Goal: Communication & Community: Answer question/provide support

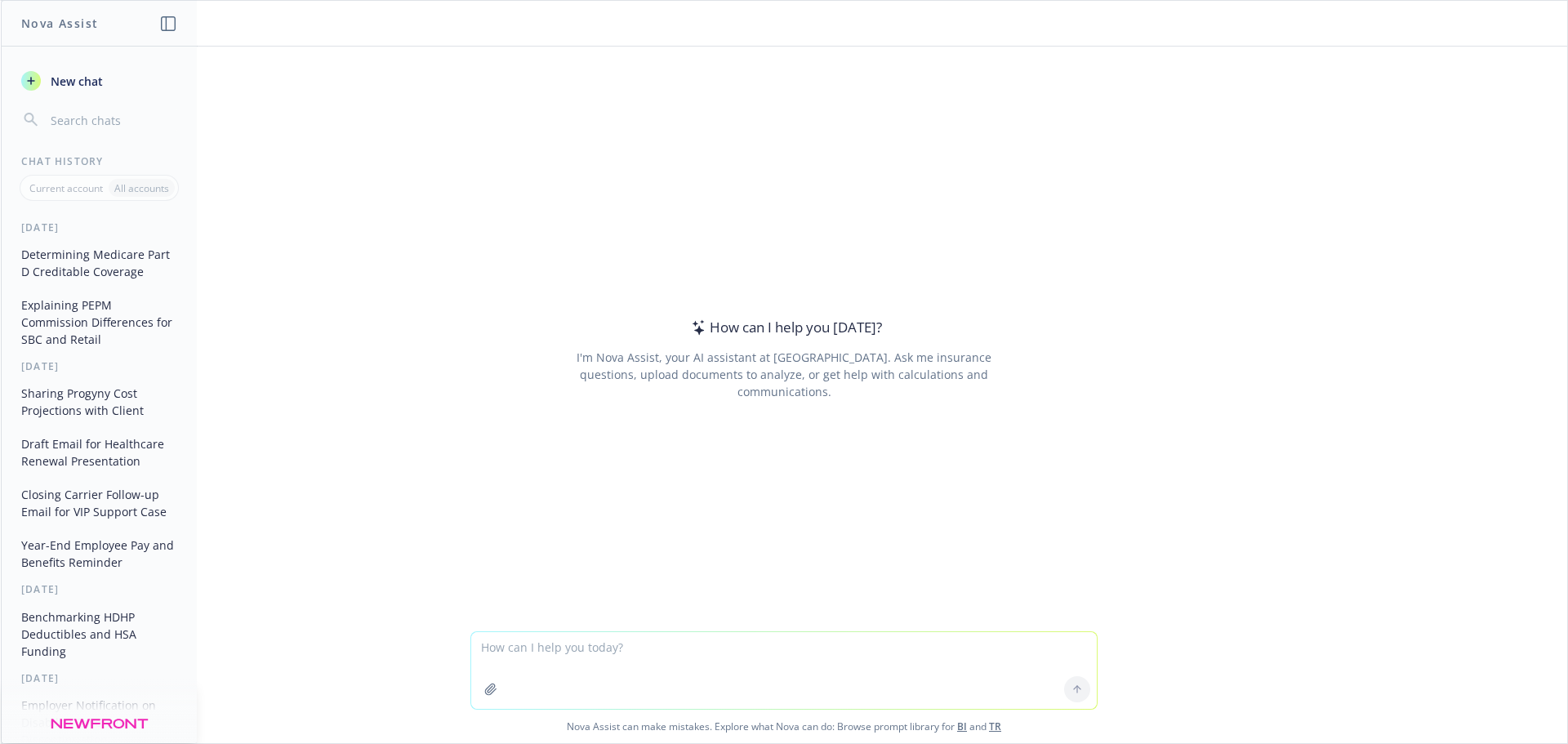
click at [646, 651] on textarea at bounding box center [784, 671] width 625 height 77
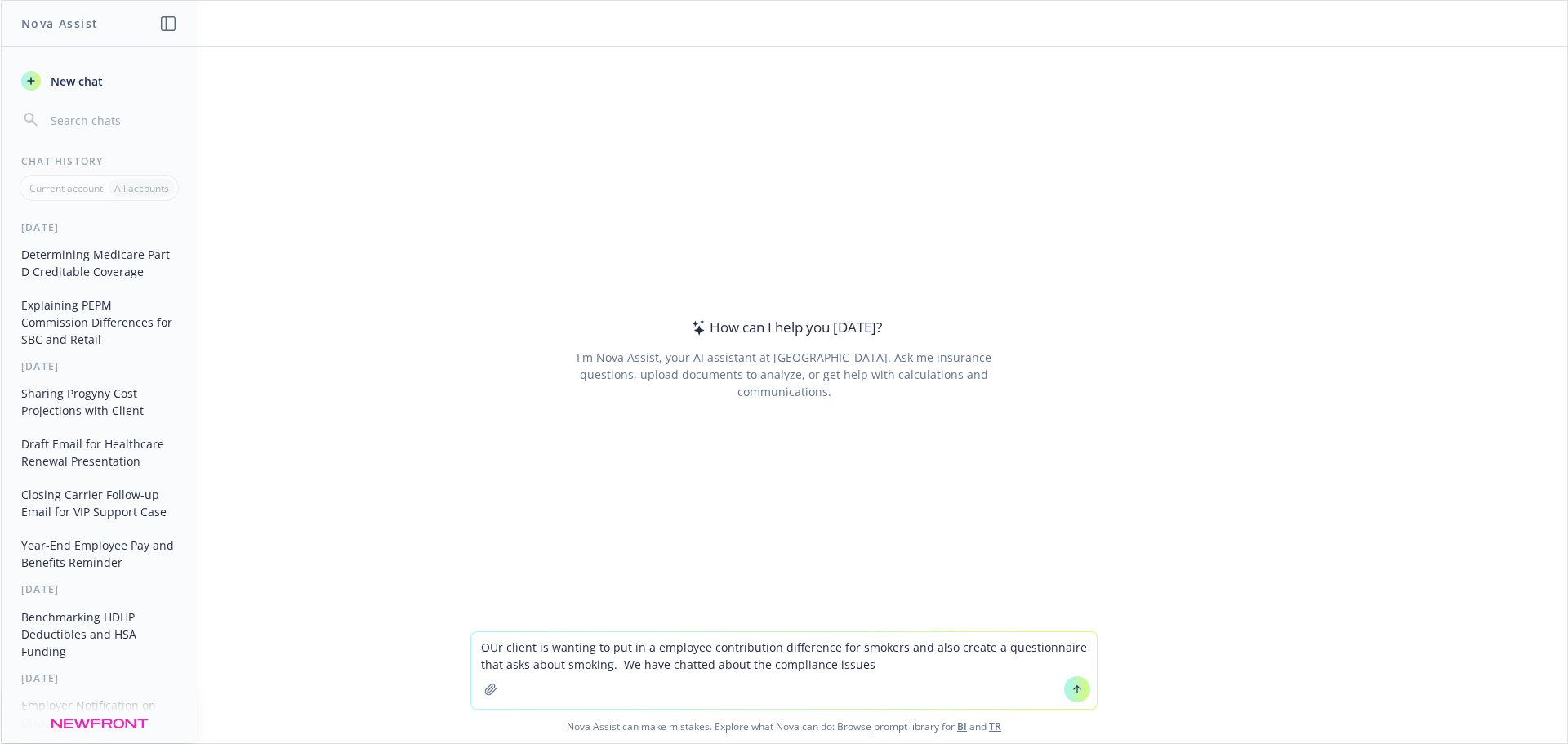
drag, startPoint x: 915, startPoint y: 671, endPoint x: 884, endPoint y: 666, distance: 31.4
click at [884, 666] on textarea "OUr client is wanting to put in a employee contribution difference for smokers …" at bounding box center [784, 671] width 625 height 77
drag, startPoint x: 904, startPoint y: 668, endPoint x: 453, endPoint y: 615, distance: 454.1
click at [453, 616] on div "How can I help you today? I'm Nova Assist, your AI assistant at Newfront. Ask m…" at bounding box center [784, 394] width 1566 height 697
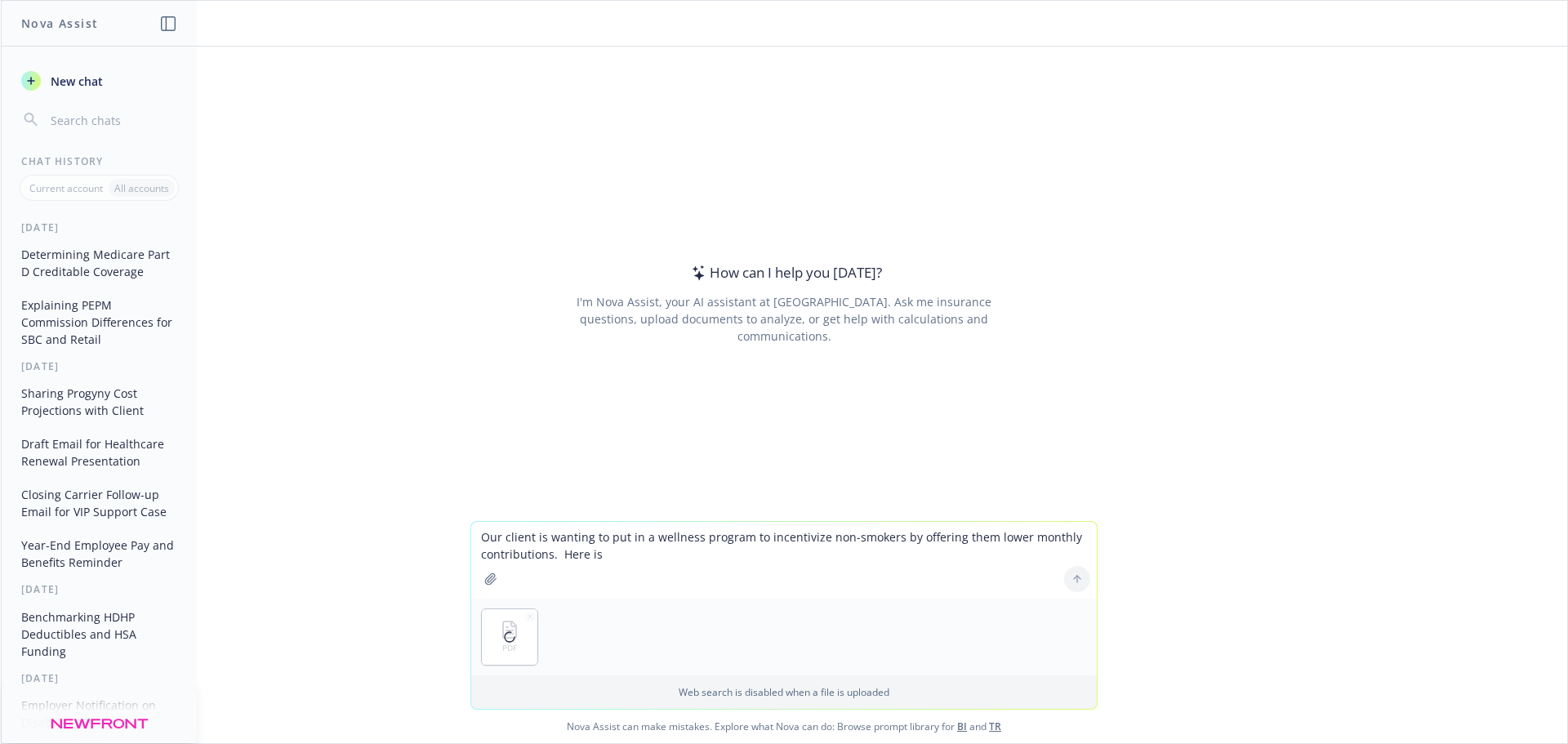
click at [663, 572] on textarea "Our client is wanting to put in a wellness program to incentivize non-smokers b…" at bounding box center [784, 560] width 625 height 77
click at [685, 559] on textarea "Our client is wanting to put in a wellness program to incentivize non-smokers b…" at bounding box center [784, 560] width 625 height 77
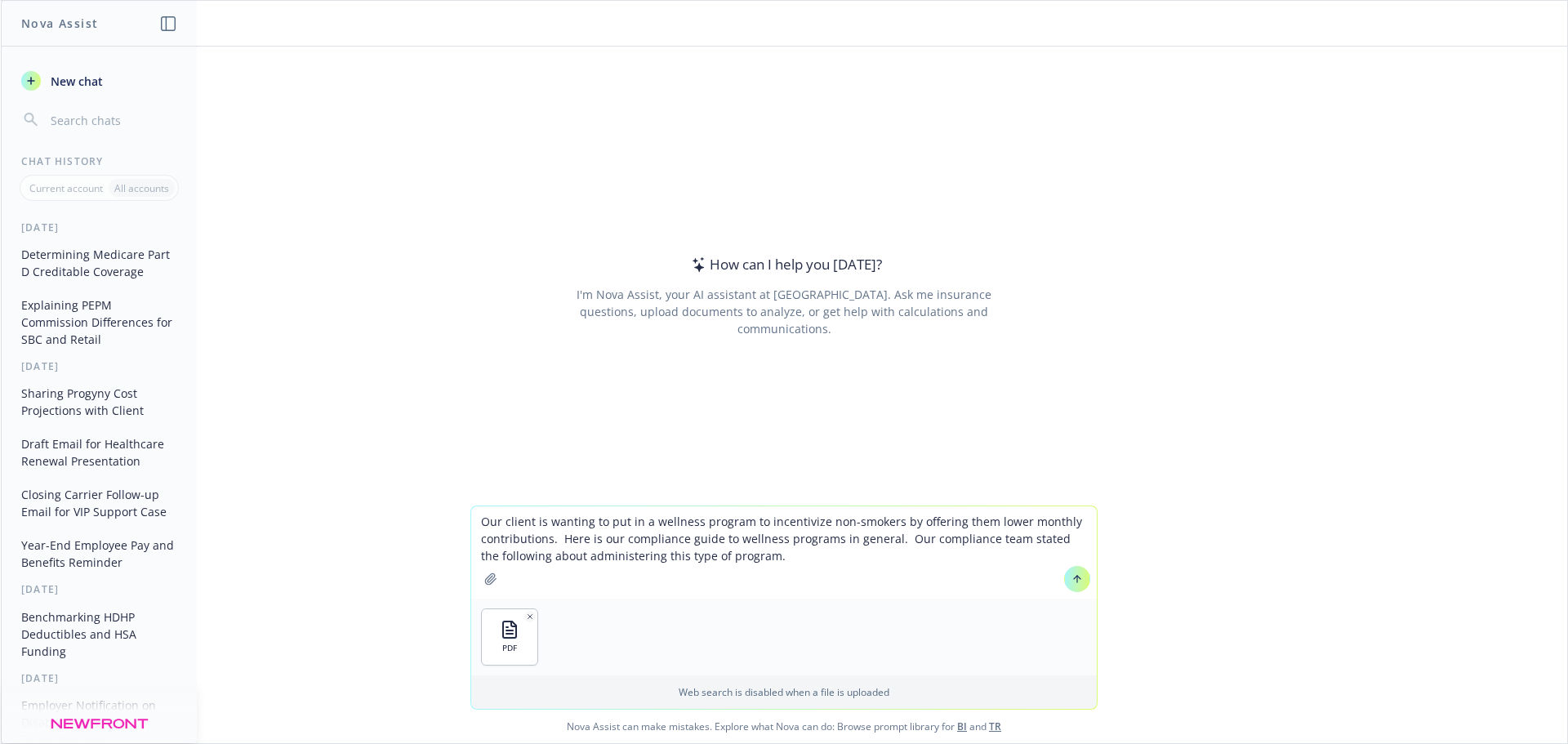
drag, startPoint x: 826, startPoint y: 534, endPoint x: 793, endPoint y: 560, distance: 42.0
click at [826, 534] on textarea "Our client is wanting to put in a wellness program to incentivize non-smokers b…" at bounding box center [784, 552] width 625 height 92
click at [789, 568] on textarea "Our client is wanting to put in a wellness program to incentivize non-smokers b…" at bounding box center [784, 552] width 625 height 92
click at [787, 558] on textarea "Our client is wanting to put in a wellness program to incentivize non-smokers b…" at bounding box center [784, 552] width 625 height 92
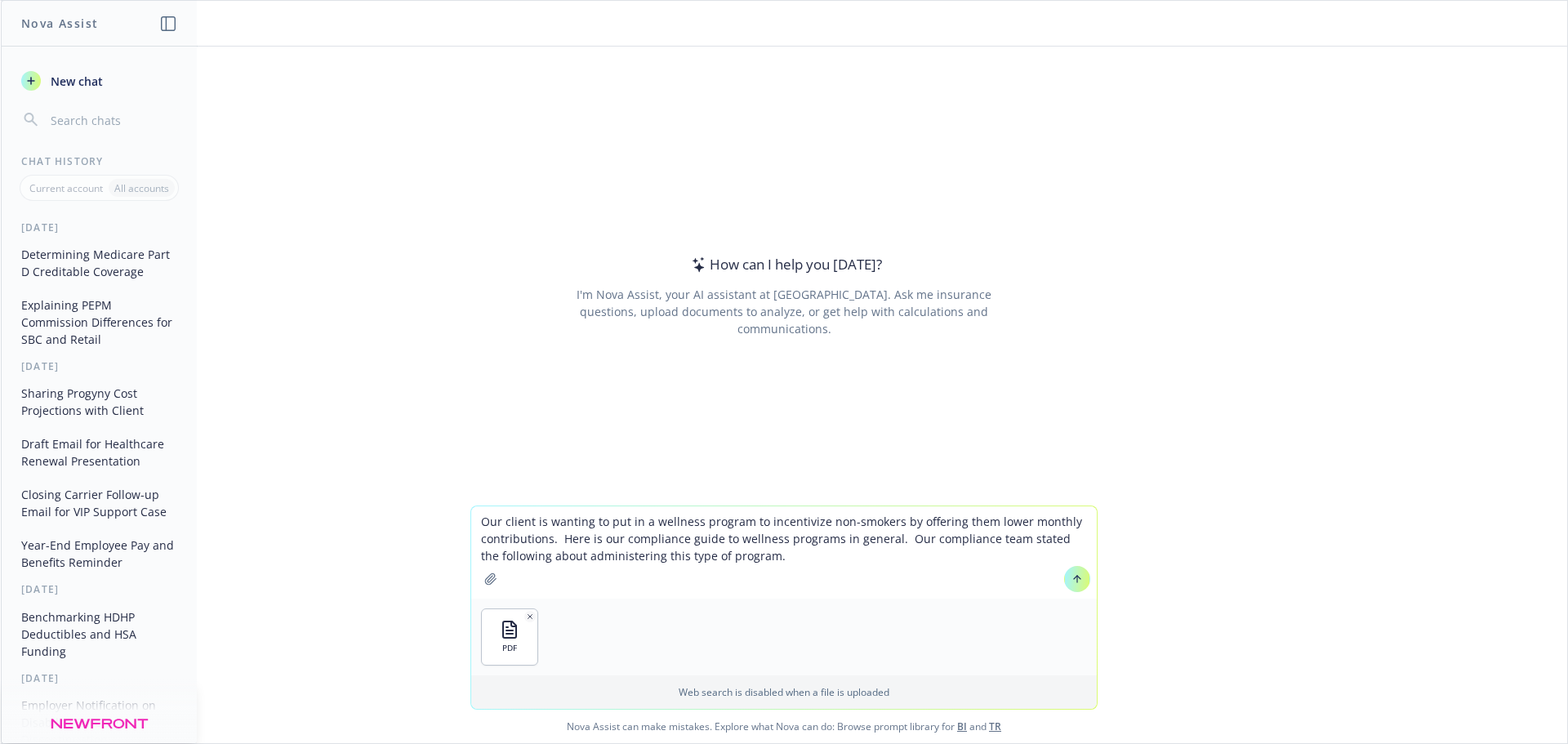
paste textarea "If premiums are $100/mo less for non-smokers – there must be a reasonable alter…"
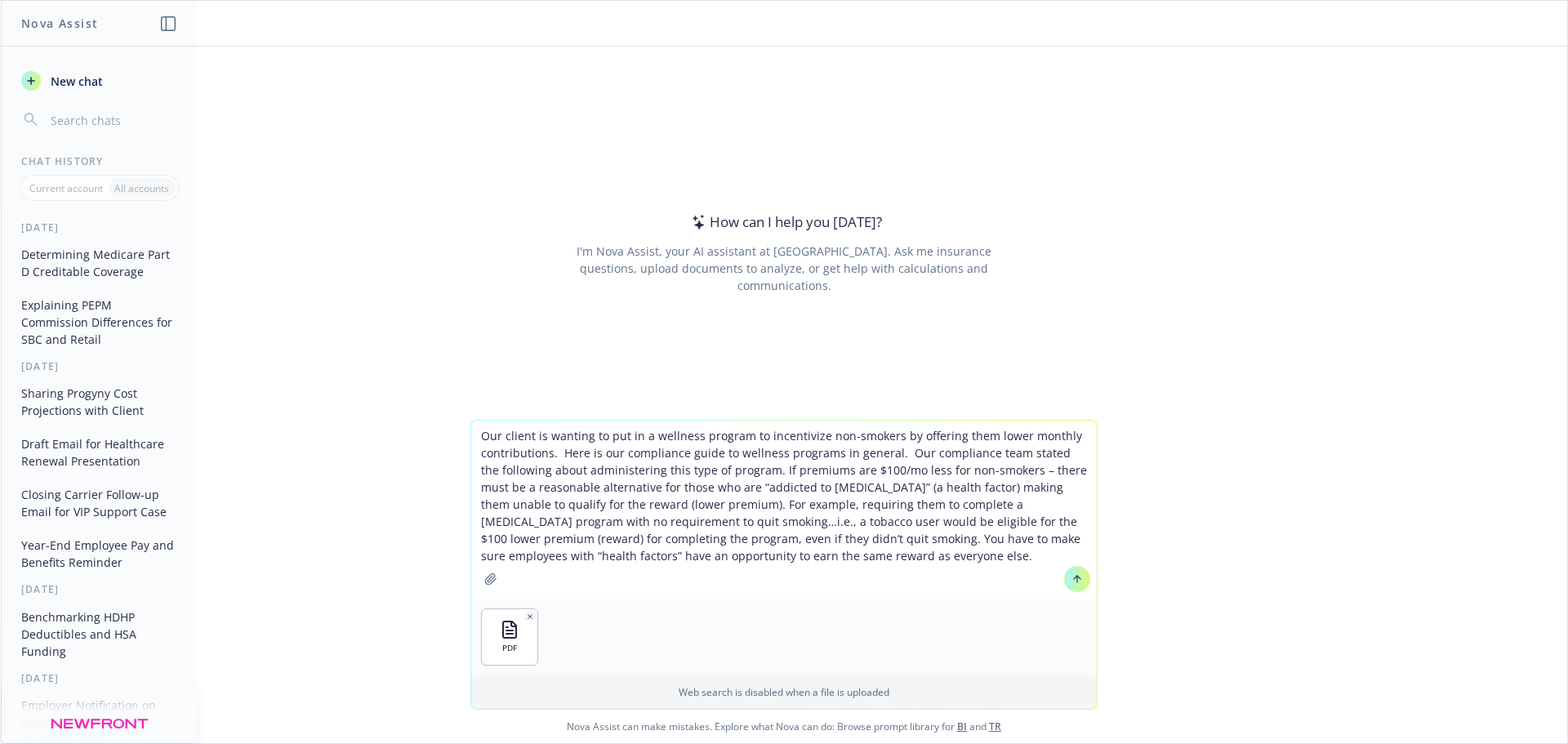
click at [869, 557] on textarea "Our client is wanting to put in a wellness program to incentivize non-smokers b…" at bounding box center [784, 509] width 625 height 178
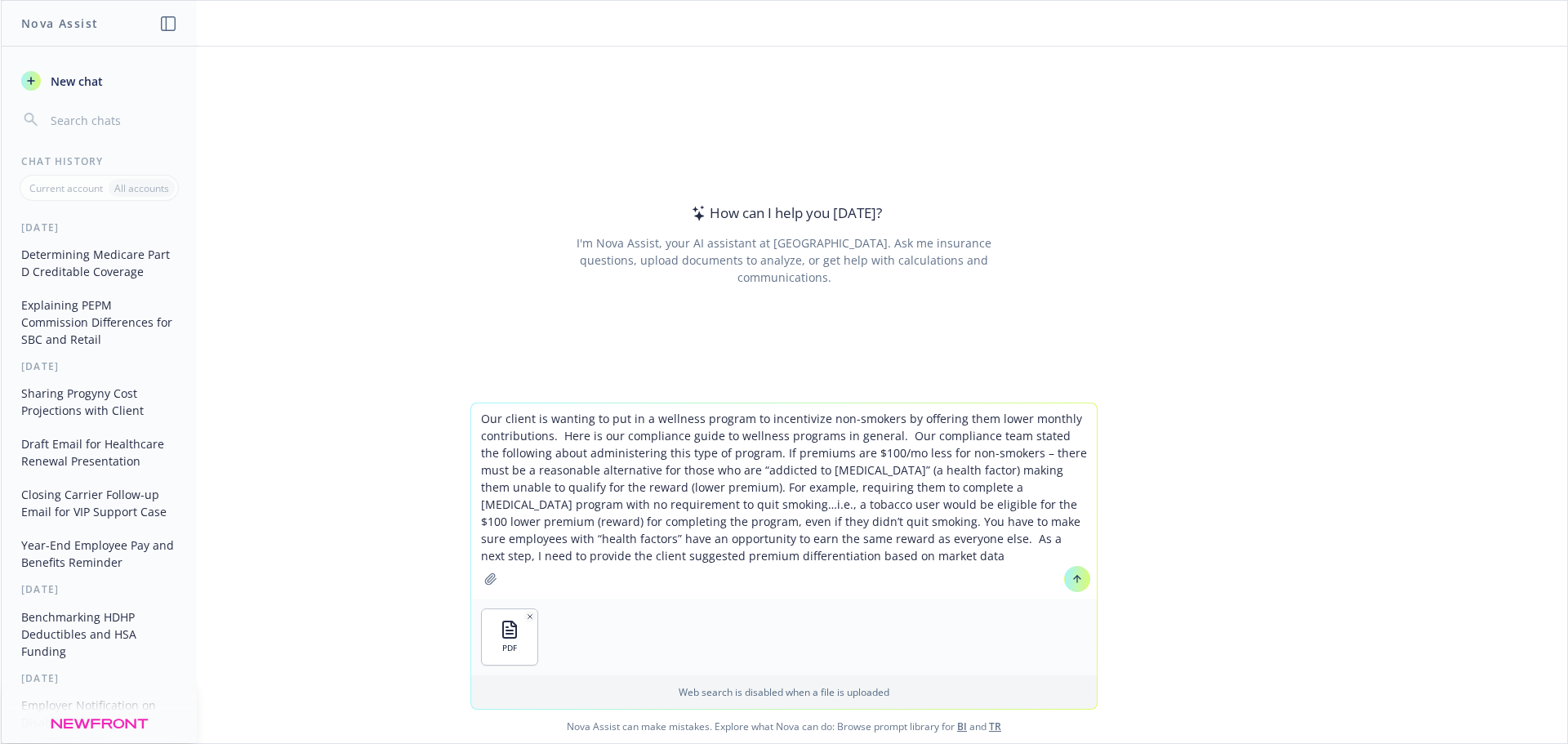
drag, startPoint x: 610, startPoint y: 557, endPoint x: 567, endPoint y: 555, distance: 43.0
click at [565, 559] on textarea "Our client is wanting to put in a wellness program to incentivize non-smokers b…" at bounding box center [784, 501] width 625 height 195
click at [852, 550] on textarea "Our client is wanting to put in a wellness program to incentivize non-smokers b…" at bounding box center [784, 501] width 625 height 195
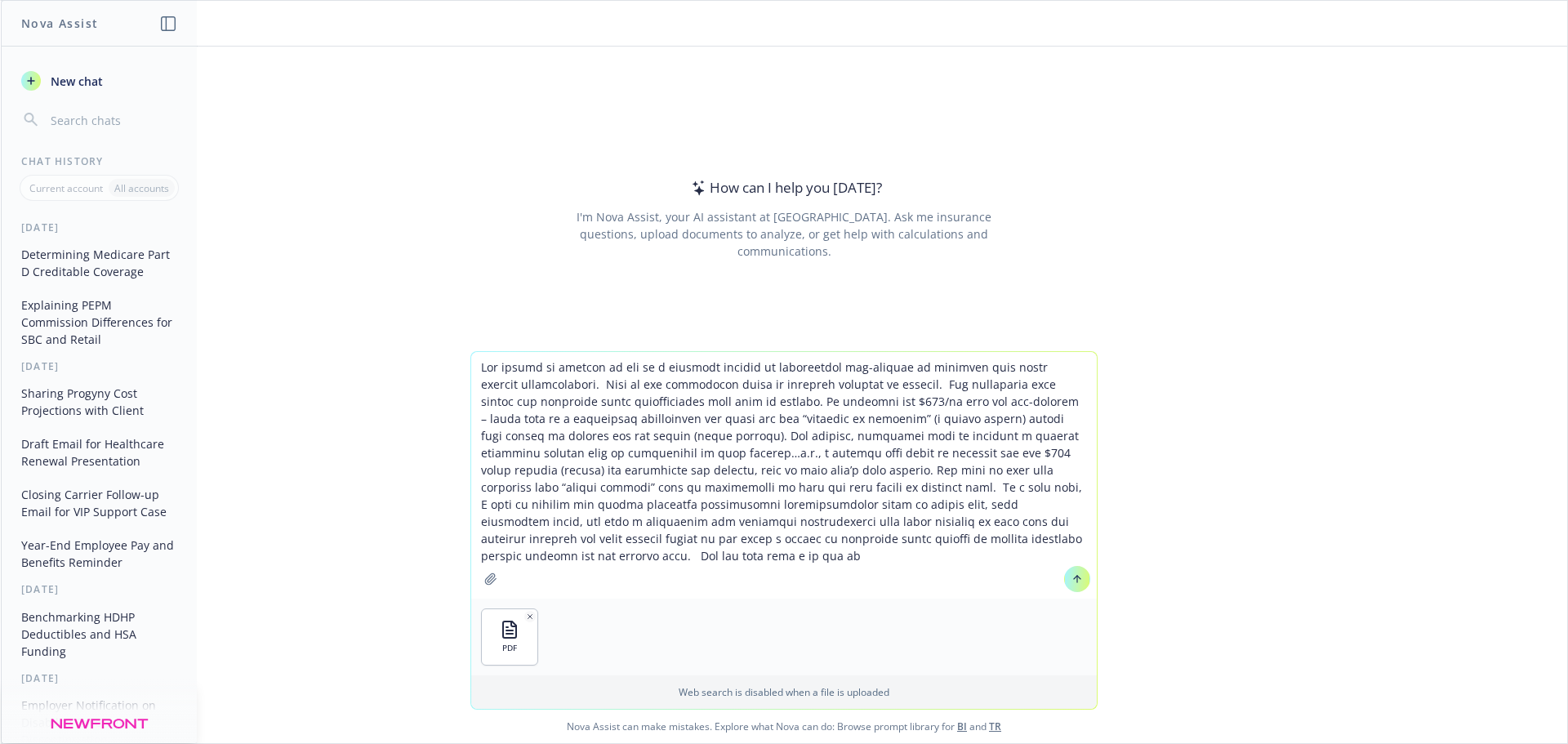
type textarea "Our client is wanting to put in a wellness program to incentivize non-smokers b…"
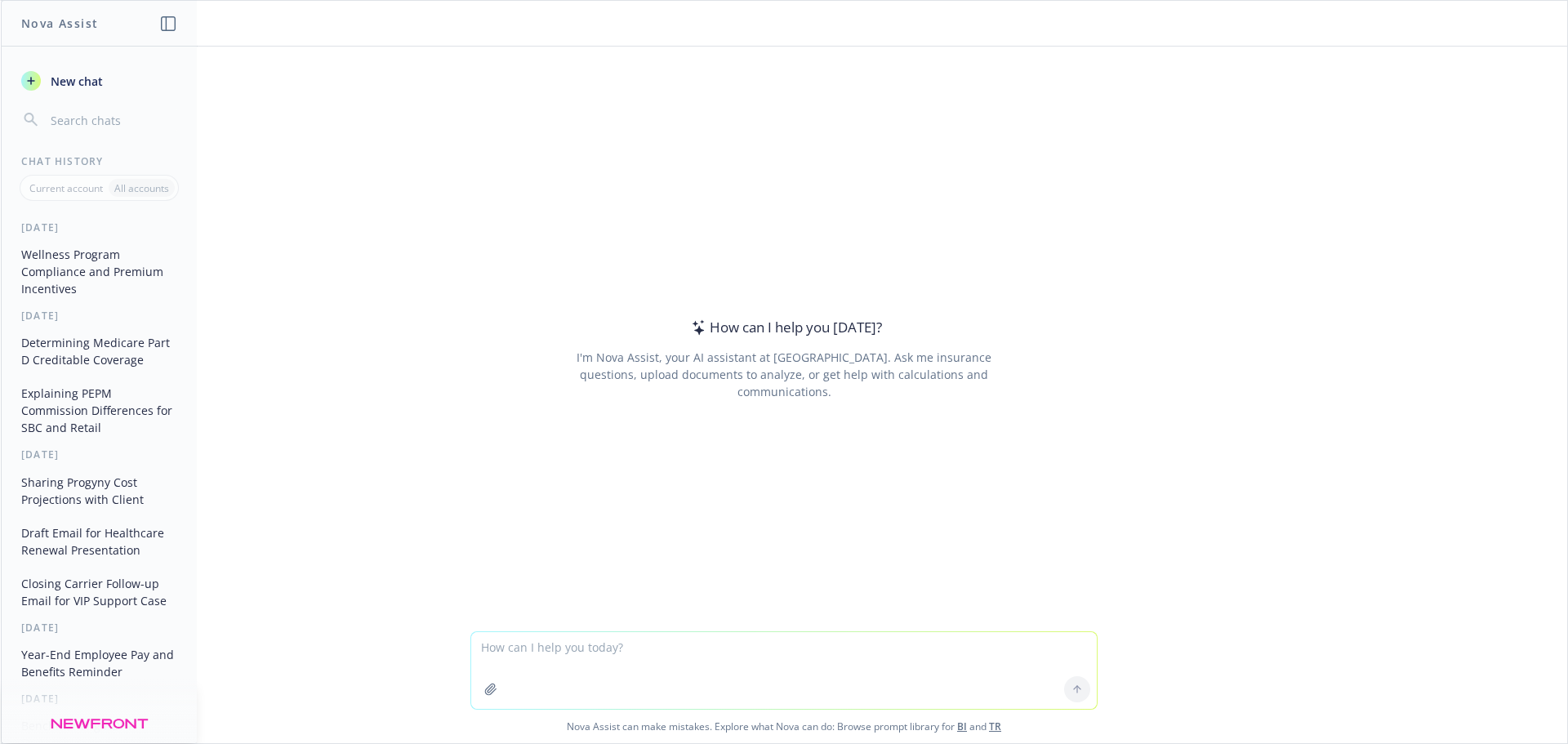
click at [80, 266] on button "Wellness Program Compliance and Premium Incentives" at bounding box center [98, 271] width 169 height 61
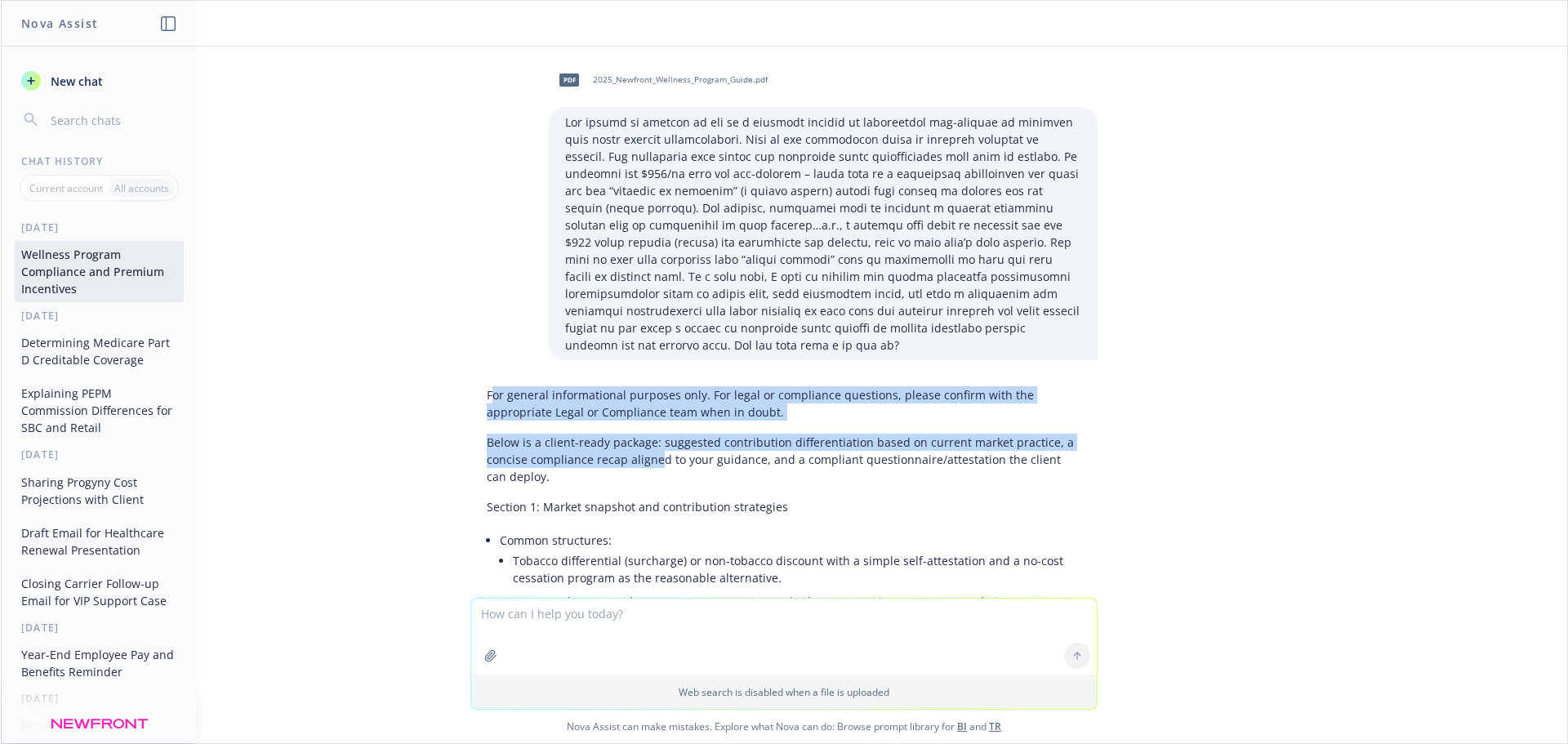
drag, startPoint x: 478, startPoint y: 397, endPoint x: 657, endPoint y: 461, distance: 190.1
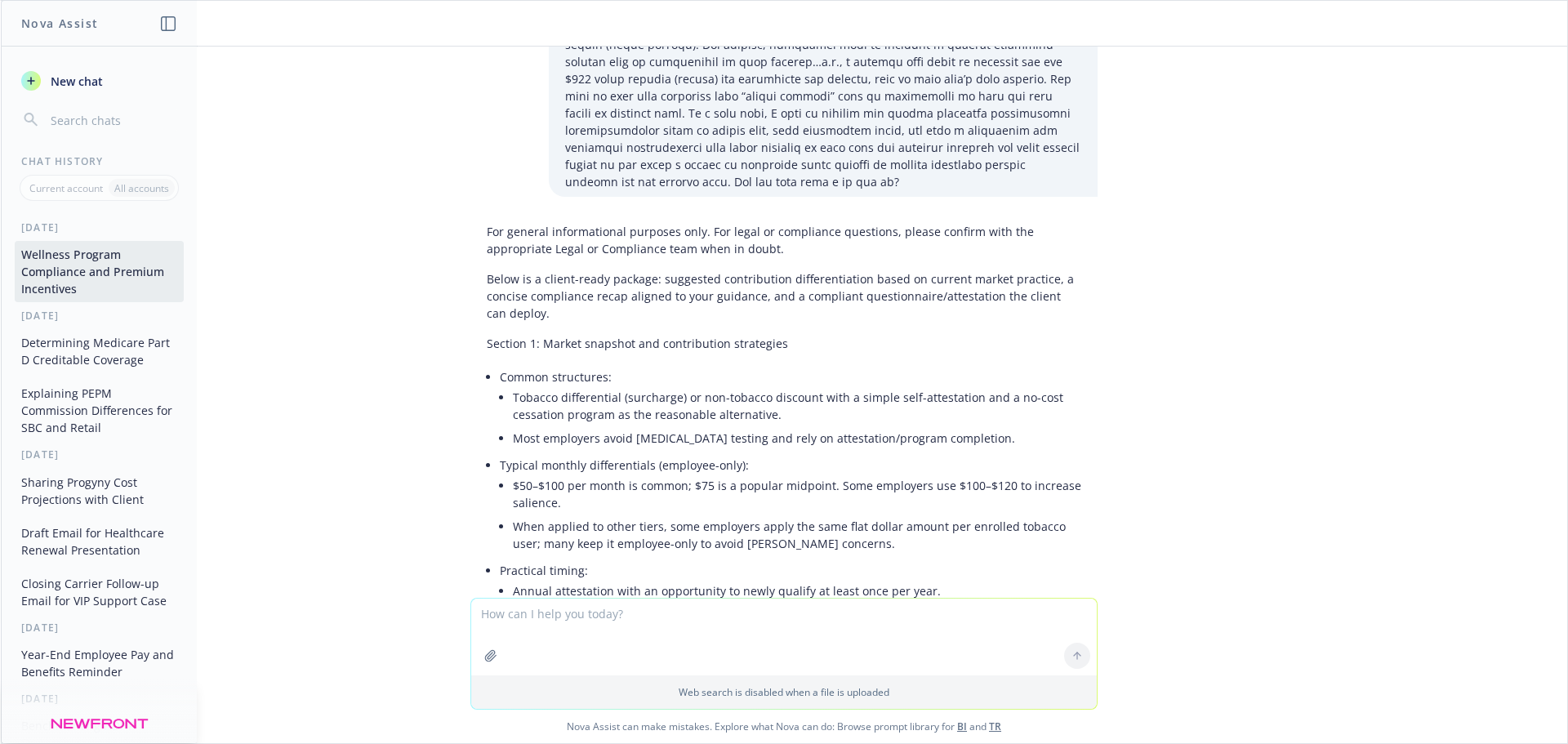
click at [648, 337] on p "Section 1: Market snapshot and contribution strategies" at bounding box center [784, 342] width 595 height 17
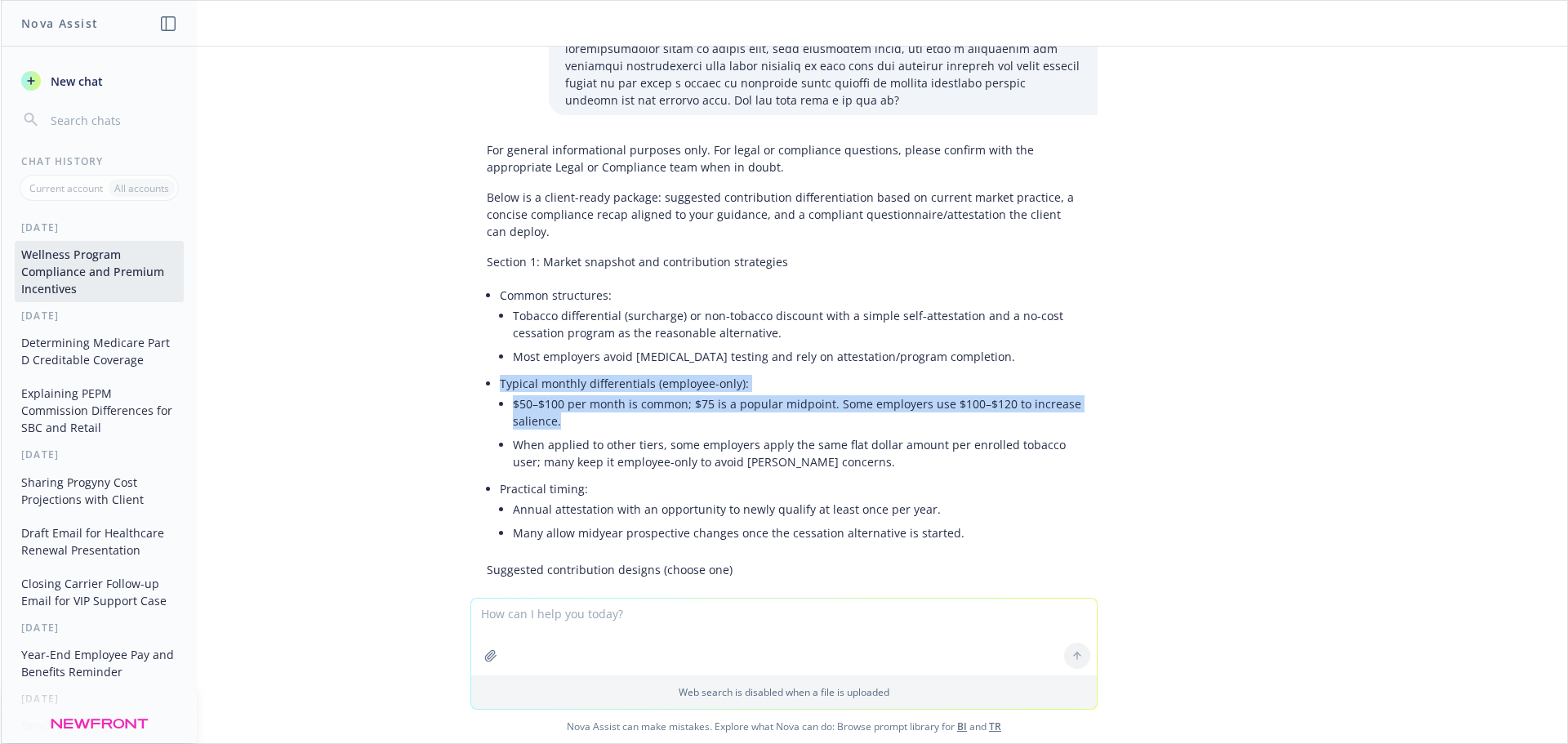
drag, startPoint x: 692, startPoint y: 423, endPoint x: 480, endPoint y: 376, distance: 217.1
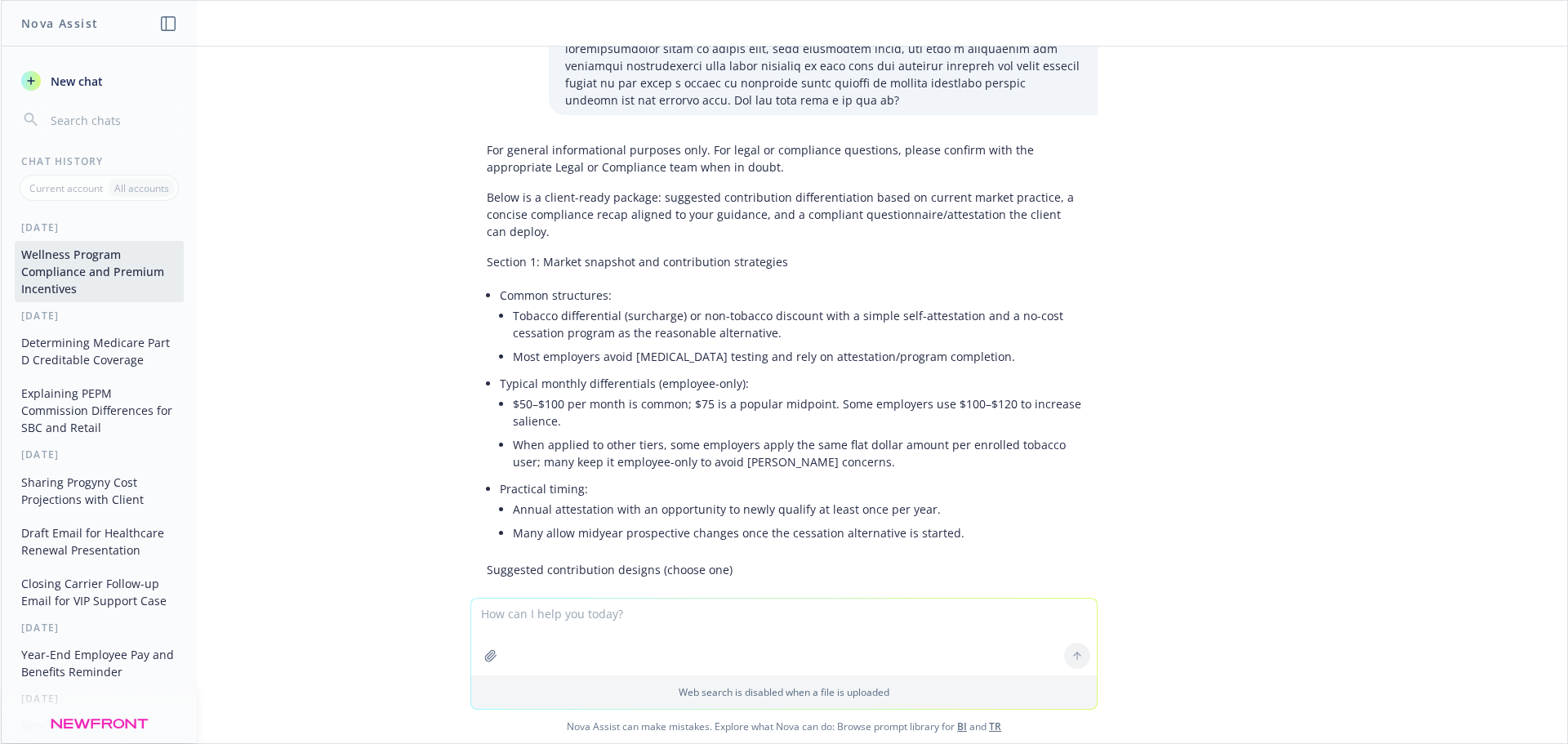
click at [714, 435] on li "When applied to other tiers, some employers apply the same flat dollar amount p…" at bounding box center [797, 453] width 569 height 41
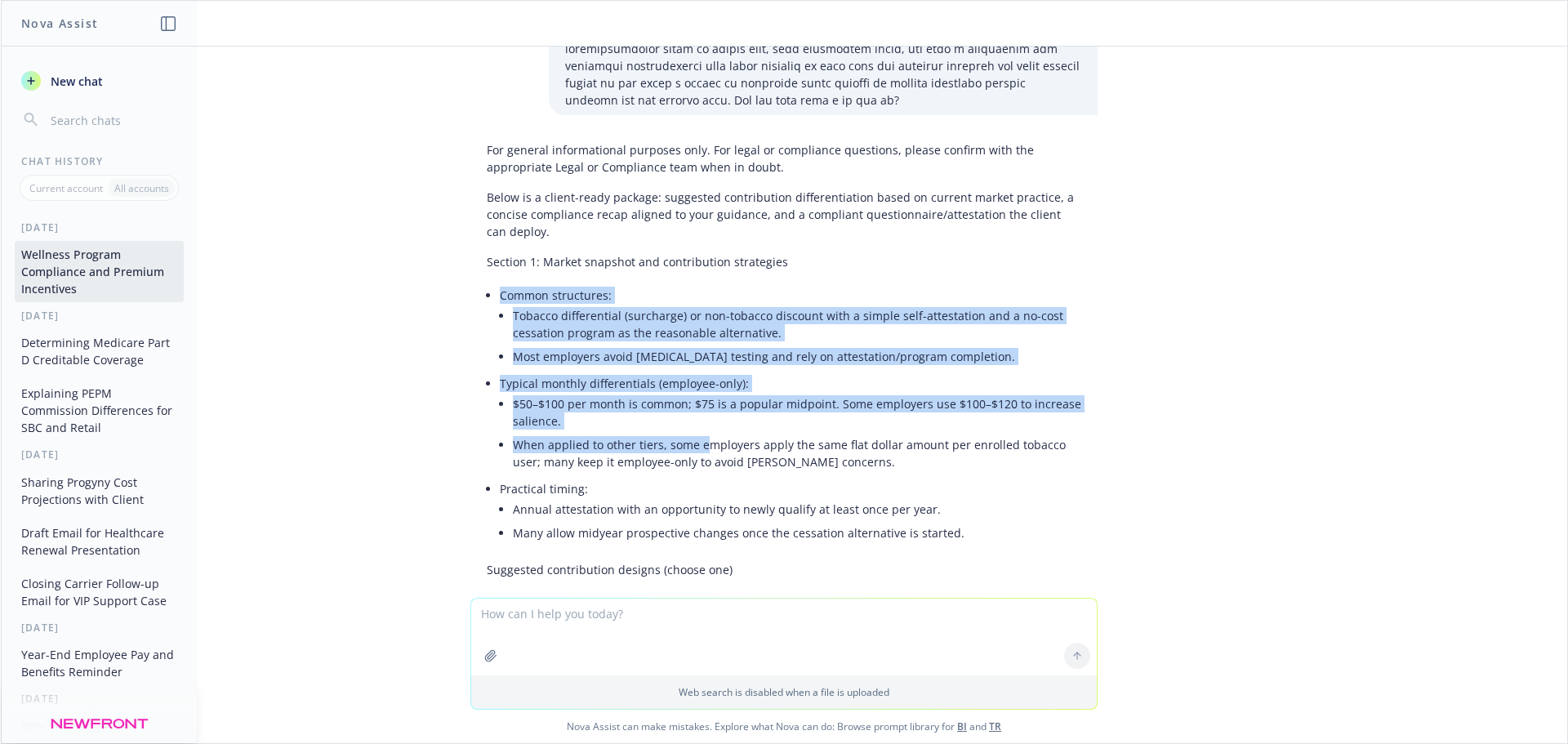
drag, startPoint x: 476, startPoint y: 296, endPoint x: 694, endPoint y: 439, distance: 260.7
click at [694, 439] on ul "Common structures: Tobacco differential (surcharge) or non-tobacco discount wit…" at bounding box center [791, 416] width 581 height 265
click at [1011, 381] on li "Typical monthly differentials (employee-only): $50–$100 per month is common; $7…" at bounding box center [791, 424] width 581 height 106
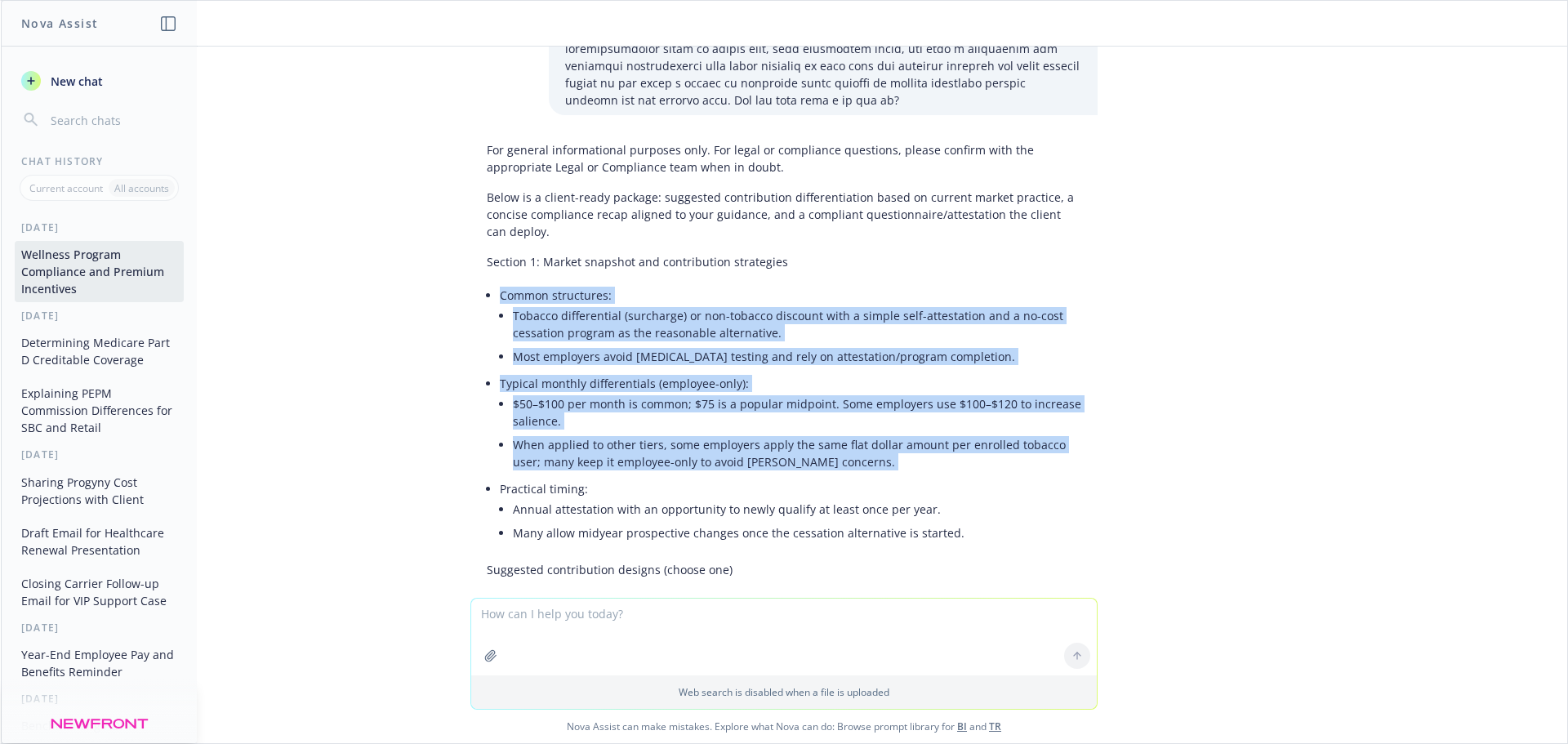
drag, startPoint x: 487, startPoint y: 298, endPoint x: 757, endPoint y: 488, distance: 330.2
click at [1064, 362] on li "Most employers avoid [MEDICAL_DATA] testing and rely on attestation/program com…" at bounding box center [797, 356] width 569 height 23
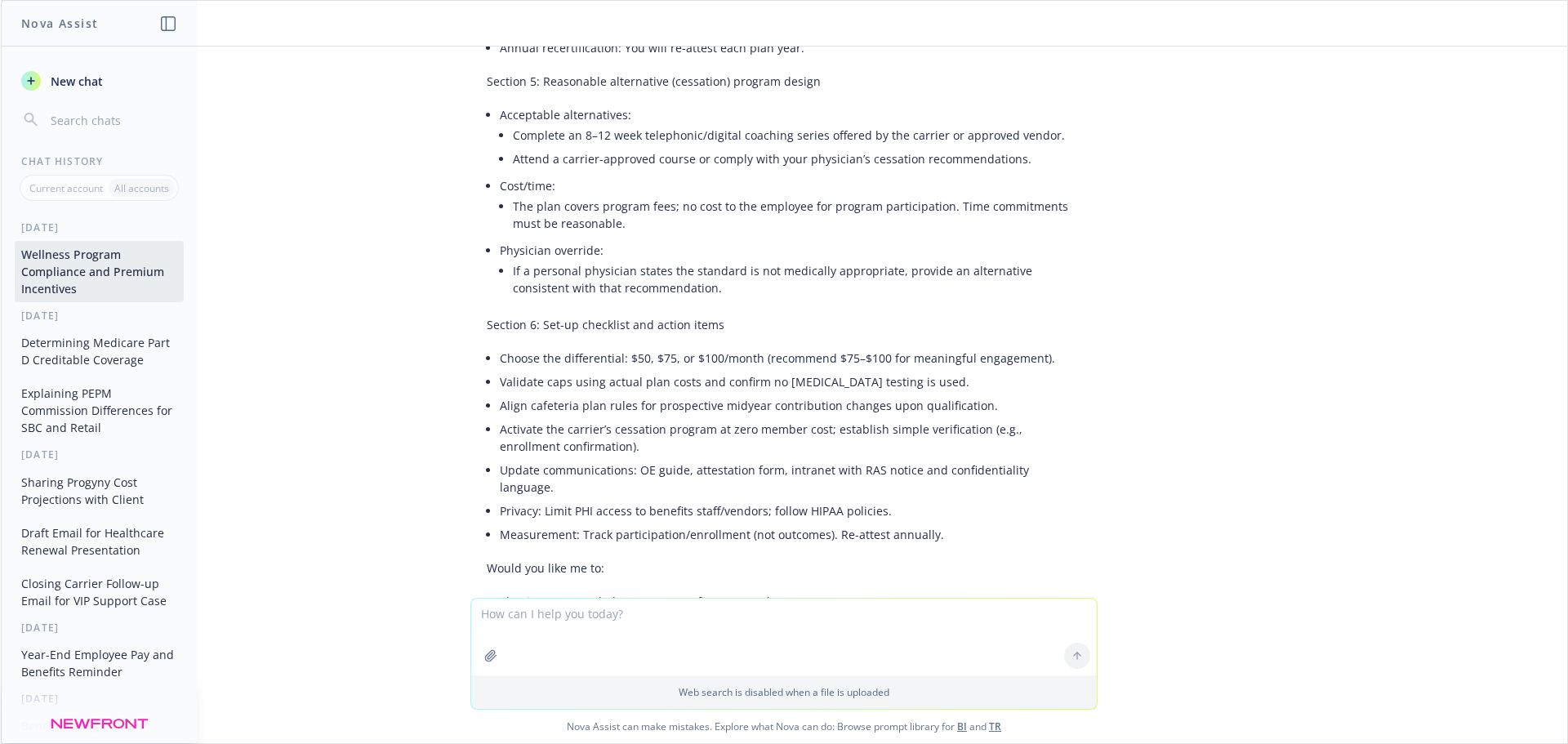
scroll to position [2912, 0]
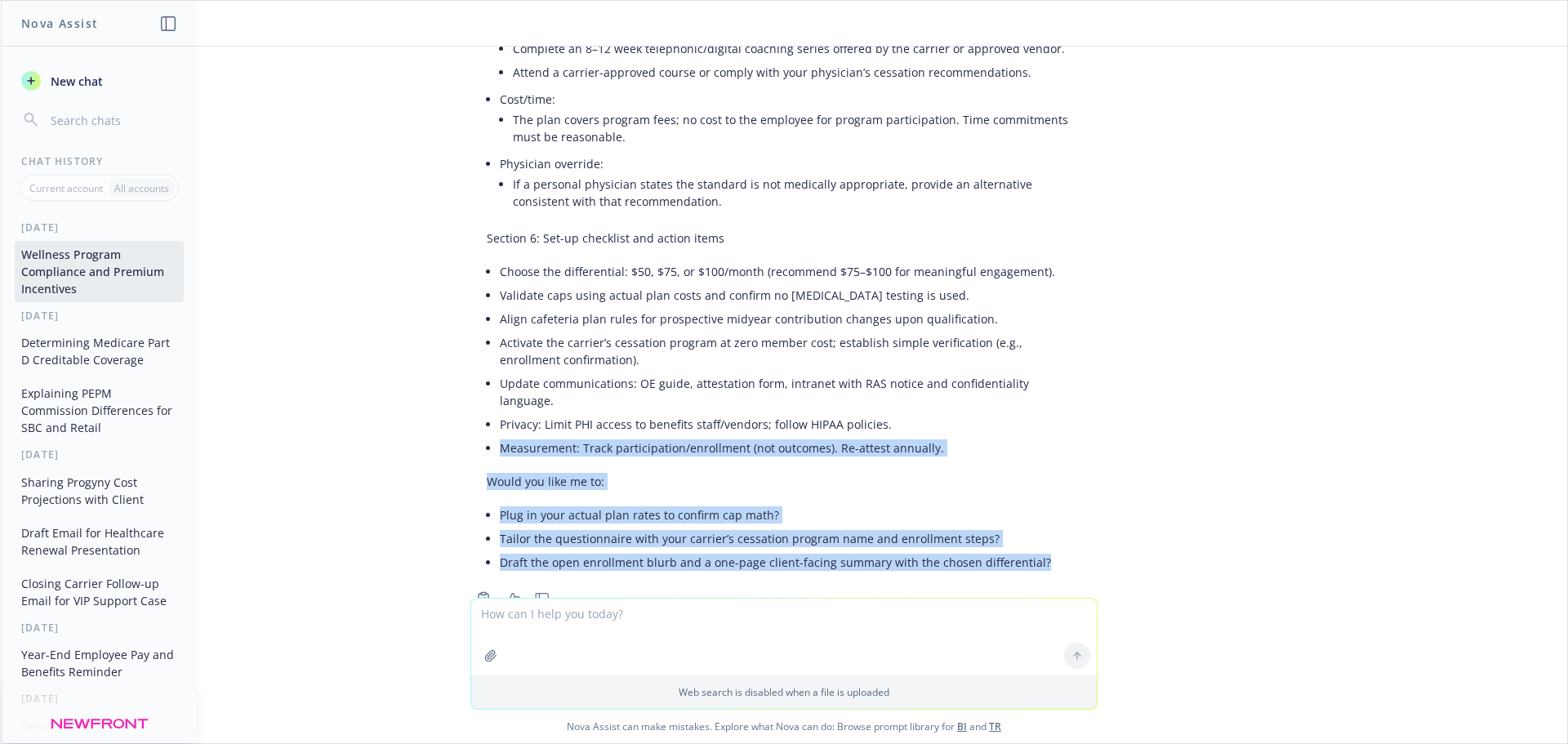
drag, startPoint x: 1126, startPoint y: 523, endPoint x: 446, endPoint y: 385, distance: 693.9
click at [446, 385] on div "pdf 2025_Newfront_Wellness_Program_Guide.pdf For general informational purposes…" at bounding box center [784, 322] width 1566 height 551
click at [1123, 396] on div "pdf 2025_Newfront_Wellness_Program_Guide.pdf For general informational purposes…" at bounding box center [784, 322] width 1566 height 551
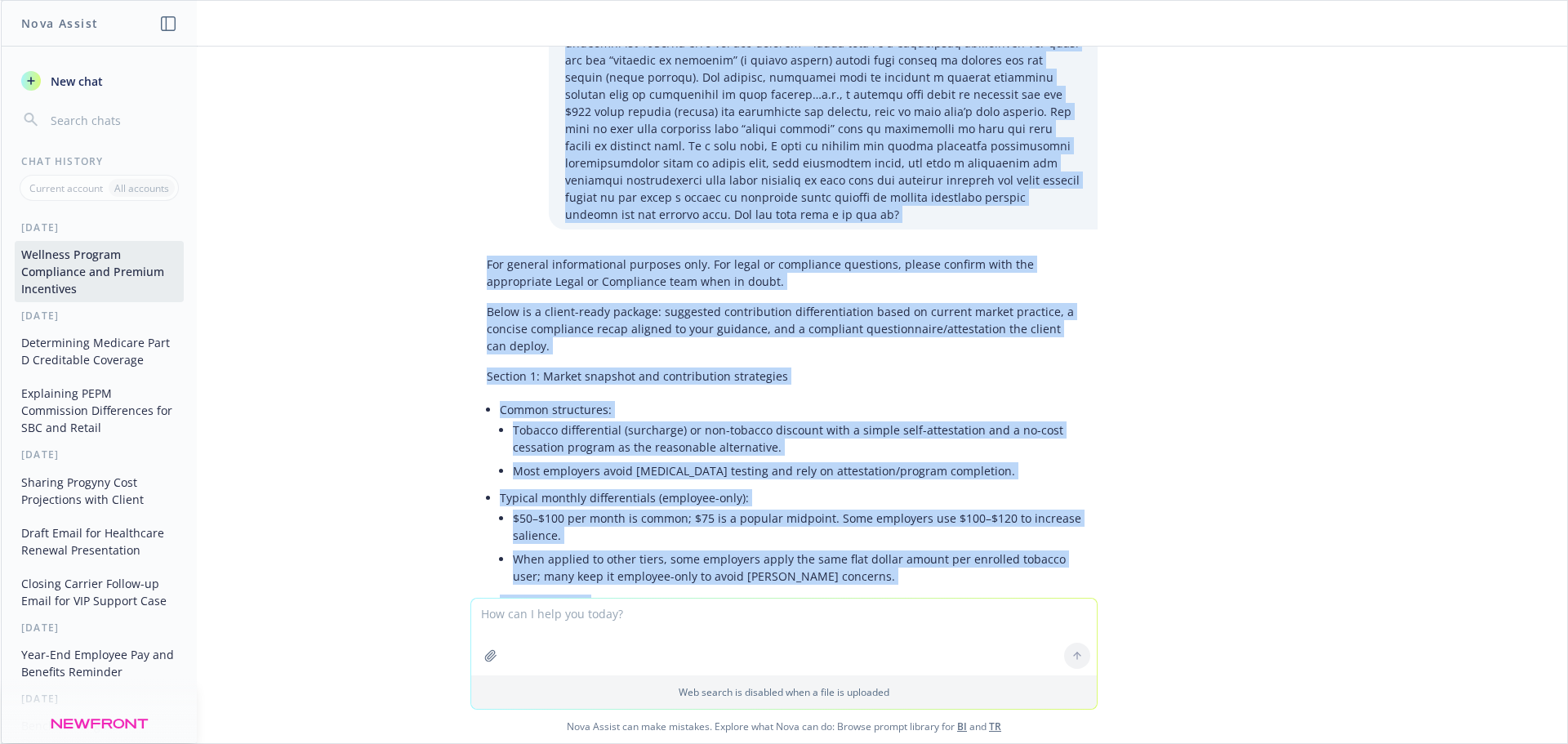
scroll to position [0, 0]
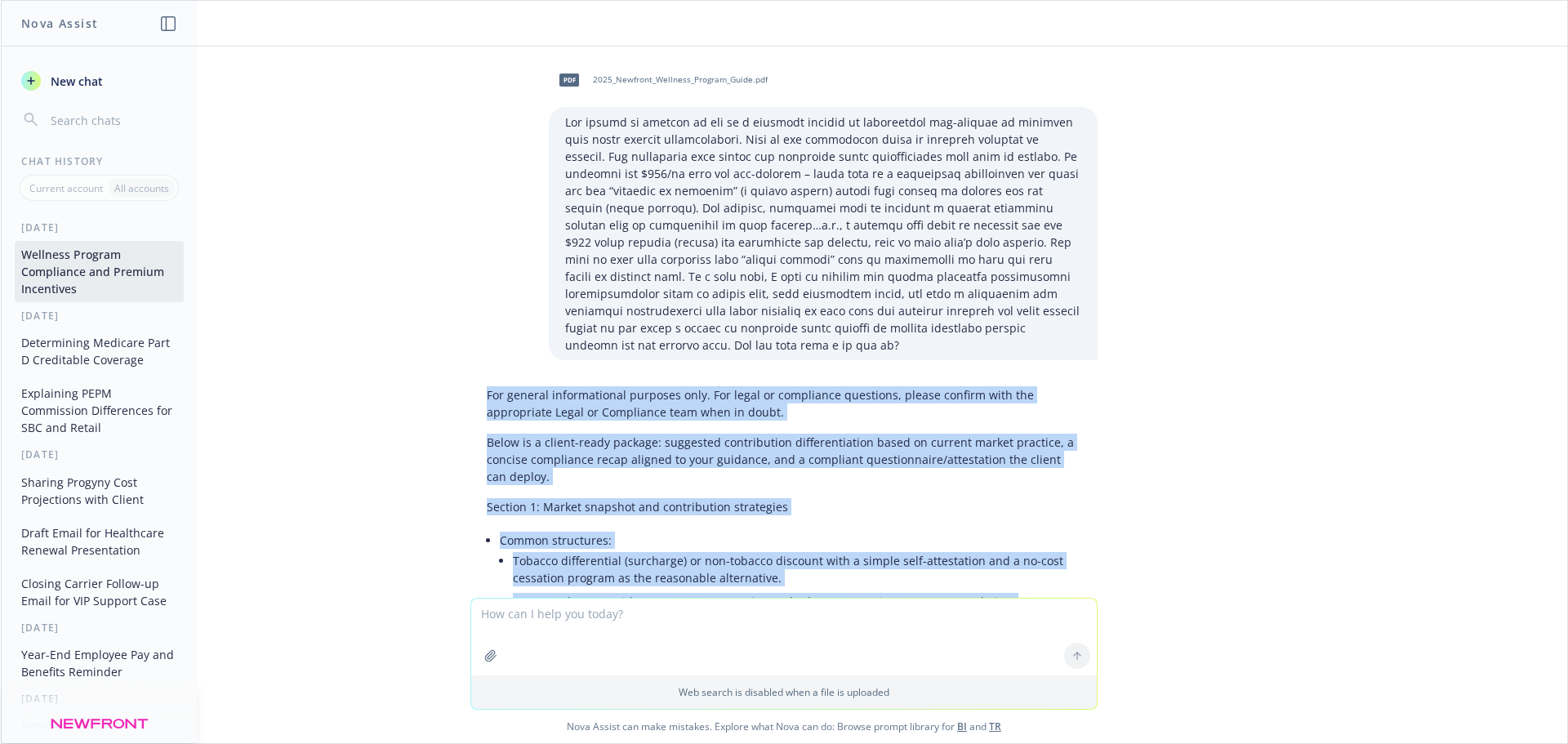
drag, startPoint x: 823, startPoint y: 370, endPoint x: 456, endPoint y: 394, distance: 367.8
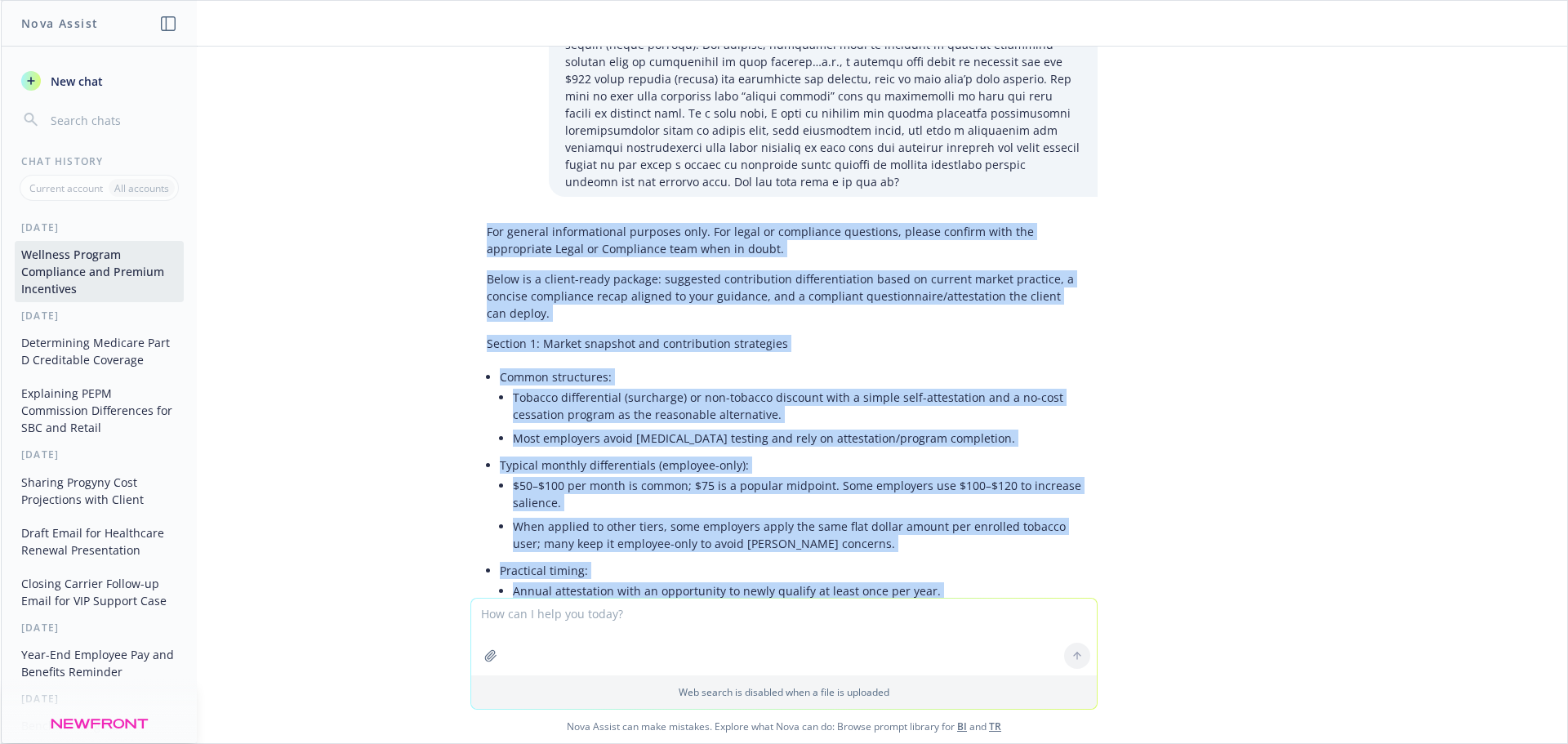
click at [494, 277] on p "Below is a client-ready package: suggested contribution differentiation based o…" at bounding box center [784, 296] width 595 height 52
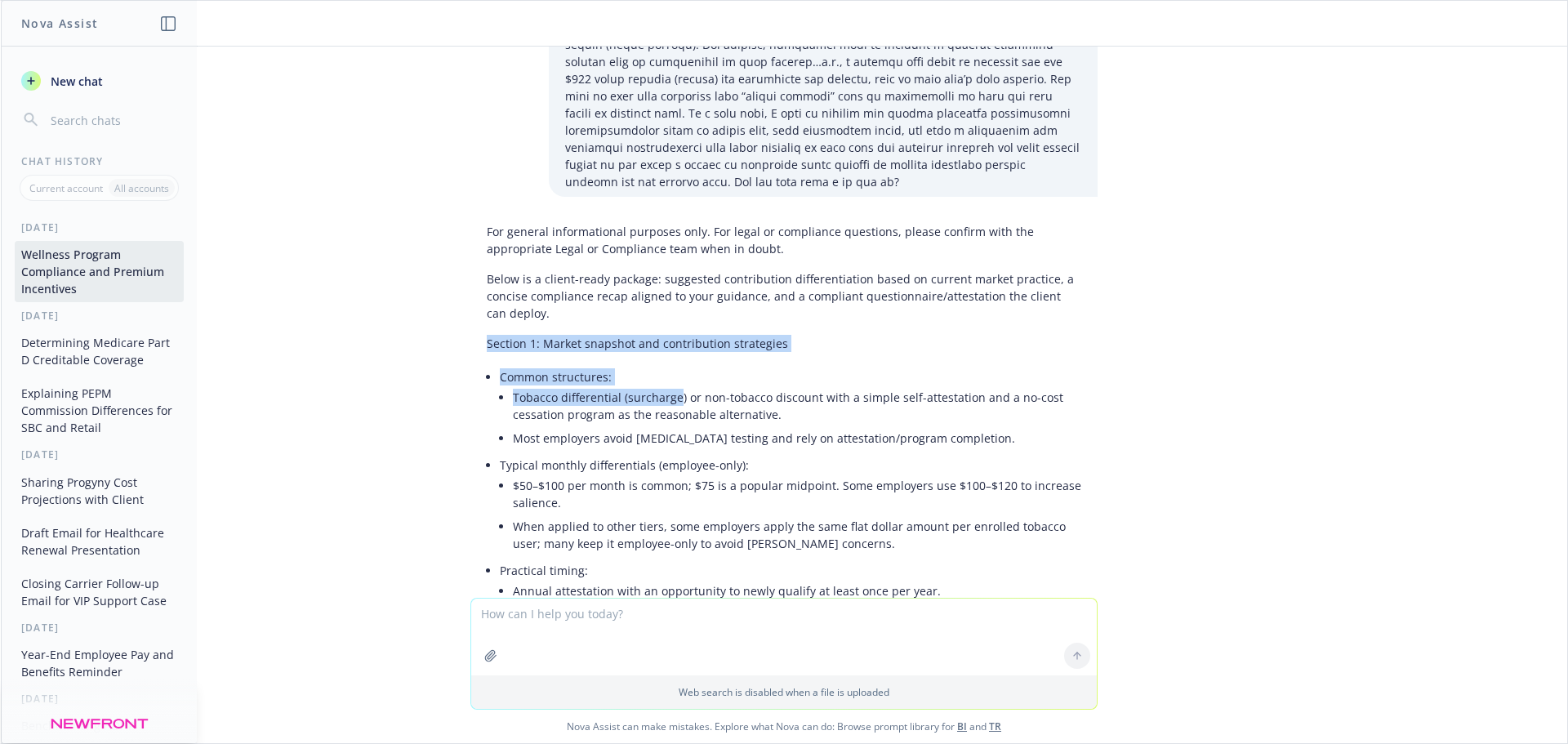
drag, startPoint x: 475, startPoint y: 346, endPoint x: 665, endPoint y: 385, distance: 194.0
click at [55, 77] on span "New chat" at bounding box center [75, 80] width 55 height 17
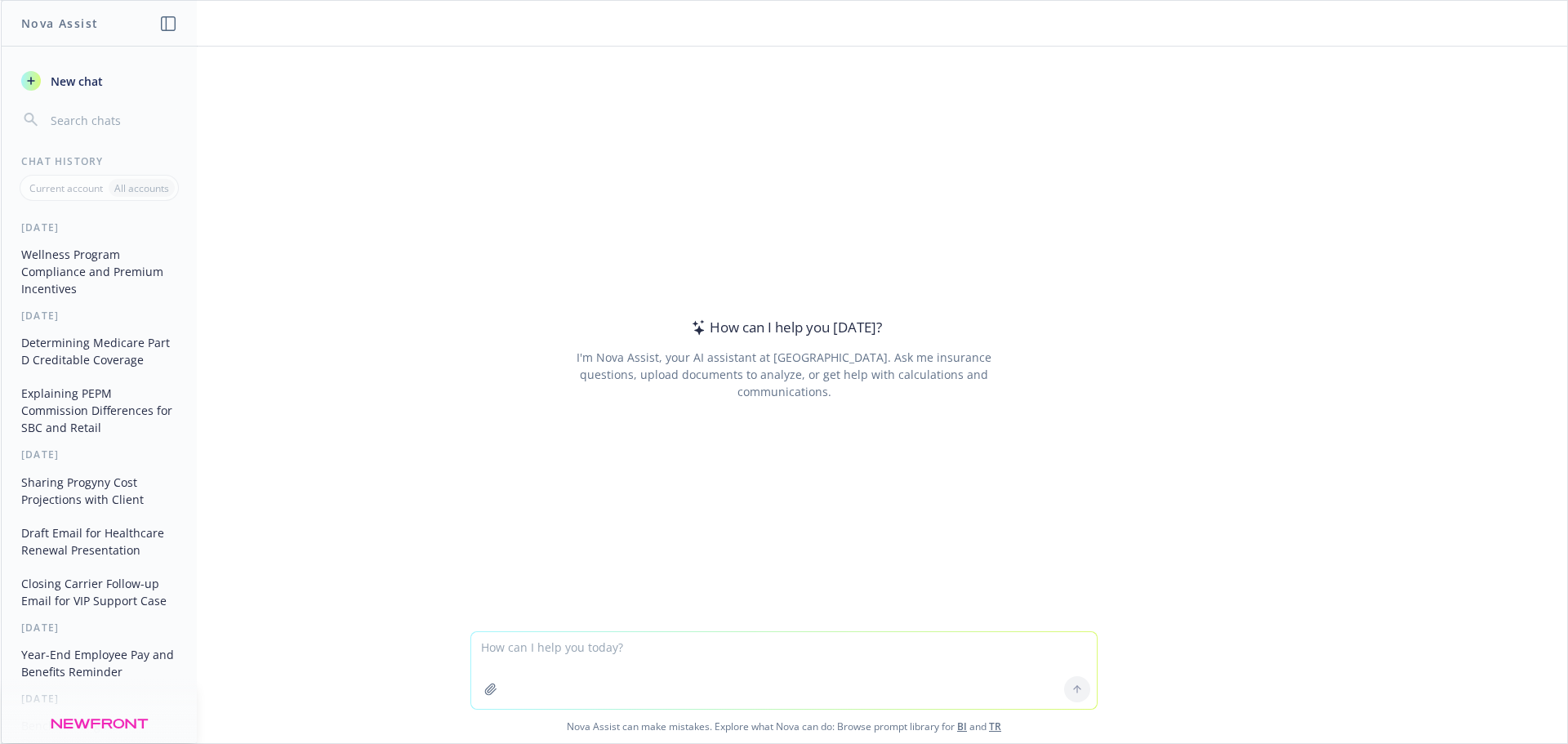
click at [619, 650] on textarea at bounding box center [784, 671] width 625 height 77
type textarea "M"
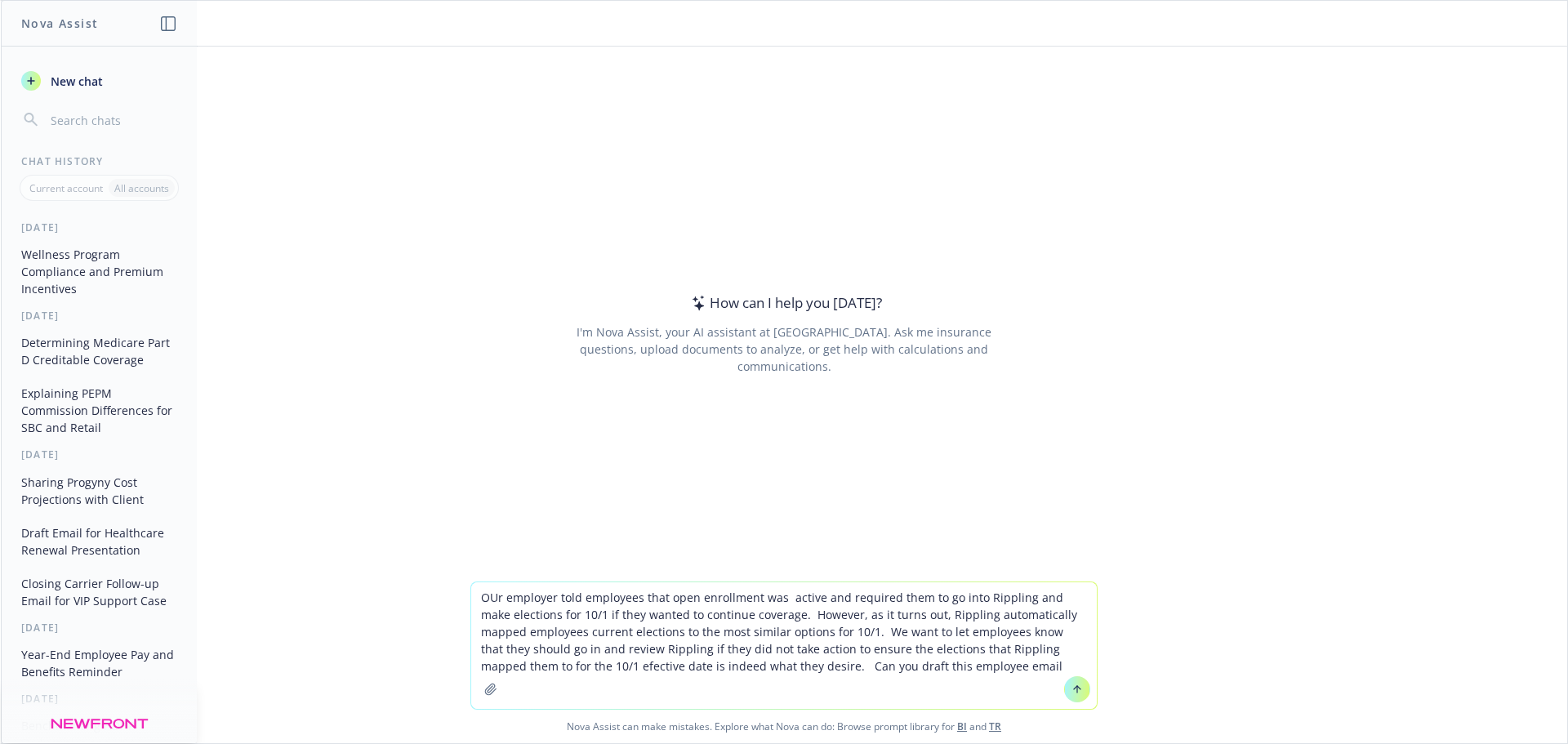
type textarea "OUr employer told employees that open enrollment was active and required them t…"
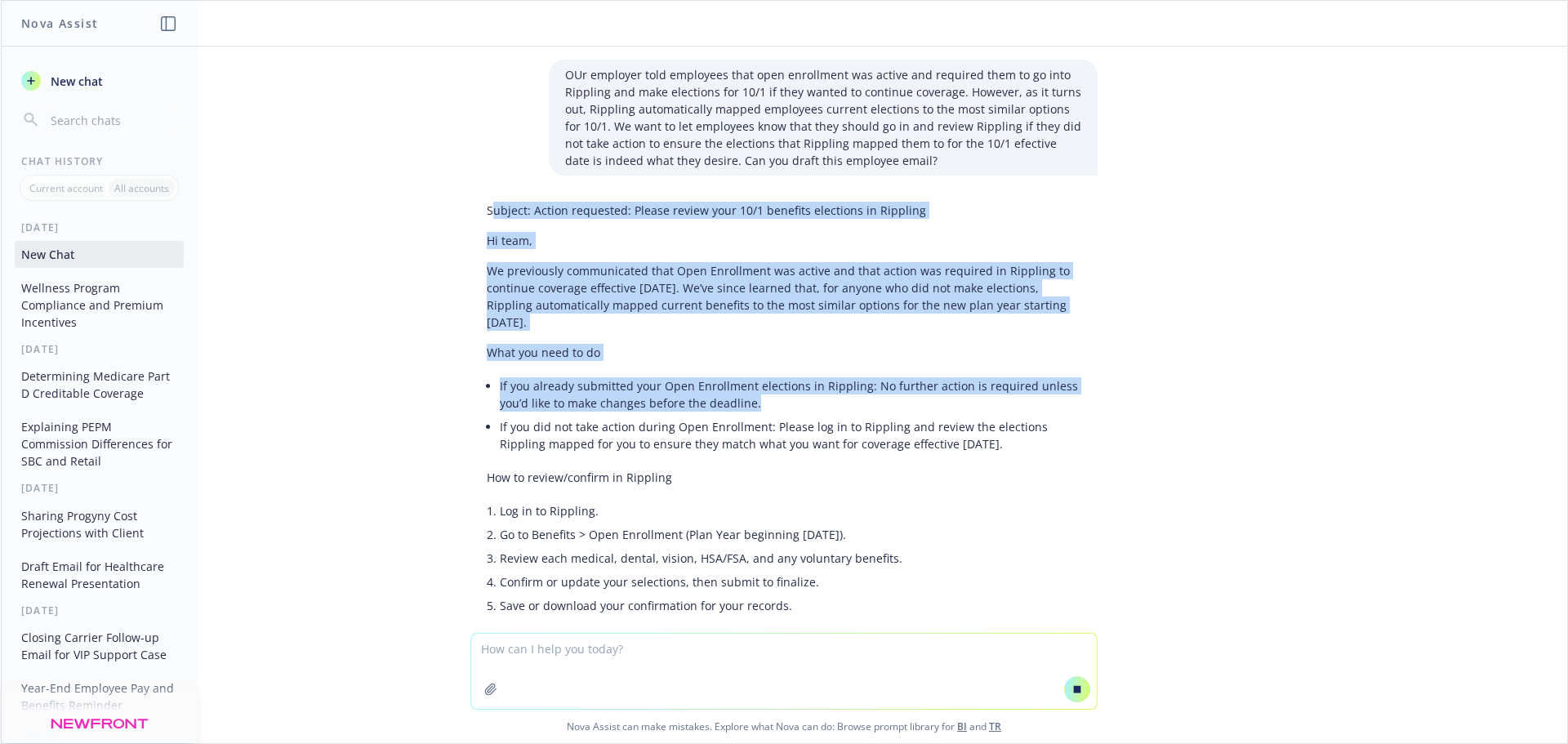
drag, startPoint x: 486, startPoint y: 213, endPoint x: 793, endPoint y: 402, distance: 360.5
click at [793, 402] on div "Subject: Action requested: Please review your 10/1 benefits elections in Rippli…" at bounding box center [784, 454] width 627 height 520
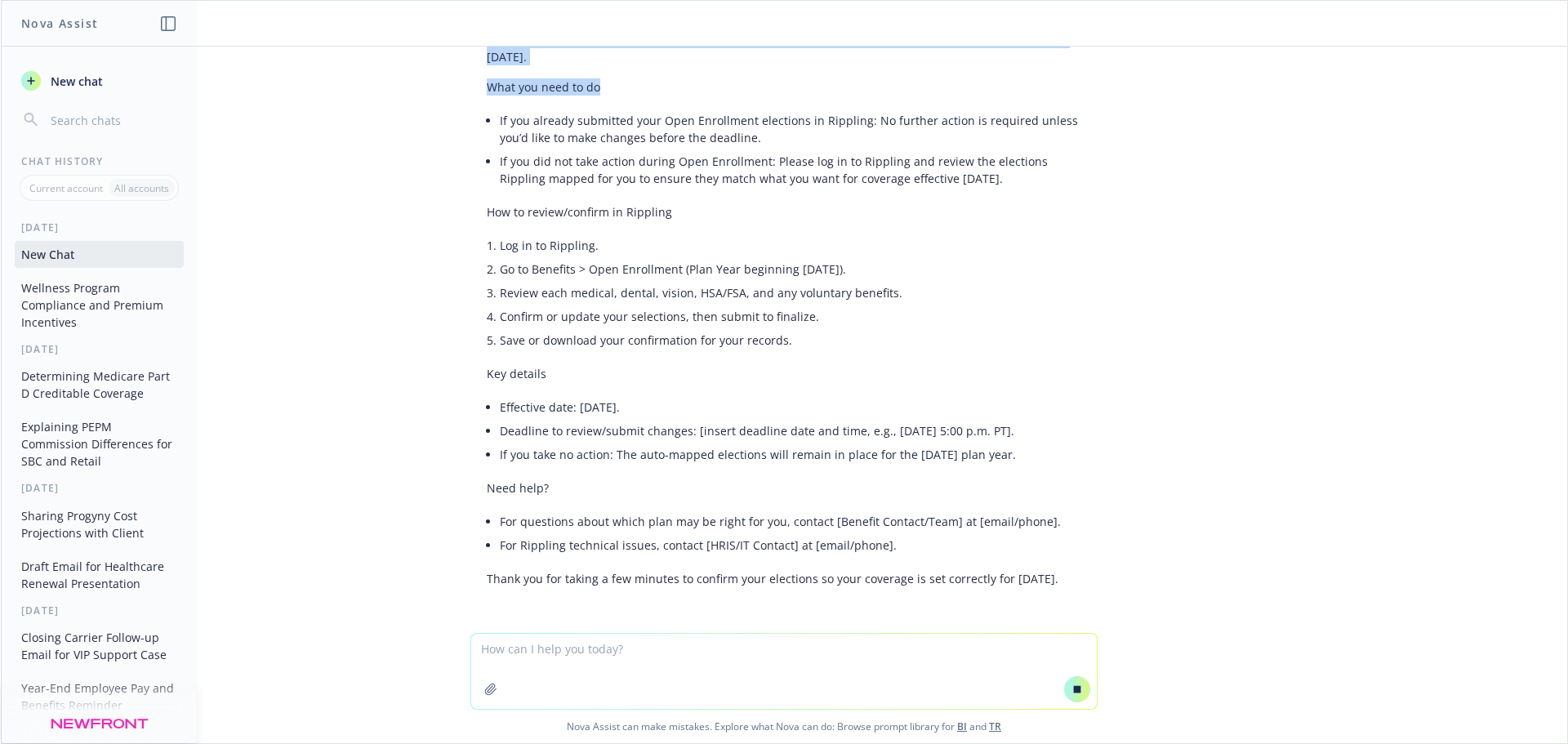
scroll to position [312, 0]
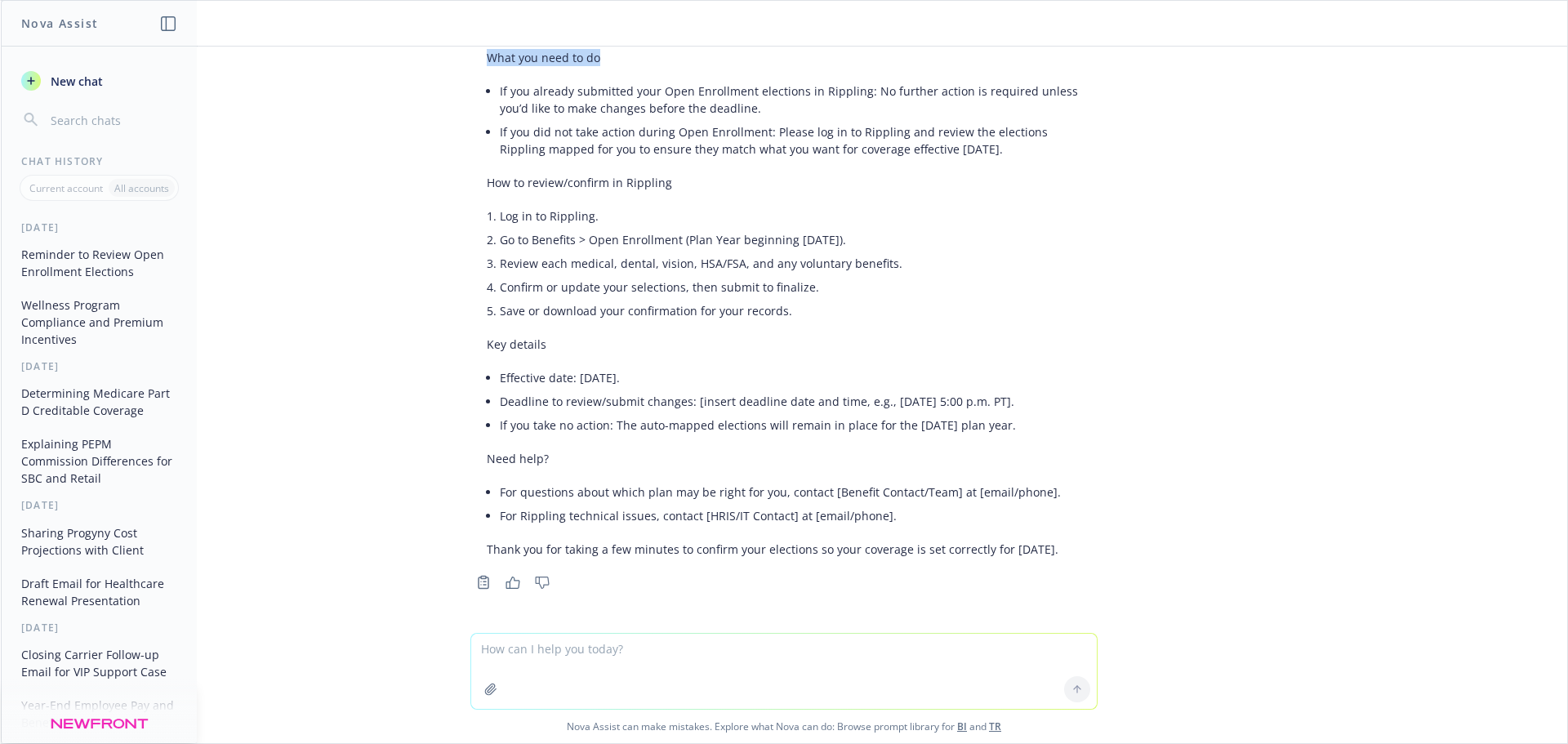
click at [1045, 430] on li "If you take no action: The auto-mapped elections will remain in place for the […" at bounding box center [791, 425] width 581 height 23
click at [1114, 556] on div "OUr employer told employees that open enrollment was active and required them t…" at bounding box center [784, 340] width 1566 height 587
copy div "loremi: Dolors ametconse: Adipis elitse doei 17/3 temporin utlaboree do Magnaal…"
click at [579, 662] on textarea at bounding box center [784, 672] width 625 height 75
paste textarea "Loremip: Dolors ametconse: Adipis elitse doei 55/9 temporin utlaboree do Magnaa…"
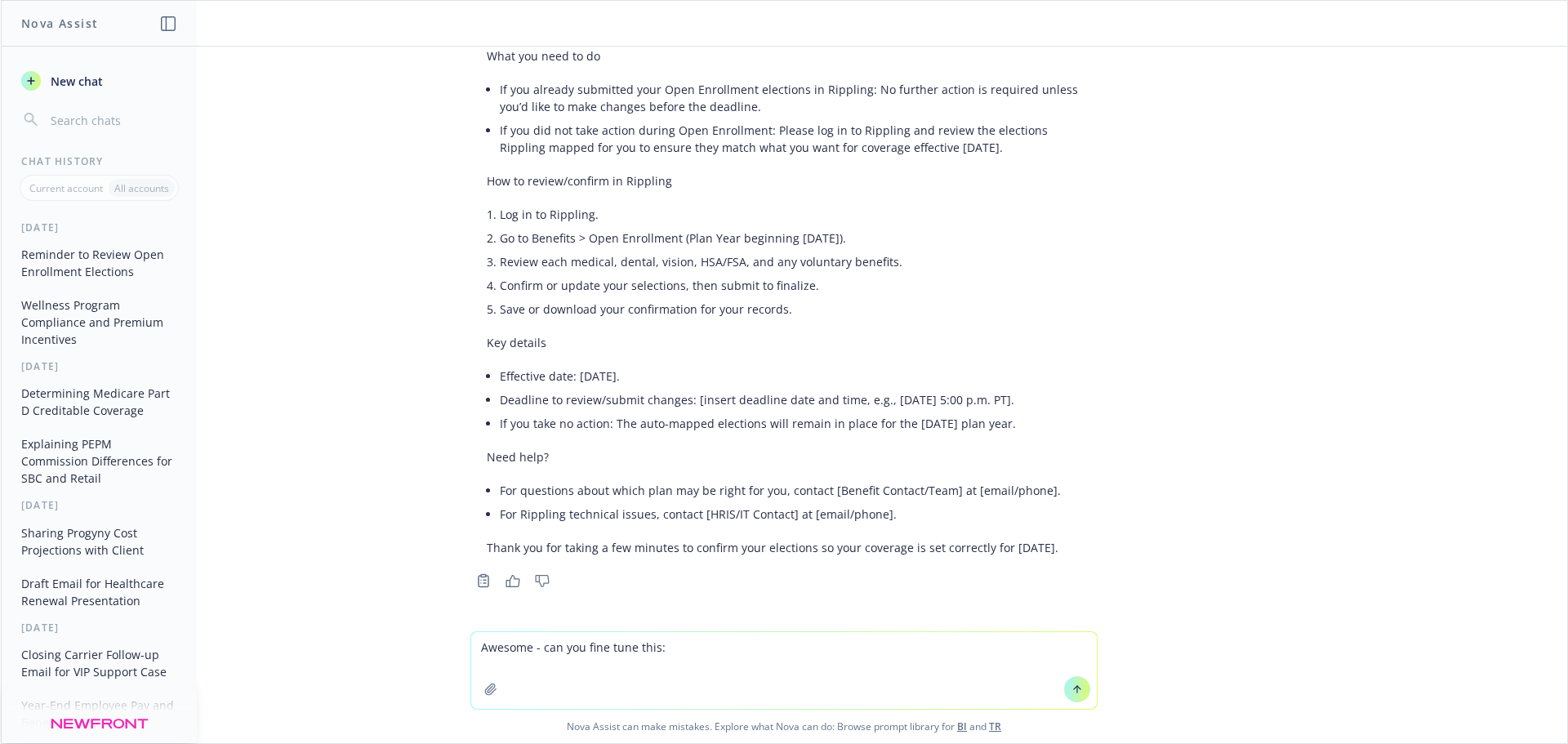
type textarea "Loremip - dol sit amet cons adip: Elitsed: Doeius temporinc: Utlabo etdolo magn…"
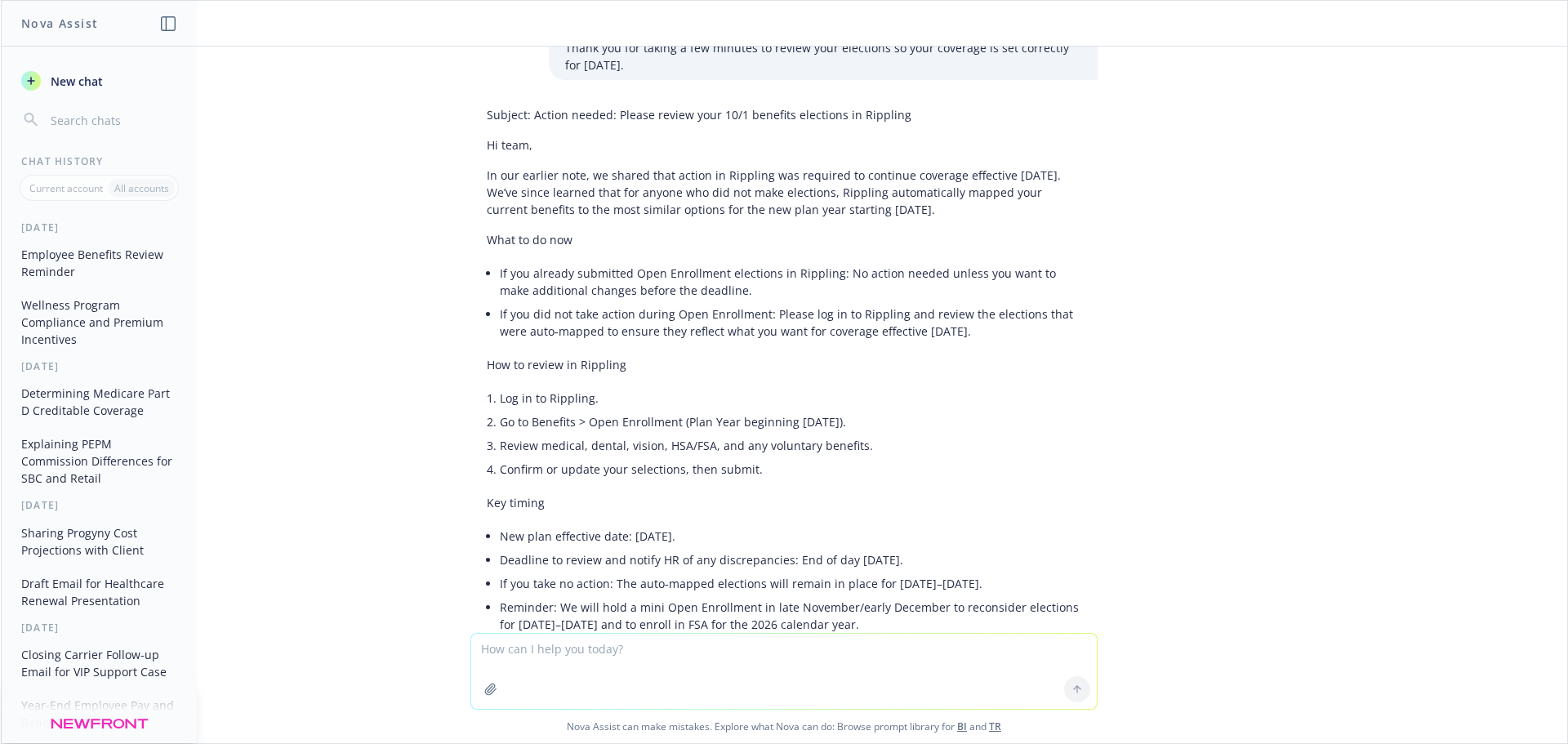
scroll to position [1129, 0]
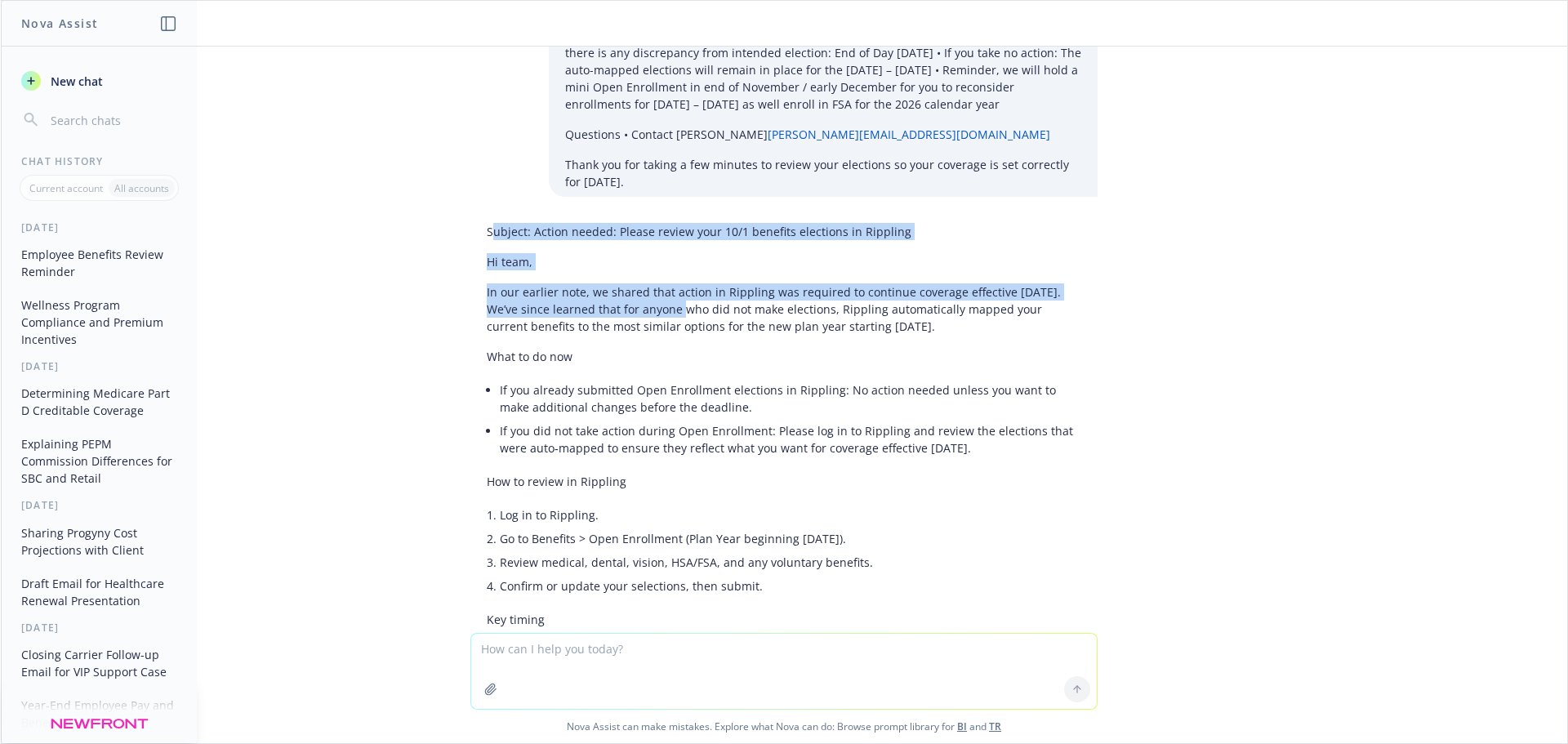
drag, startPoint x: 479, startPoint y: 268, endPoint x: 648, endPoint y: 338, distance: 182.9
click at [648, 338] on div "Subject: Action needed: Please review your 10/1 benefits elections in Rippling …" at bounding box center [784, 537] width 627 height 640
click at [719, 270] on p "Hi team," at bounding box center [784, 261] width 595 height 17
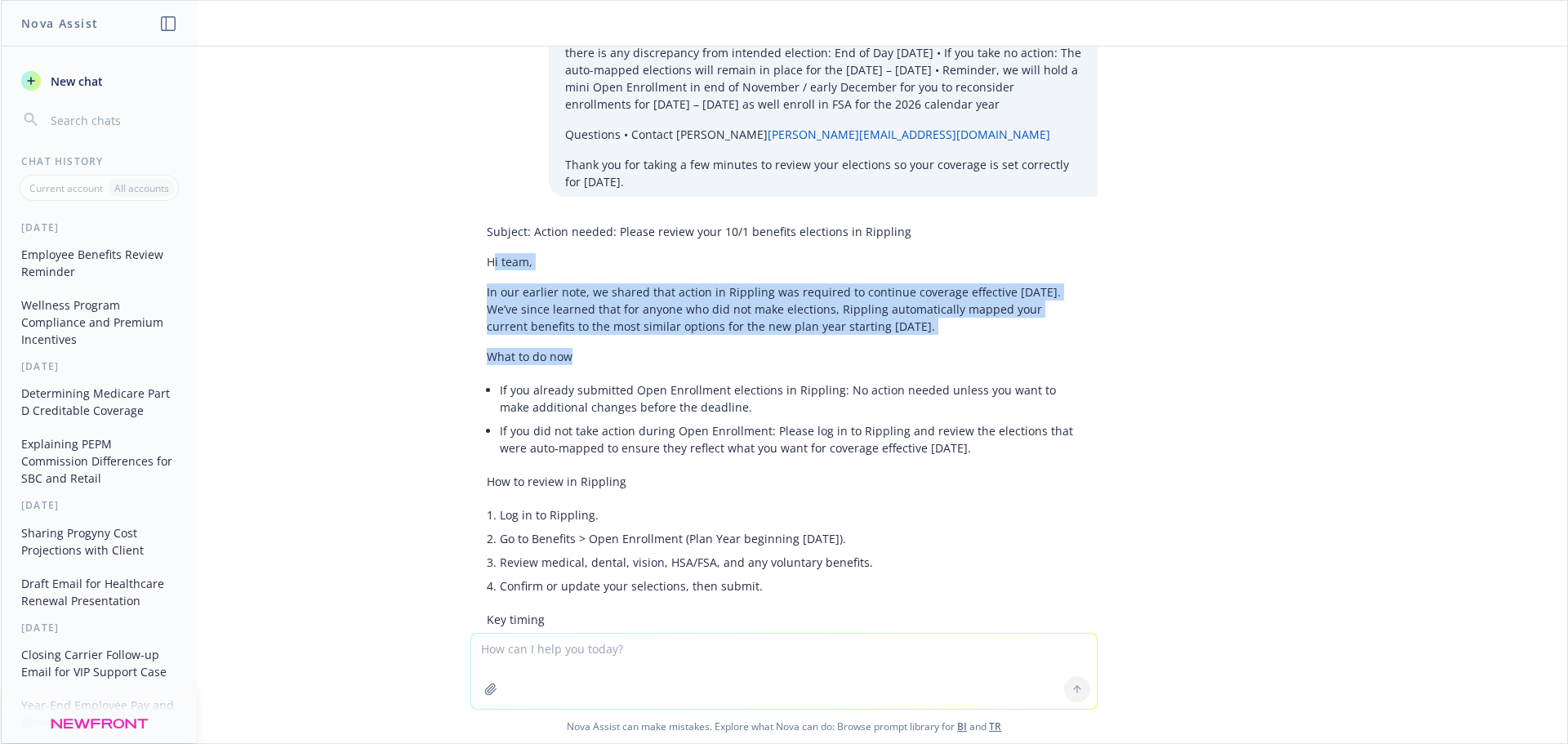
drag, startPoint x: 483, startPoint y: 298, endPoint x: 769, endPoint y: 392, distance: 301.1
click at [692, 400] on div "Subject: Action needed: Please review your 10/1 benefits elections in Rippling …" at bounding box center [784, 537] width 627 height 640
click at [987, 365] on p "What to do now" at bounding box center [784, 356] width 595 height 17
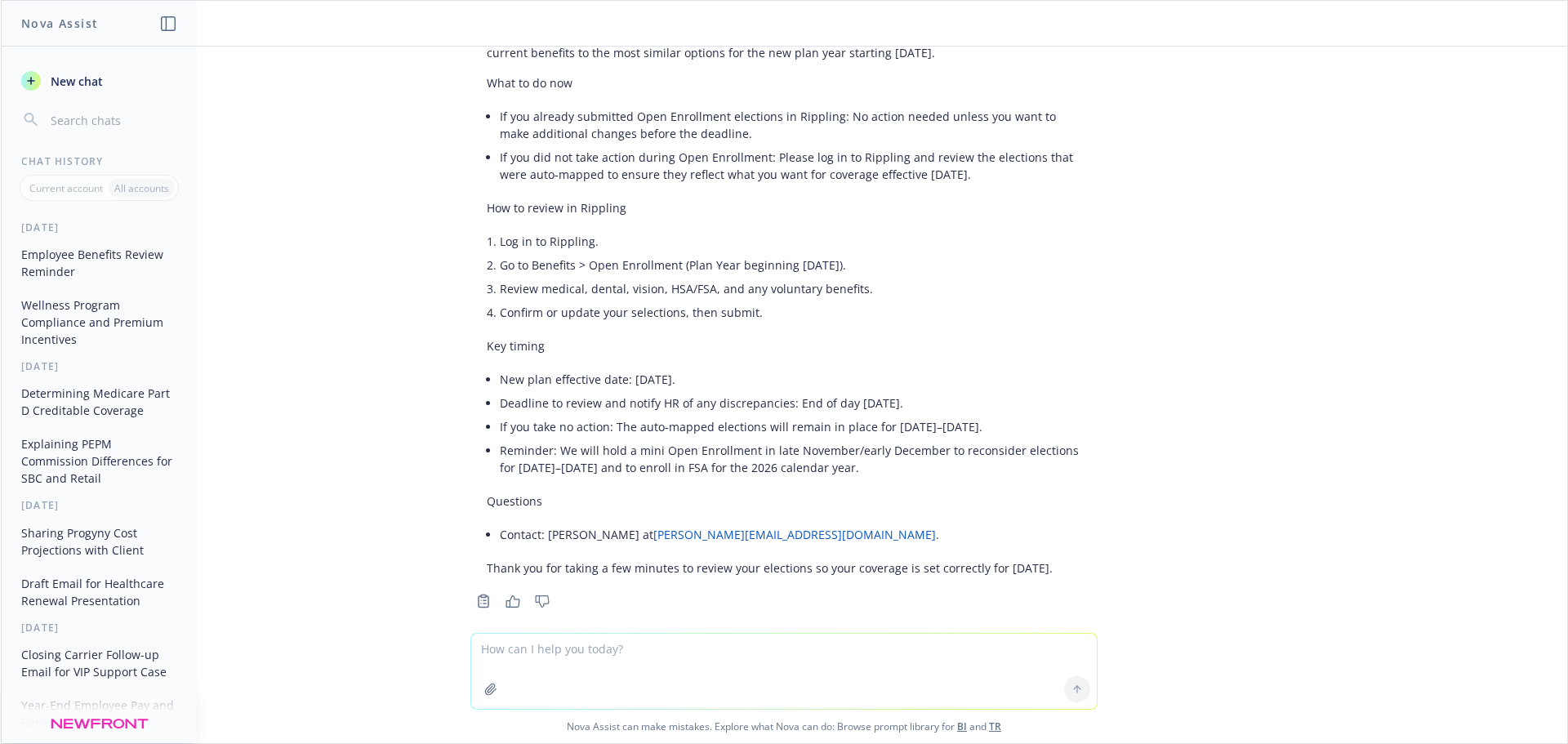
scroll to position [1374, 0]
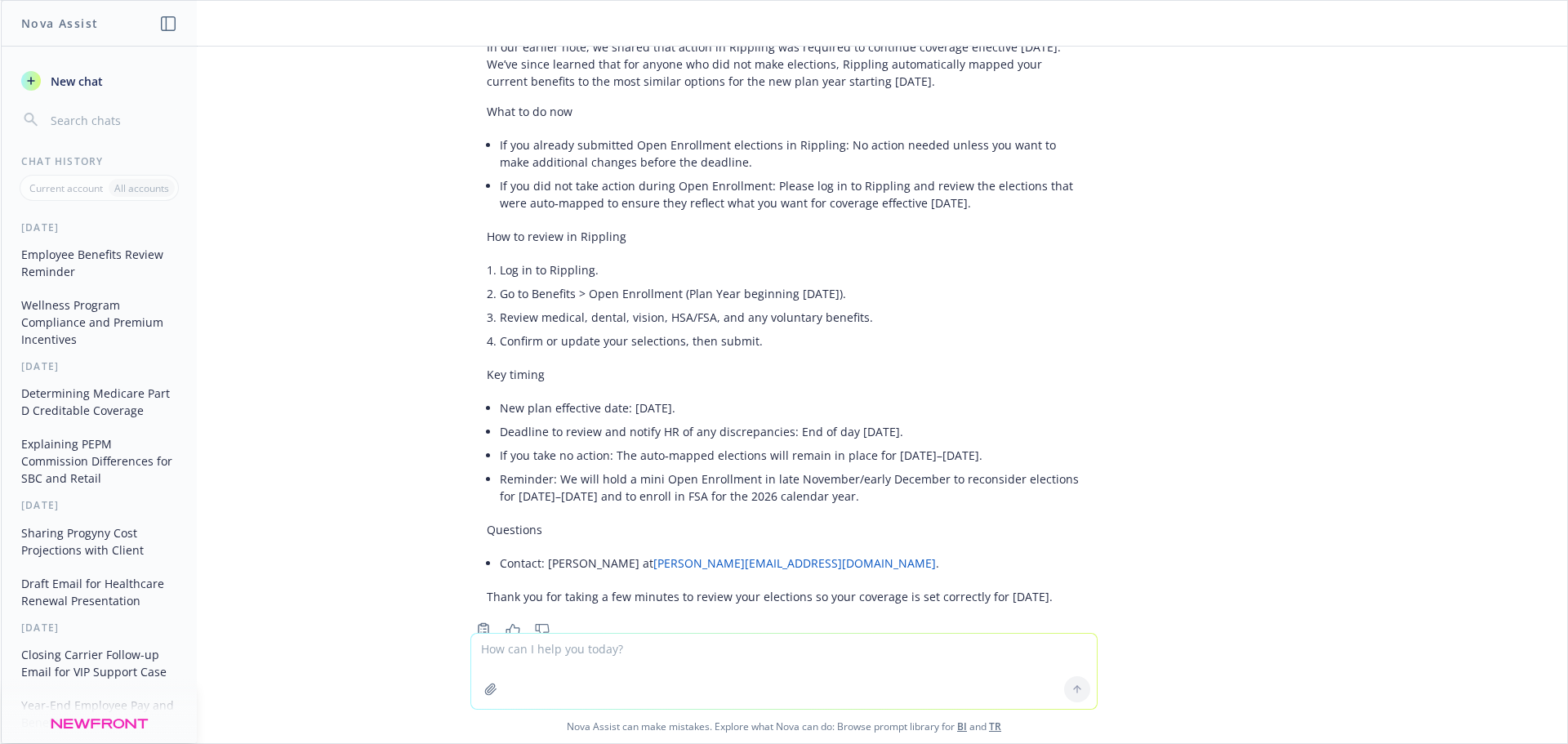
drag, startPoint x: 926, startPoint y: 540, endPoint x: 474, endPoint y: 446, distance: 461.7
click at [500, 446] on ul "New plan effective date: [DATE]. Deadline to review and notify HR of any discre…" at bounding box center [791, 452] width 581 height 112
copy ul "New plan effective date: [DATE]. Deadline to review and notify HR of any discre…"
click at [963, 508] on li "Reminder: We will hold a mini Open Enrollment in late November/early December t…" at bounding box center [791, 487] width 581 height 41
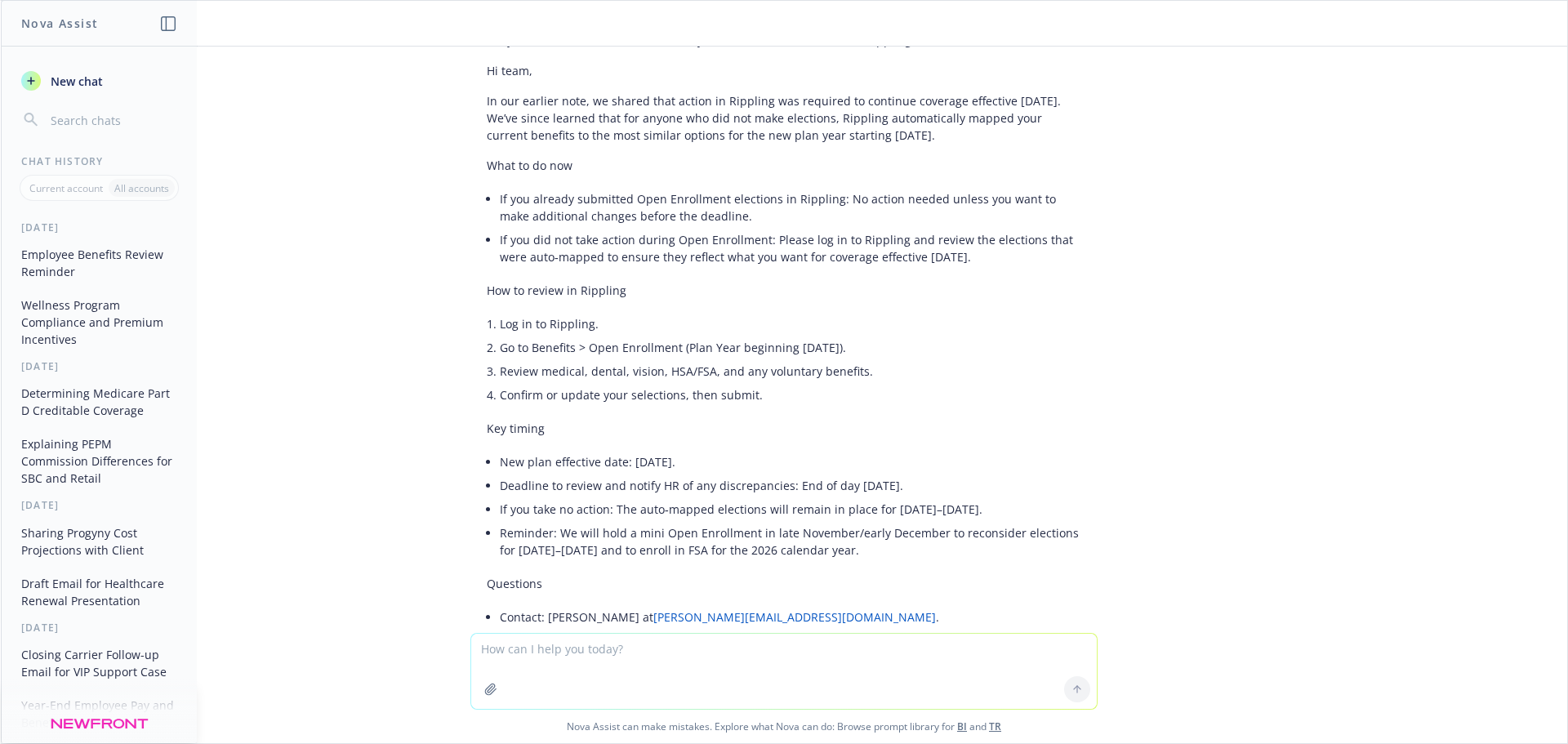
scroll to position [1292, 0]
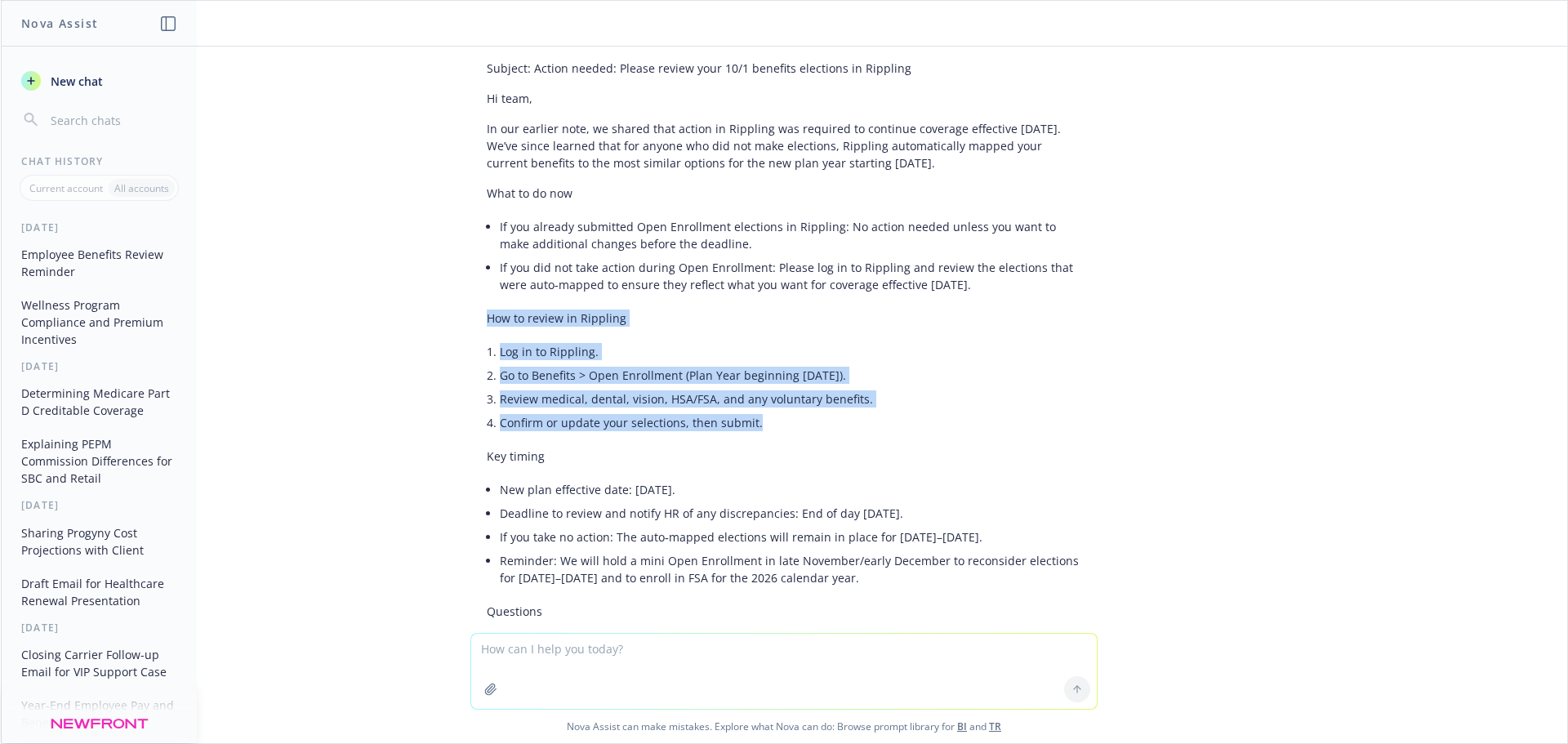
drag, startPoint x: 475, startPoint y: 357, endPoint x: 860, endPoint y: 446, distance: 395.2
click at [860, 446] on div "Subject: Action needed: Please review your 10/1 benefits elections in Rippling …" at bounding box center [784, 373] width 627 height 640
click at [776, 363] on li "Log in to Rippling." at bounding box center [791, 351] width 581 height 23
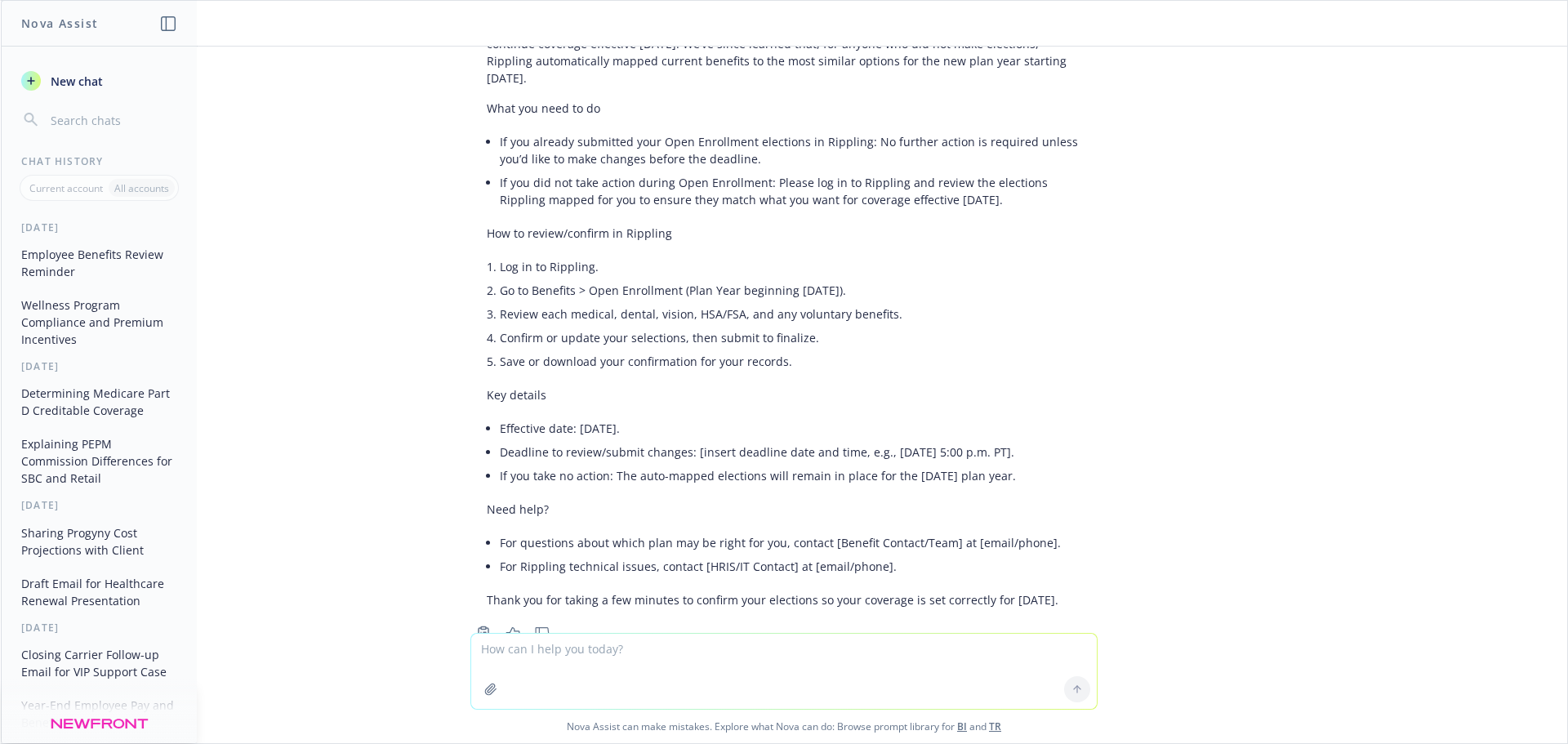
scroll to position [245, 0]
click at [1073, 614] on div "Subject: Action requested: Please review your 10/1 benefits elections in Rippli…" at bounding box center [784, 282] width 627 height 664
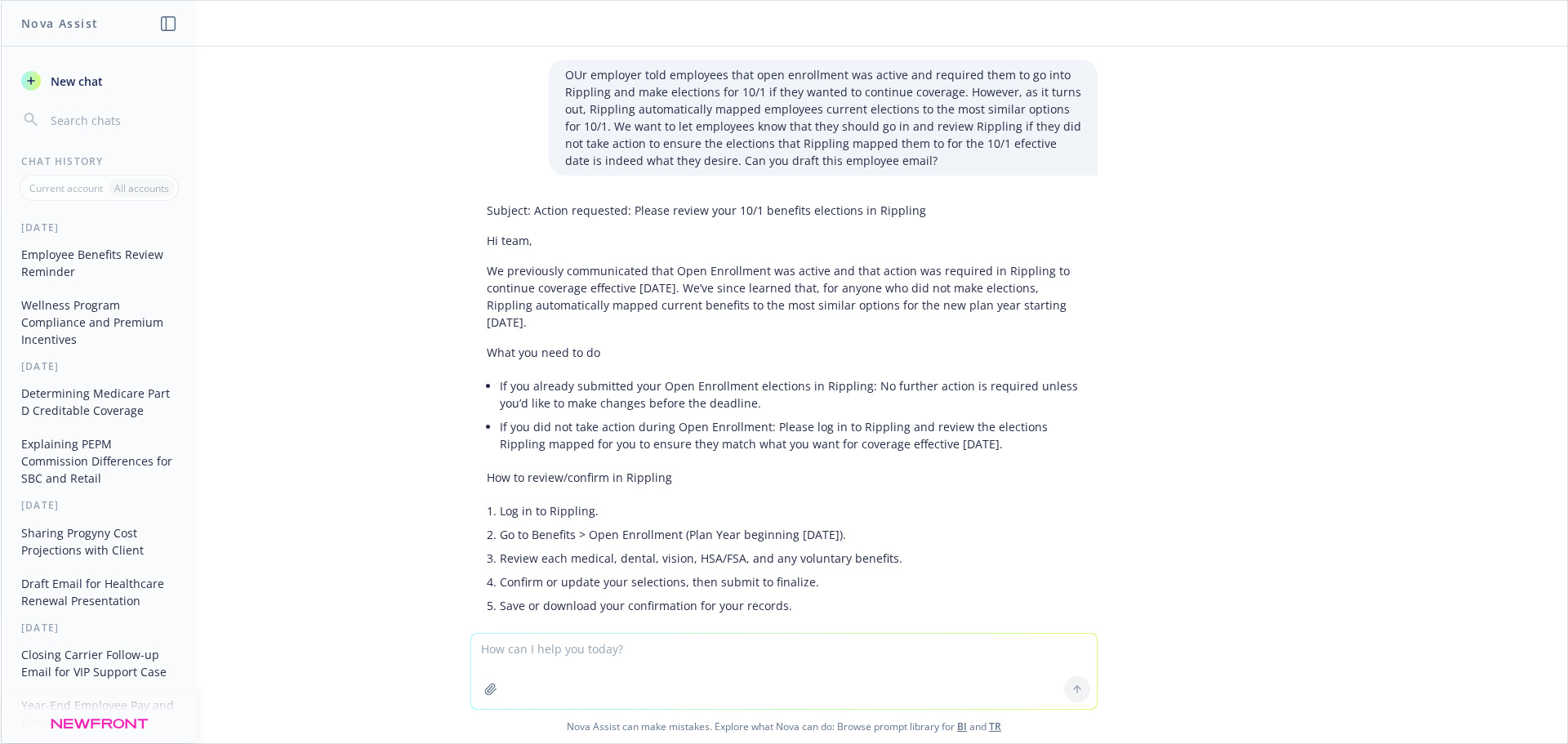
drag, startPoint x: 1101, startPoint y: 616, endPoint x: 454, endPoint y: 198, distance: 770.3
click at [454, 198] on div "OUr employer told employees that open enrollment was active and required them t…" at bounding box center [784, 340] width 1566 height 587
click at [65, 326] on button "Wellness Program Compliance and Premium Incentives" at bounding box center [98, 322] width 169 height 61
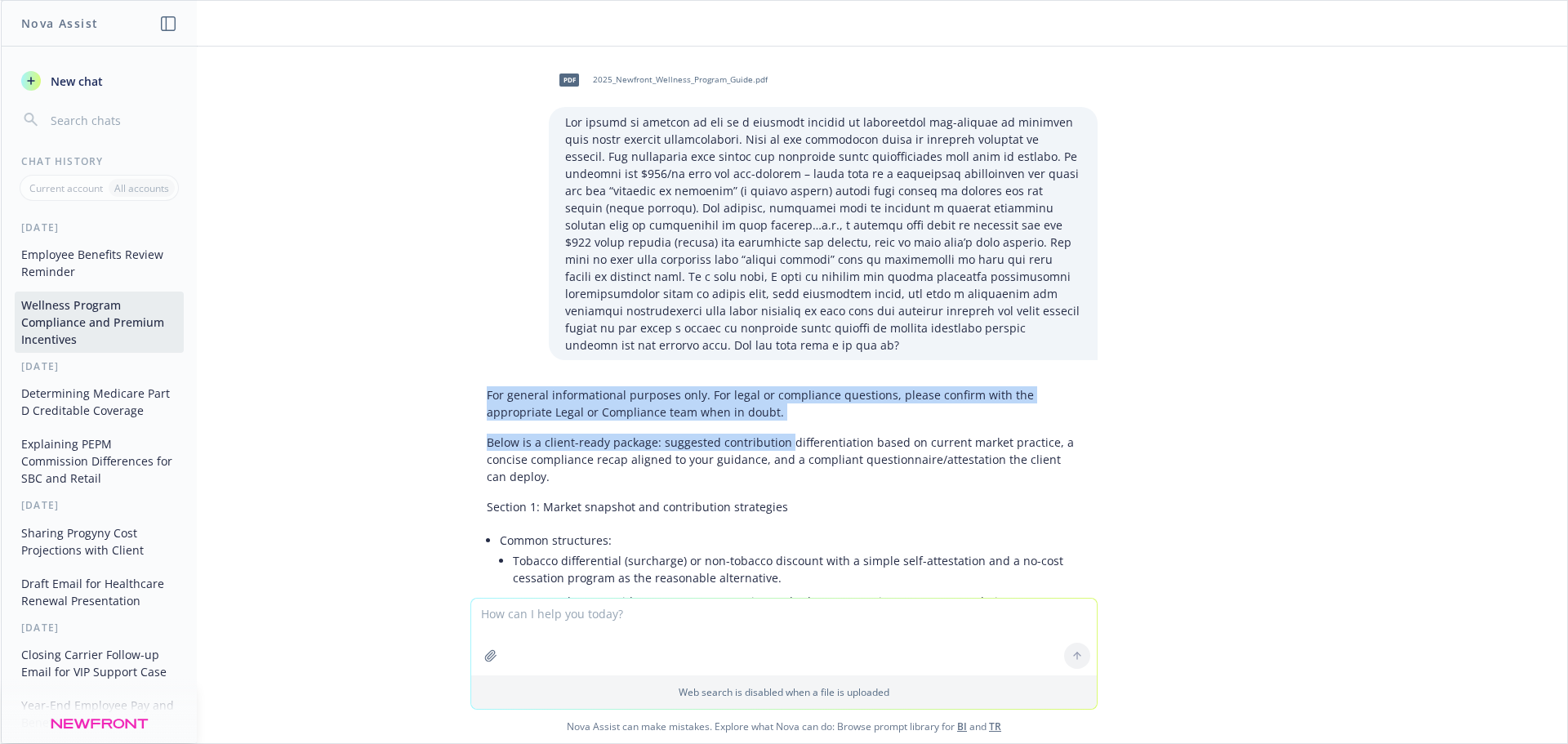
drag, startPoint x: 470, startPoint y: 388, endPoint x: 772, endPoint y: 437, distance: 305.9
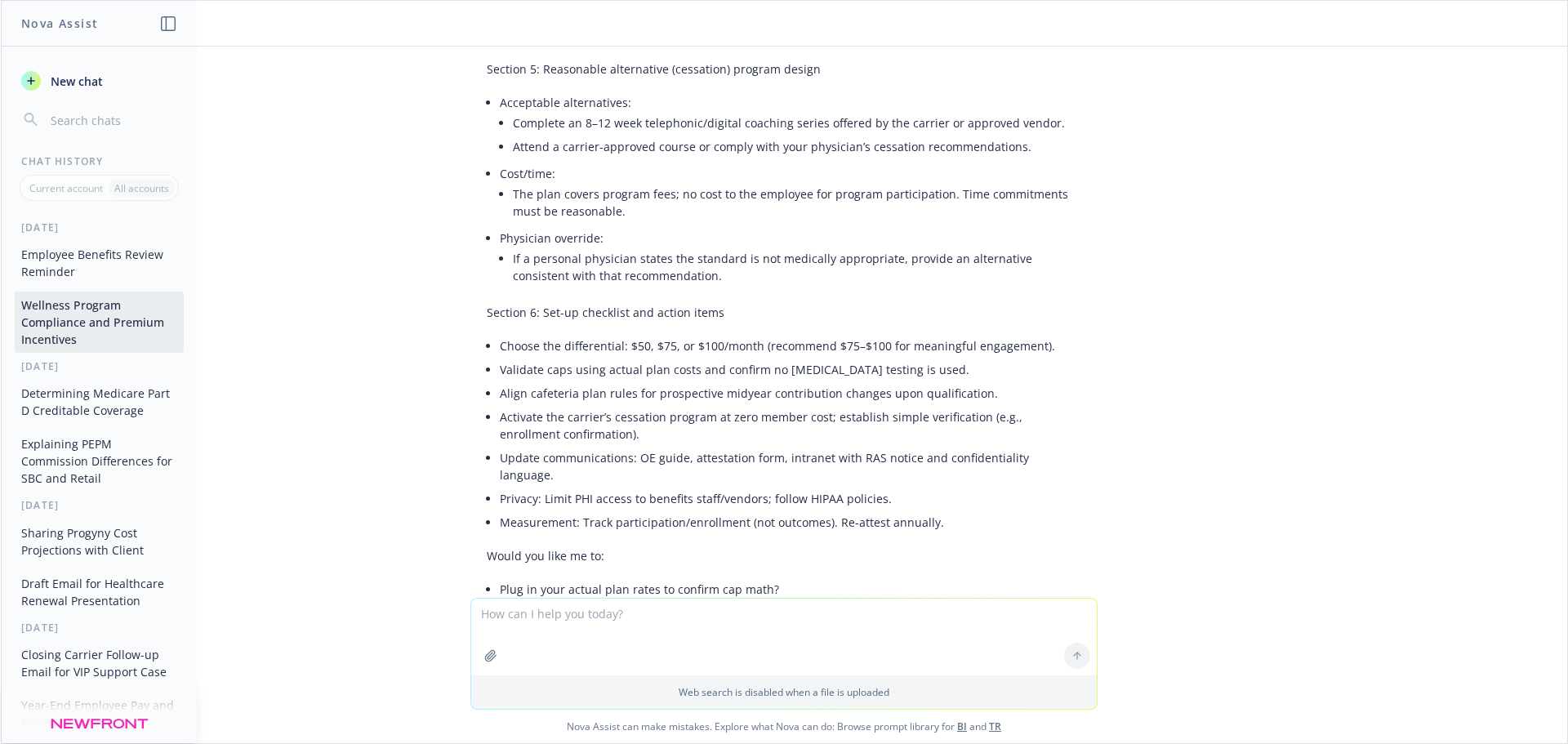
scroll to position [2912, 0]
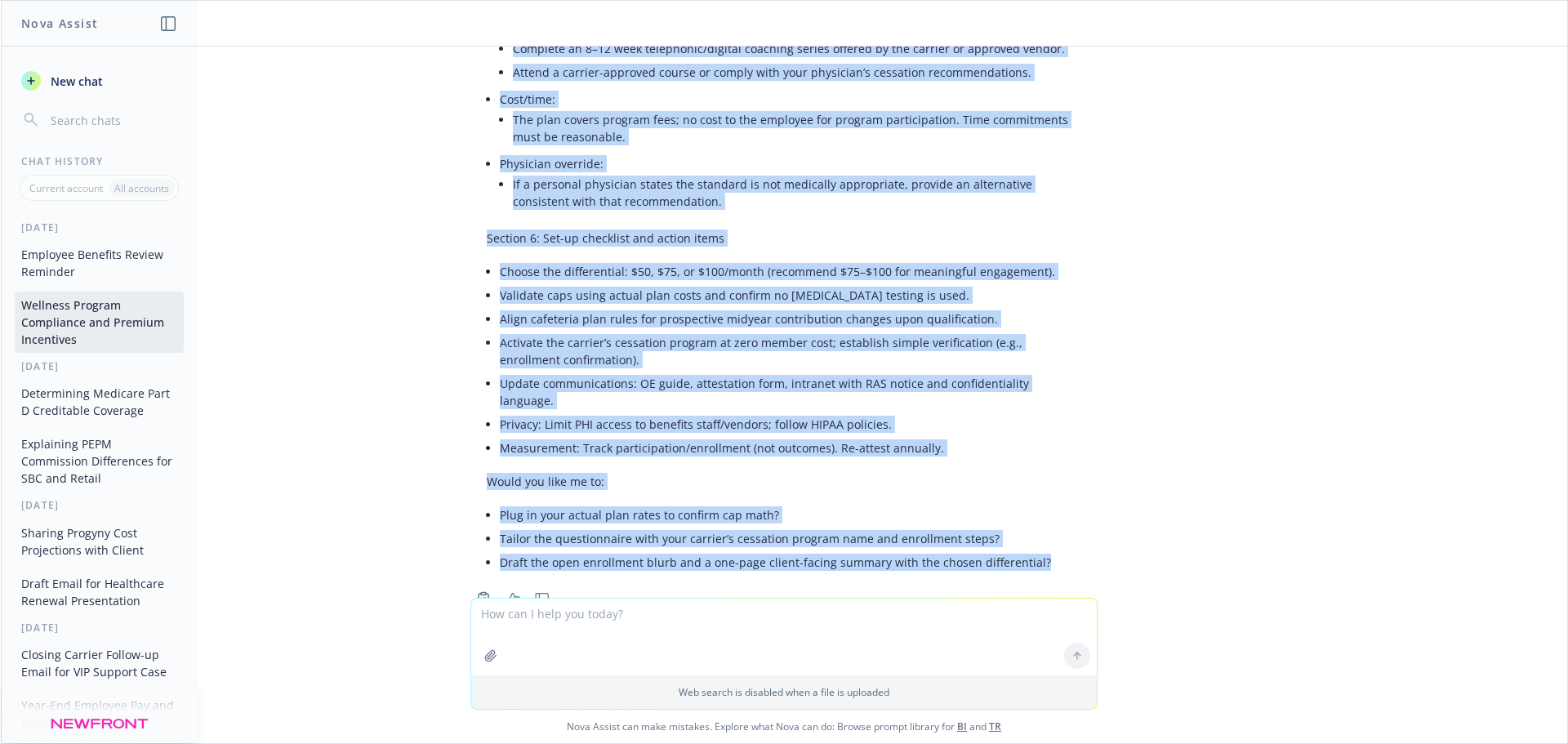
click at [1037, 550] on li "Draft the open enrollment blurb and a one-page client-facing summary with the c…" at bounding box center [791, 562] width 581 height 23
copy div "Lor ipsumdo sitametconsec adipisci elit. Sed doeiu te incididunt utlaboree, dol…"
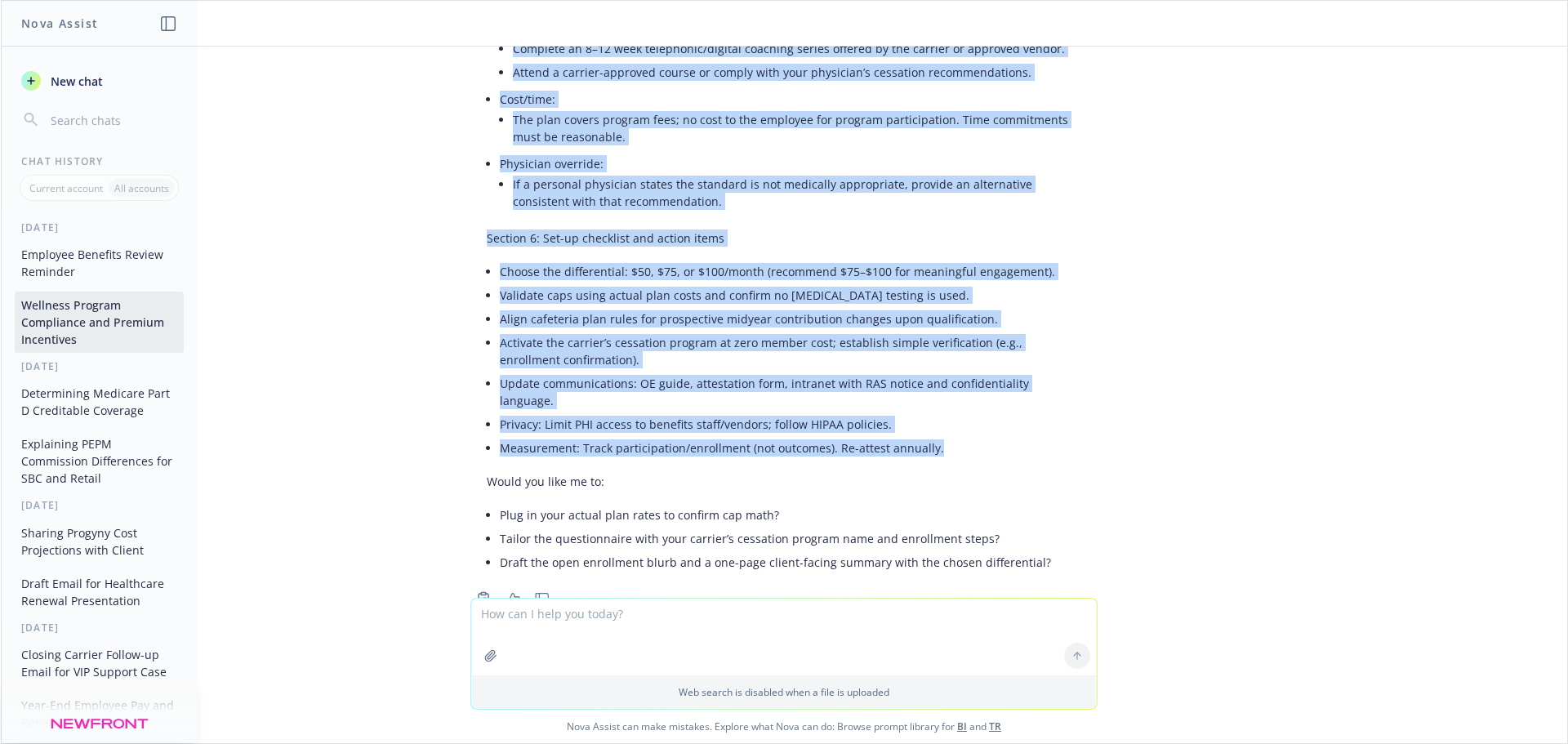
click at [941, 436] on li "Measurement: Track participation/enrollment (not outcomes). Re-attest annually." at bounding box center [791, 448] width 581 height 23
copy div "Lor ipsumdo sitametconsec adipisci elit. Sed doeiu te incididunt utlaboree, dol…"
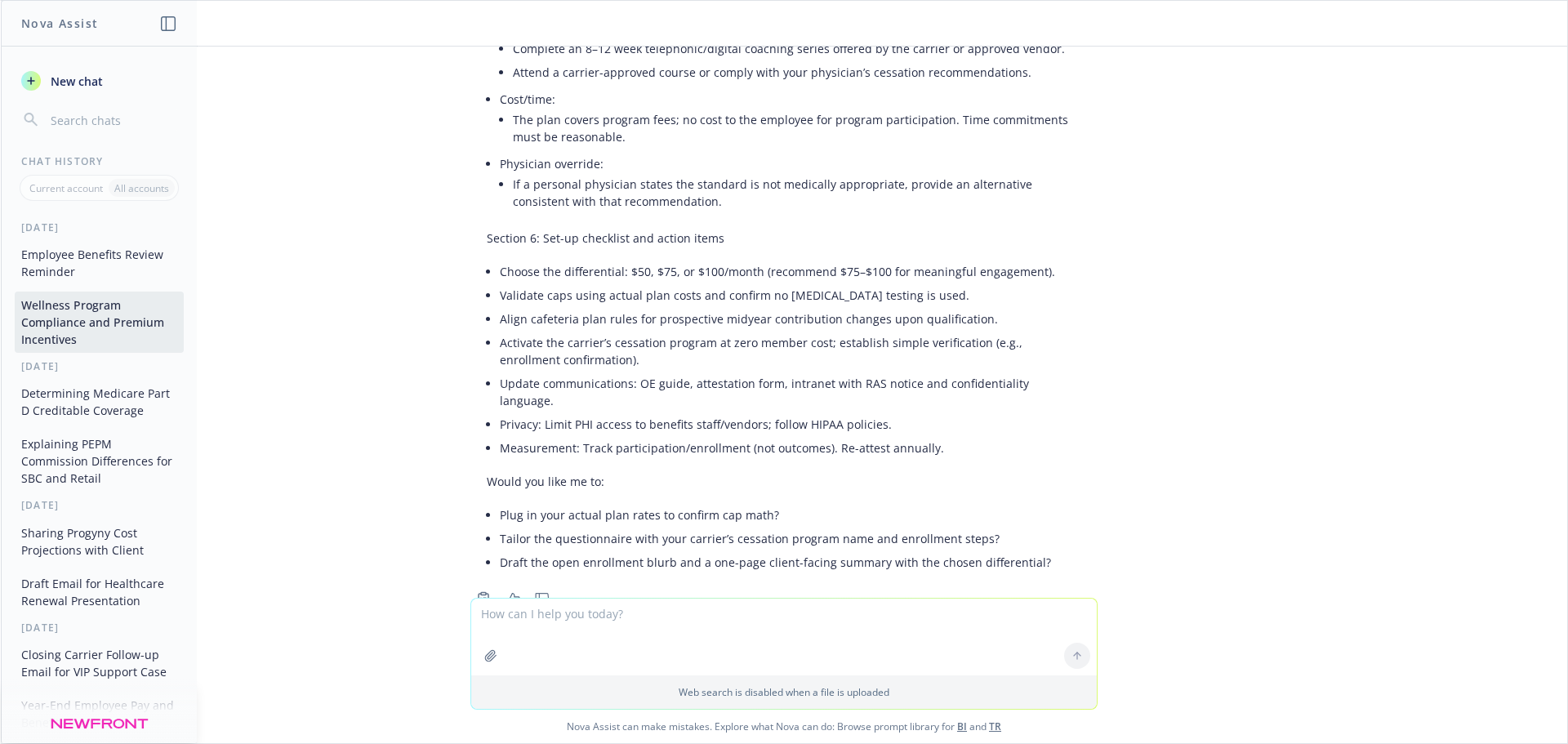
click at [637, 615] on textarea at bounding box center [784, 637] width 625 height 77
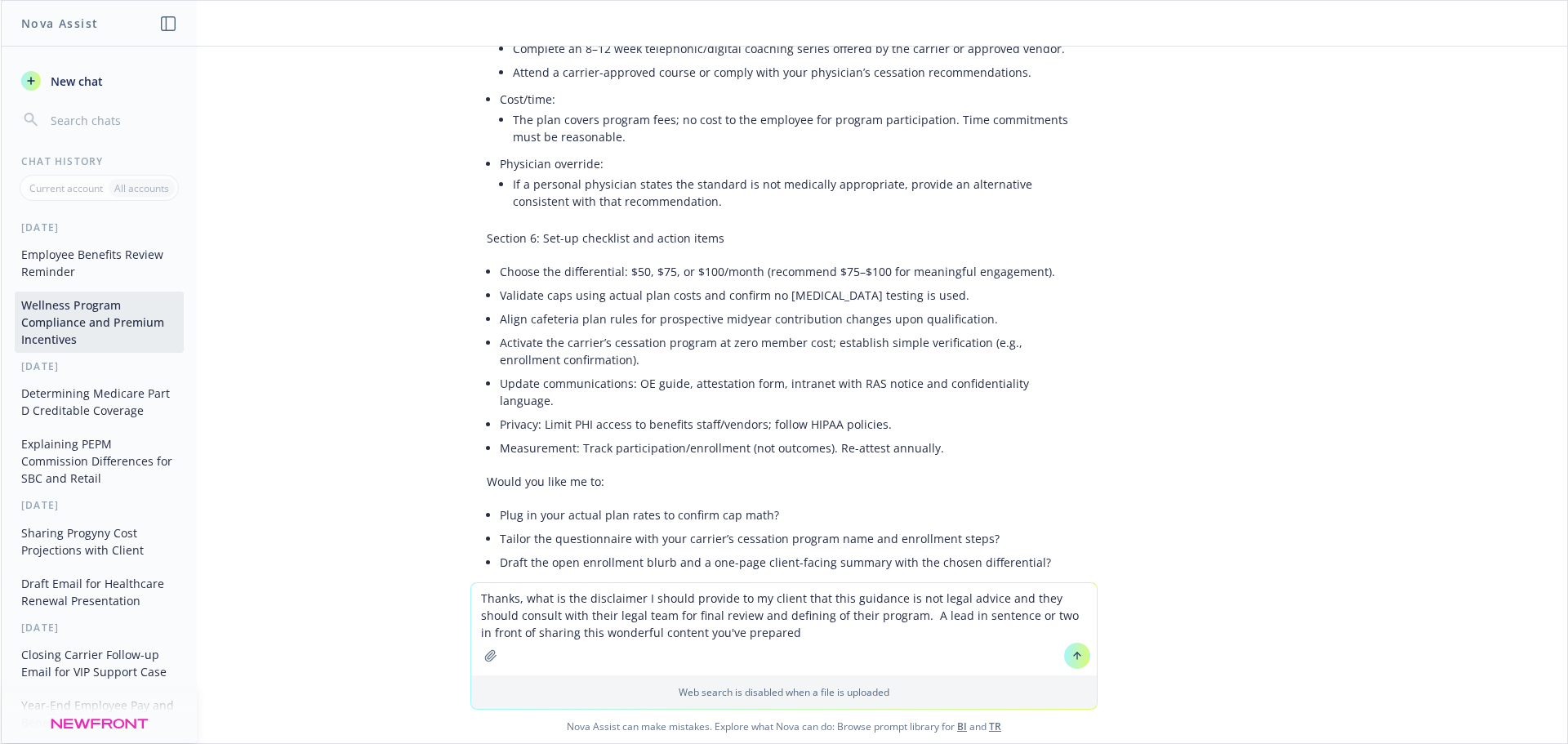
type textarea "Thanks, what is the disclaimer I should provide to my client that this guidance…"
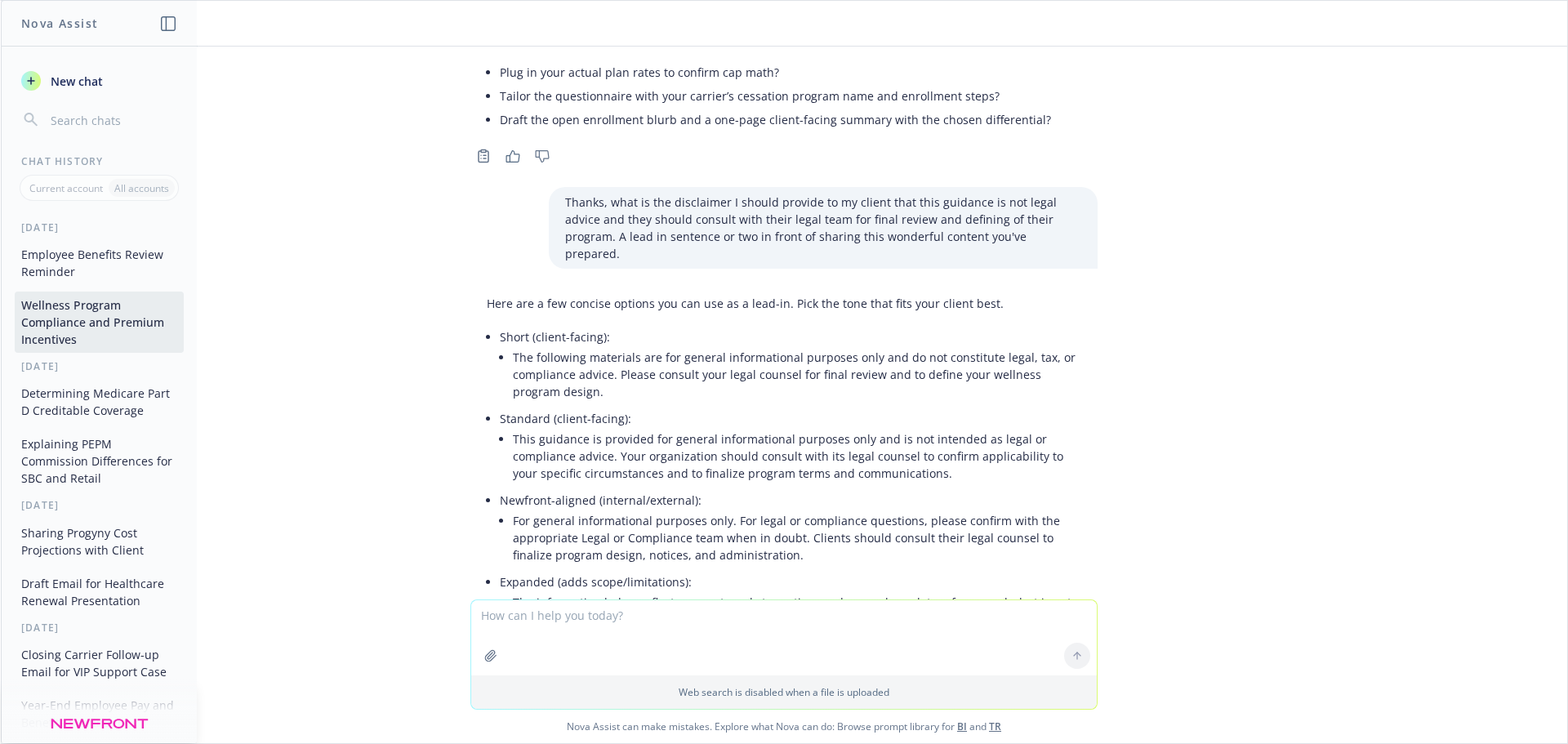
scroll to position [3430, 0]
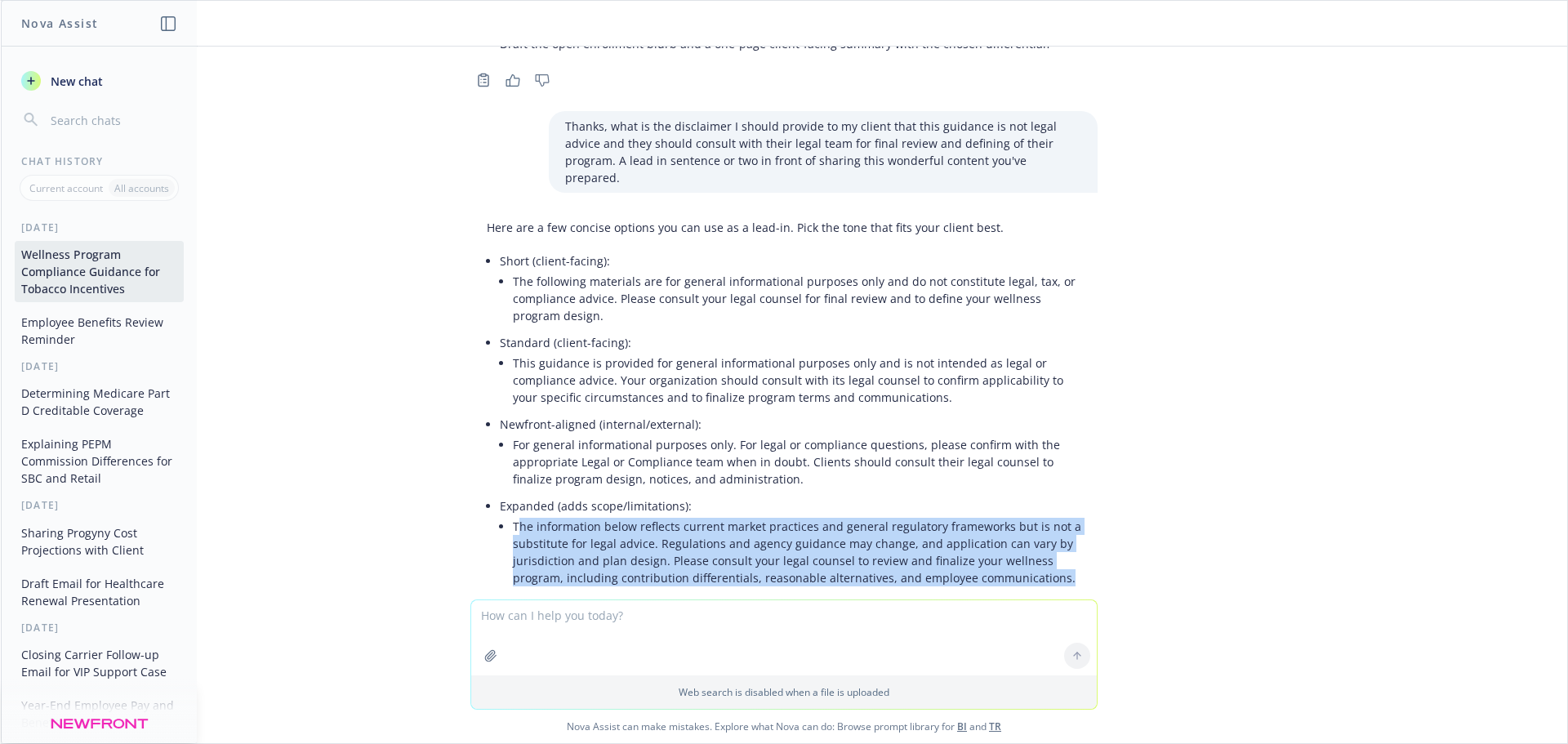
drag, startPoint x: 1051, startPoint y: 514, endPoint x: 509, endPoint y: 463, distance: 544.4
click at [513, 514] on li "The information below reflects current market practices and general regulatory …" at bounding box center [797, 552] width 569 height 75
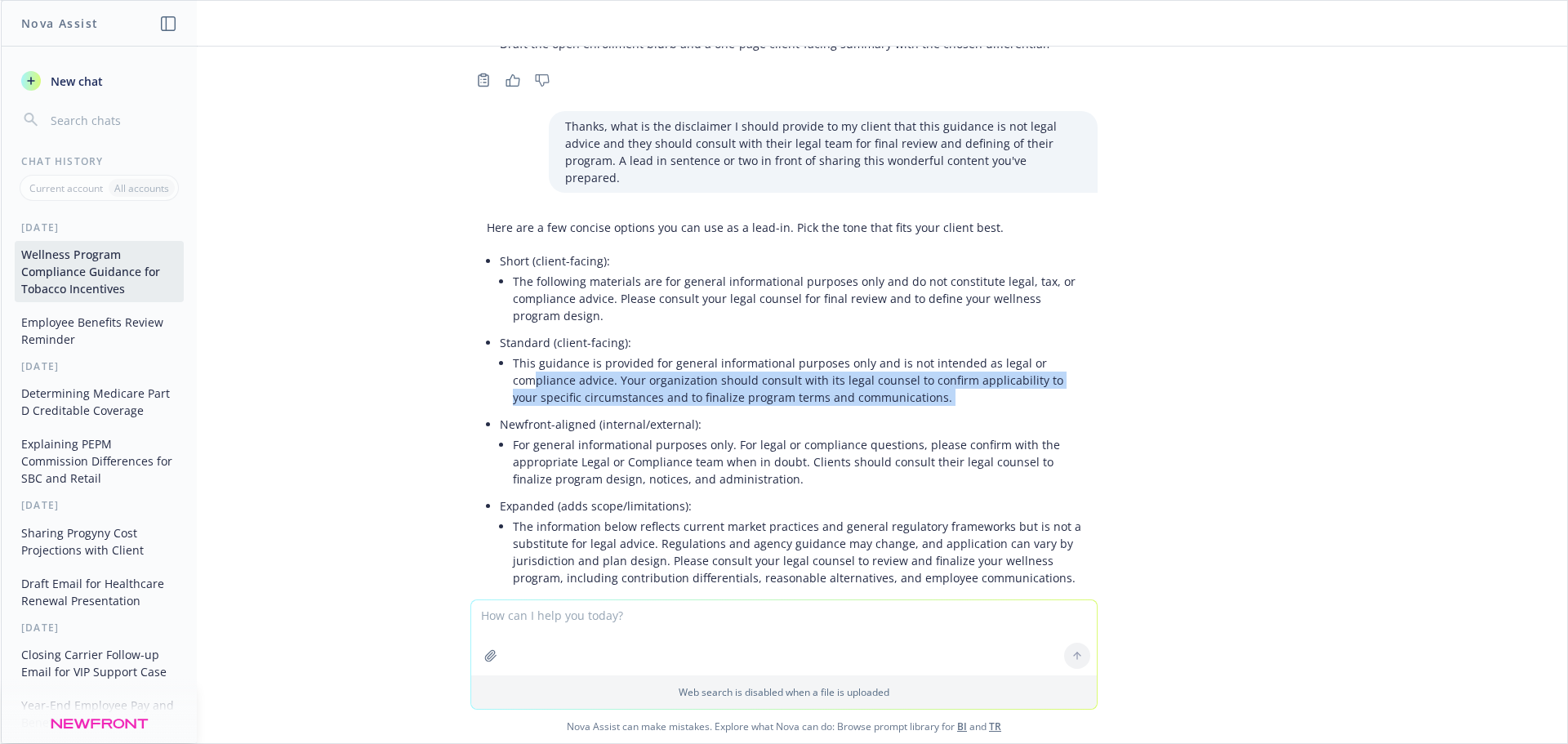
drag, startPoint x: 526, startPoint y: 308, endPoint x: 868, endPoint y: 345, distance: 344.0
click at [868, 345] on ul "Short (client-facing): The following materials are for general informational pu…" at bounding box center [791, 421] width 581 height 343
click at [919, 351] on li "This guidance is provided for general informational purposes only and is not in…" at bounding box center [797, 380] width 569 height 58
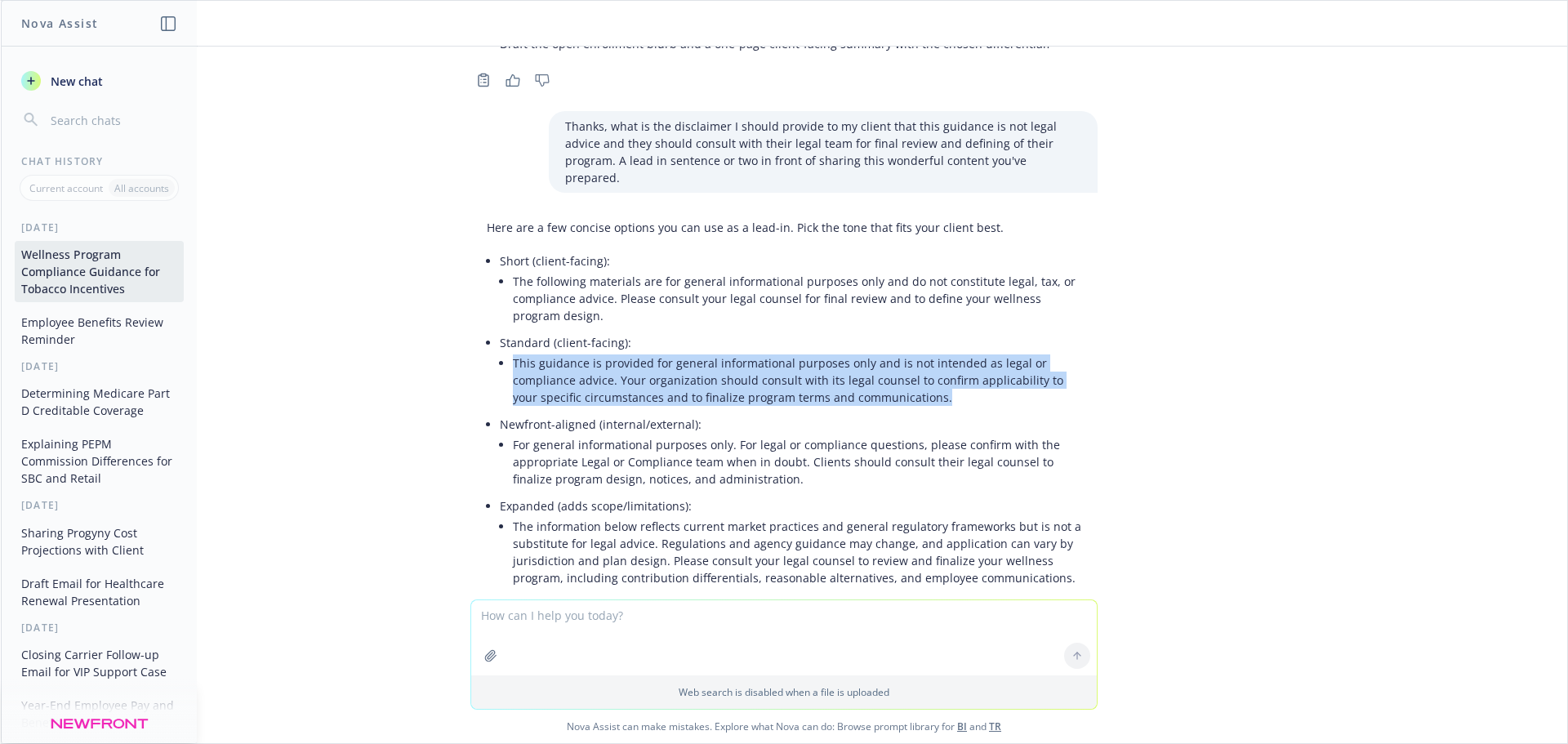
drag, startPoint x: 920, startPoint y: 331, endPoint x: 456, endPoint y: 294, distance: 465.5
click at [457, 294] on div "Here are a few concise options you can use as a lead-in. Pick the tone that fit…" at bounding box center [784, 420] width 654 height 417
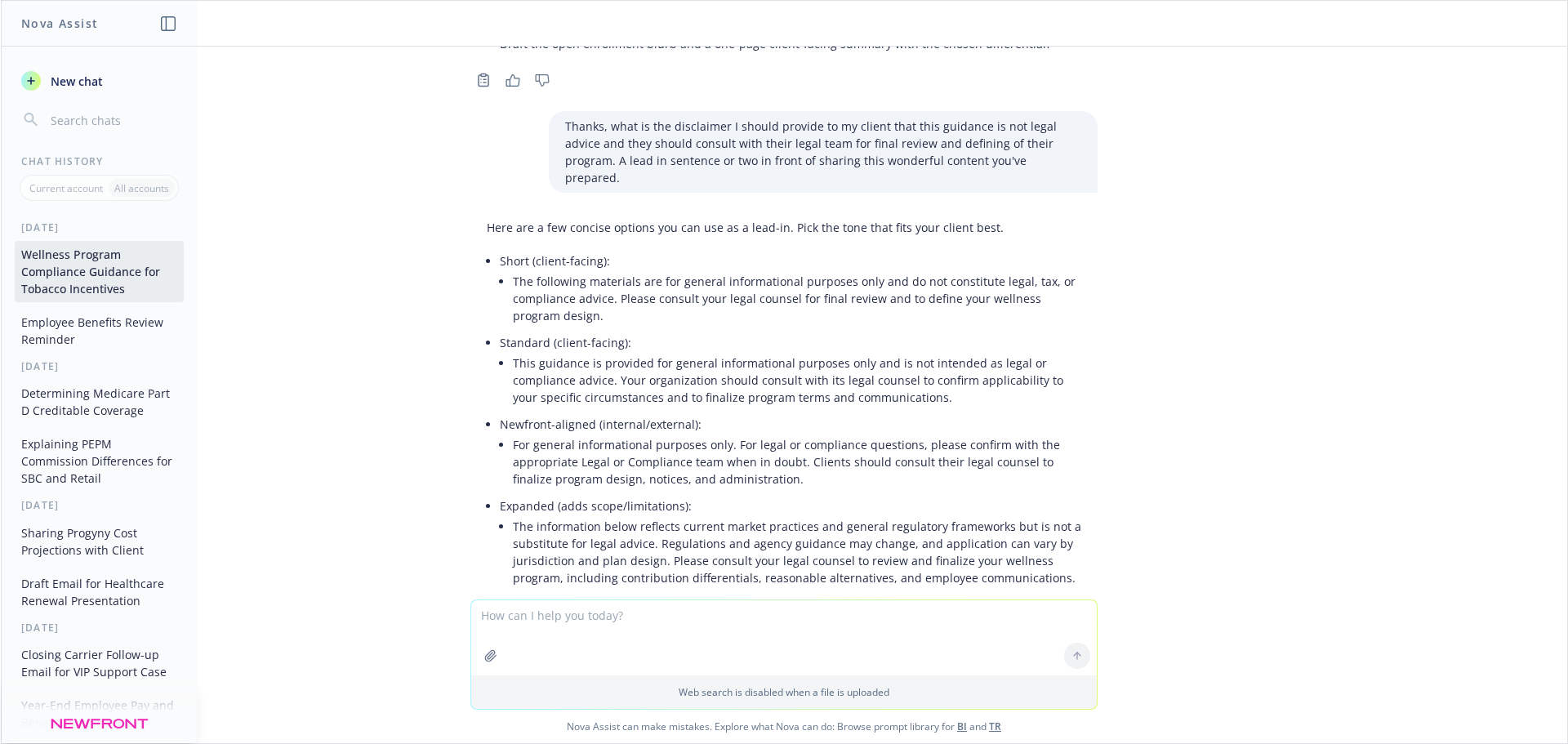
drag, startPoint x: 633, startPoint y: 249, endPoint x: 566, endPoint y: 253, distance: 67.1
click at [566, 269] on li "The following materials are for general informational purposes only and do not …" at bounding box center [797, 298] width 569 height 58
click at [1275, 486] on div "pdf 2025_Newfront_Wellness_Program_Guide.pdf For general informational purposes…" at bounding box center [784, 323] width 1566 height 553
click at [564, 629] on textarea at bounding box center [784, 638] width 625 height 75
paste textarea "Loremipsumdol Sitame: Conse: Adipisc Elitse doe Temporin Utlabor Etdoloremag Al…"
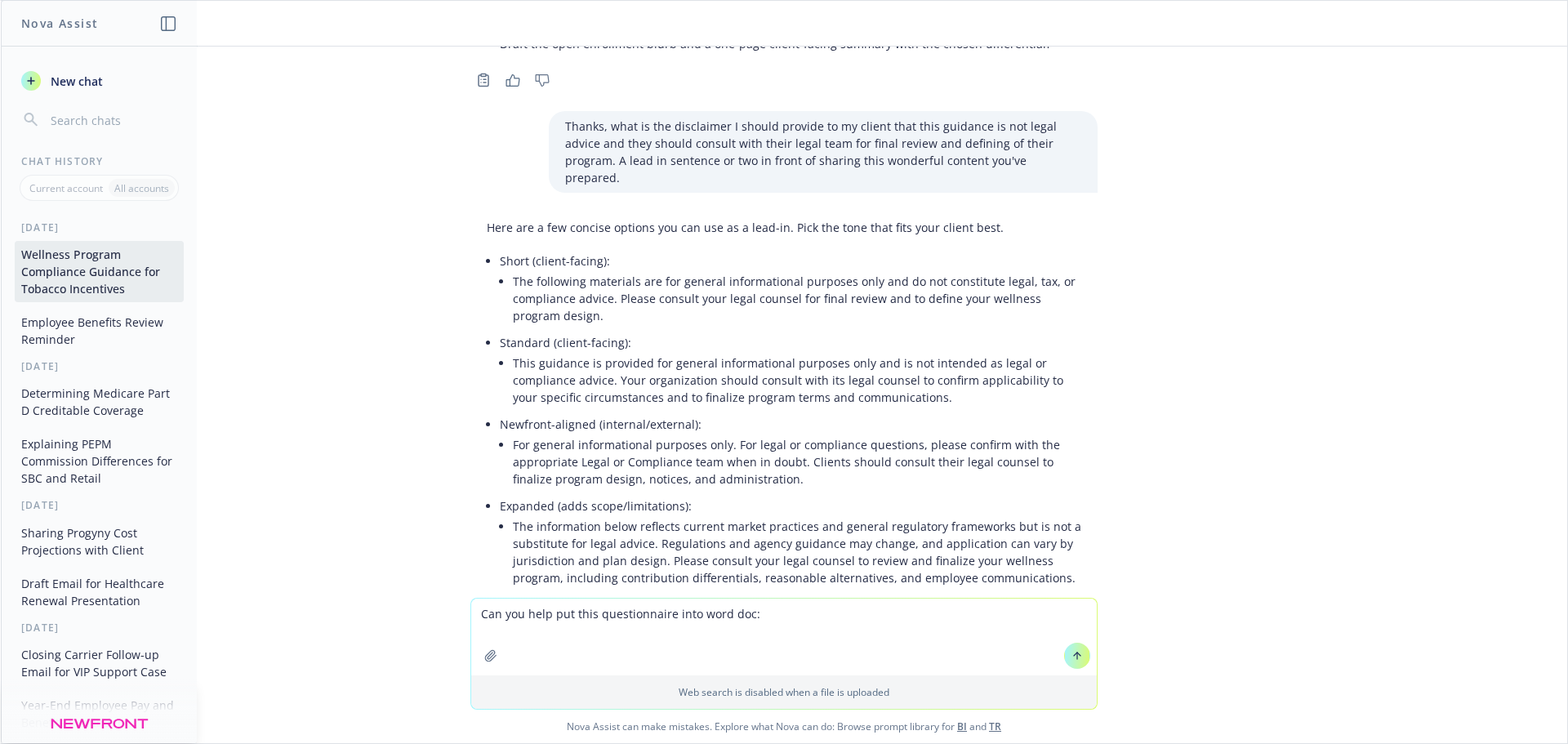
type textarea "Lor ips dolo sit amet consecteturad elit sedd eiu: Temporincidid Utlabo: Etdol:…"
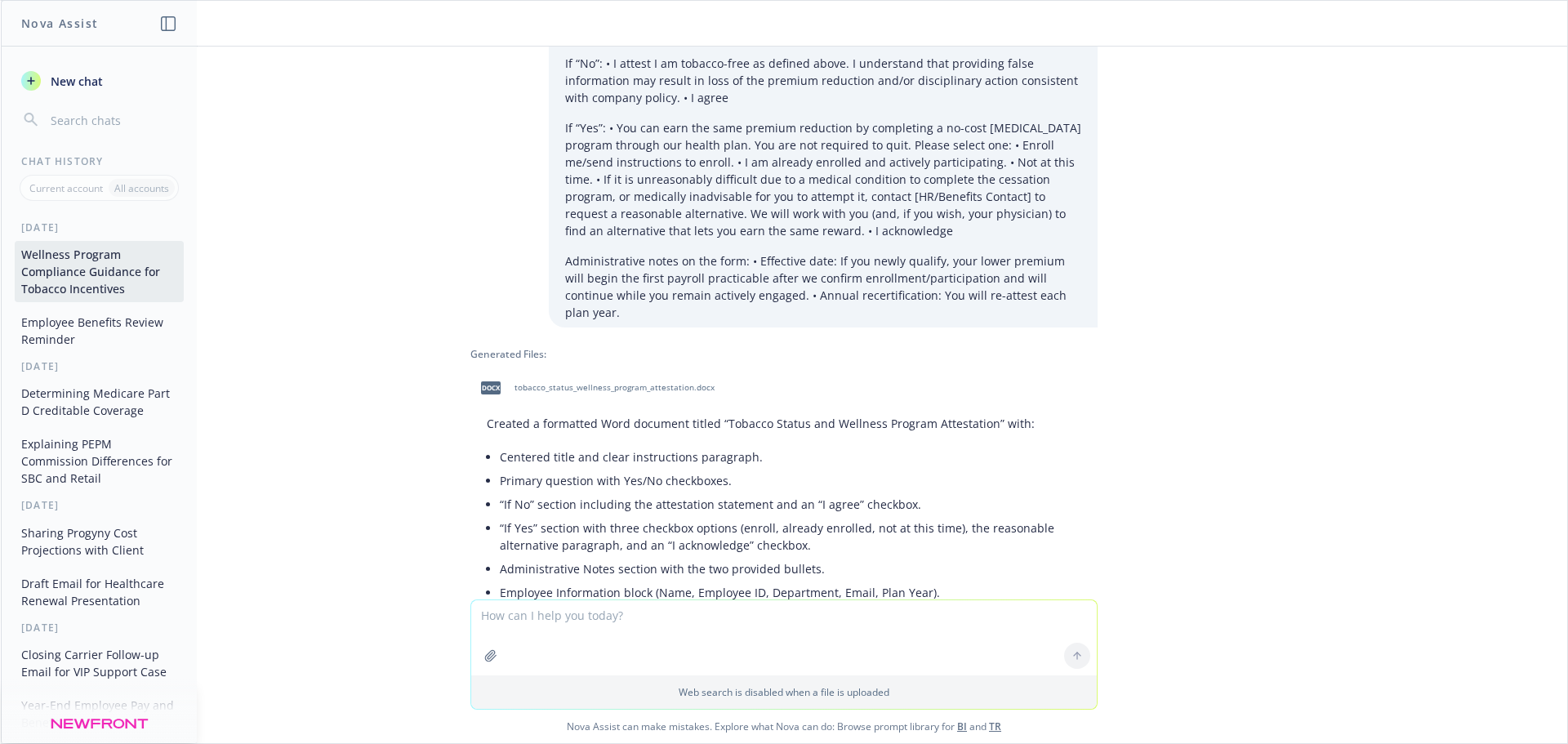
scroll to position [4184, 0]
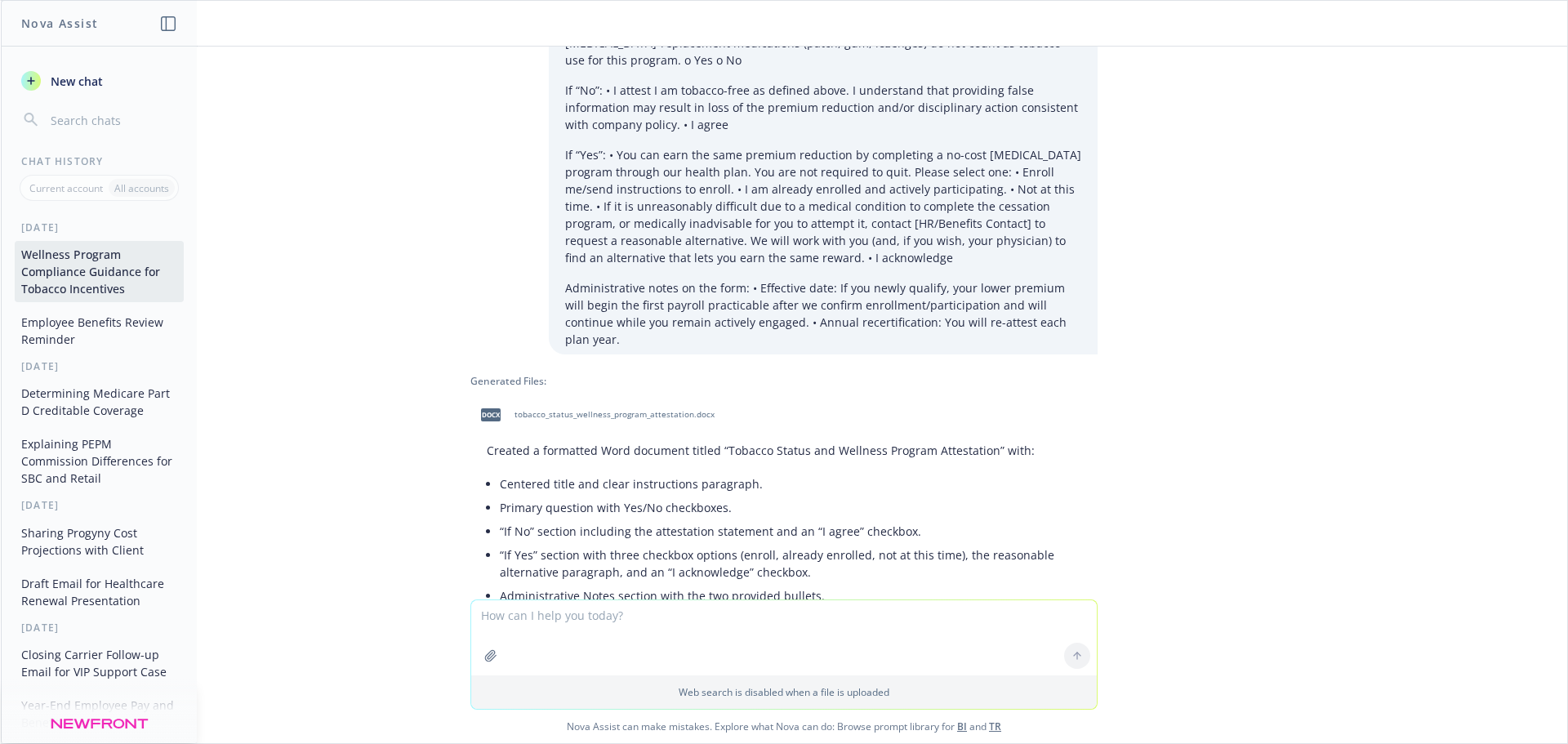
drag, startPoint x: 481, startPoint y: 313, endPoint x: 489, endPoint y: 315, distance: 8.2
click at [481, 409] on span "docx" at bounding box center [491, 415] width 20 height 13
click at [550, 631] on textarea at bounding box center [784, 638] width 625 height 75
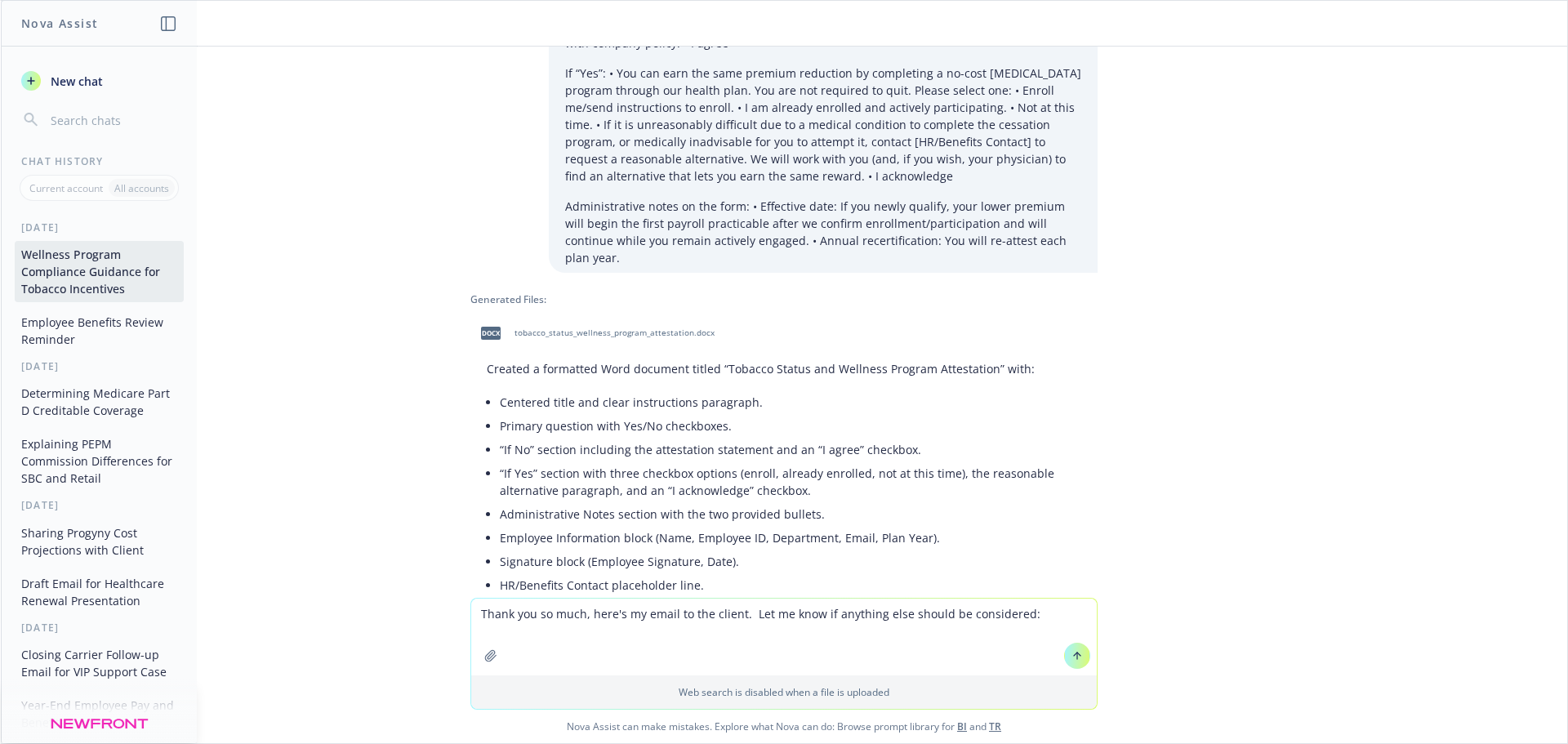
click at [1038, 607] on textarea "Thank you so much, here's my email to the client. Let me know if anything else …" at bounding box center [784, 637] width 625 height 77
paste textarea "Lo ipsumd-si am con adipiscing elitse doeiusm temporinc, U labore et dolorem al…"
type textarea "Lorem ips do sita, cons'a el seddo ei tem incidi. Utl et dolo ma aliquaen admi …"
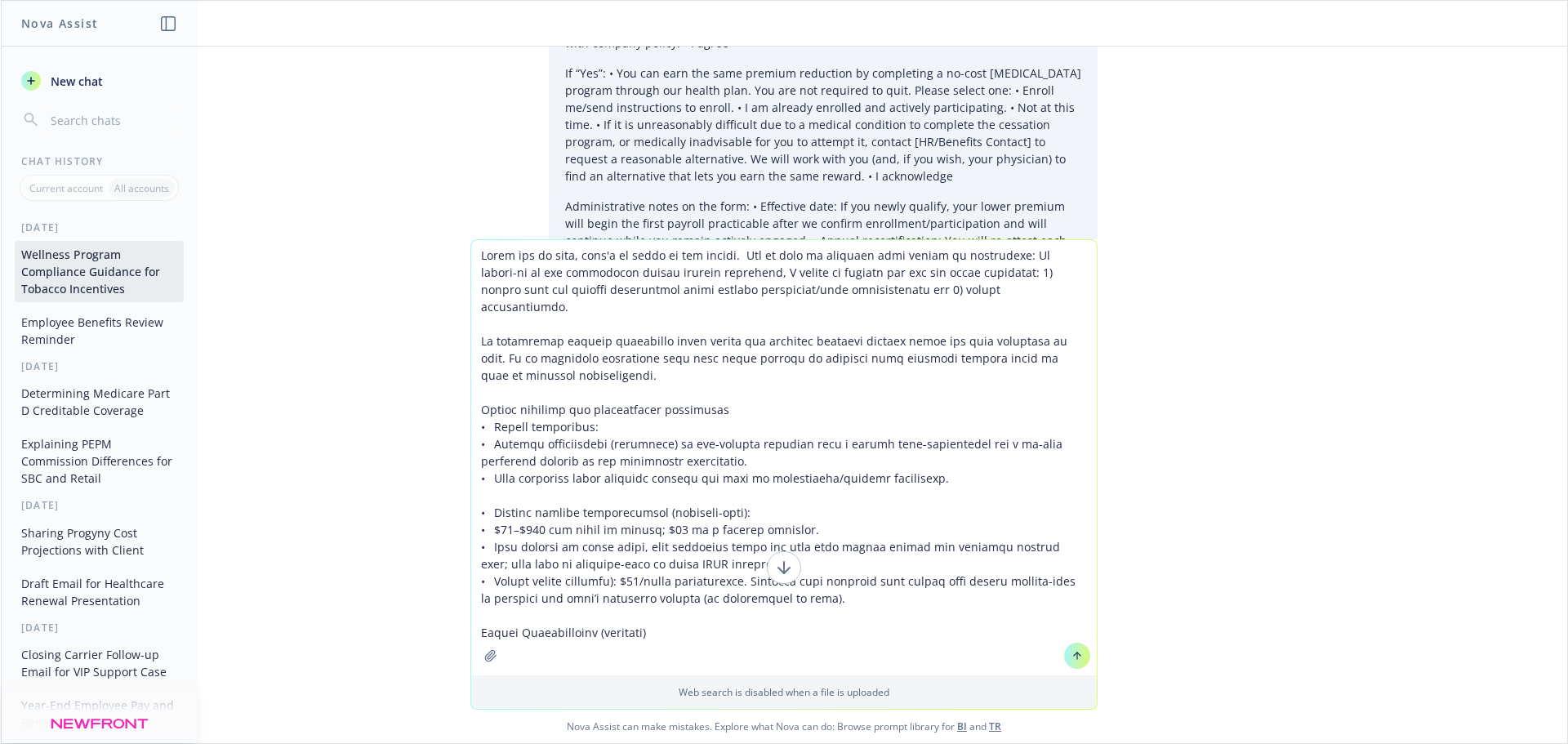
click at [1020, 258] on textarea at bounding box center [784, 457] width 625 height 435
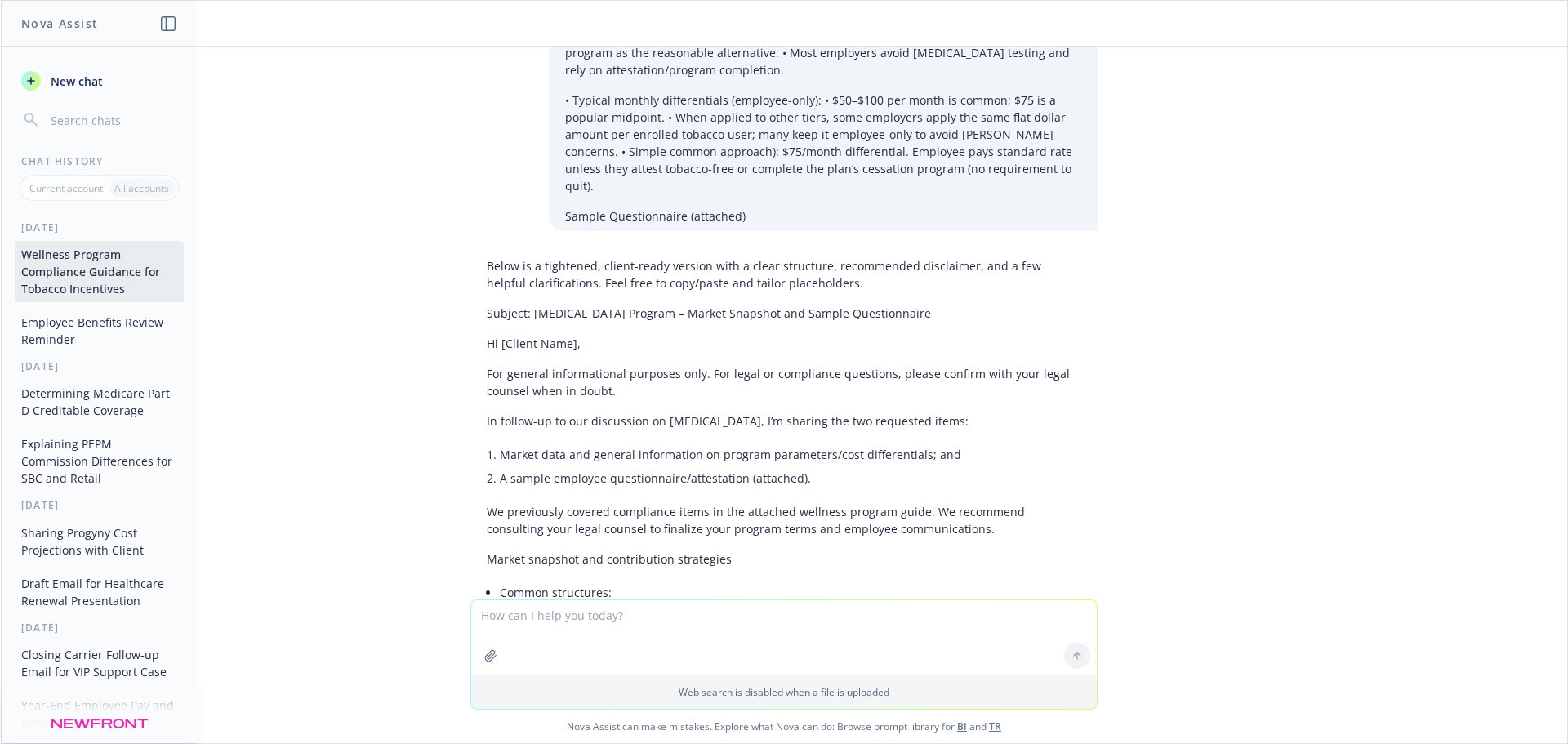
scroll to position [5109, 0]
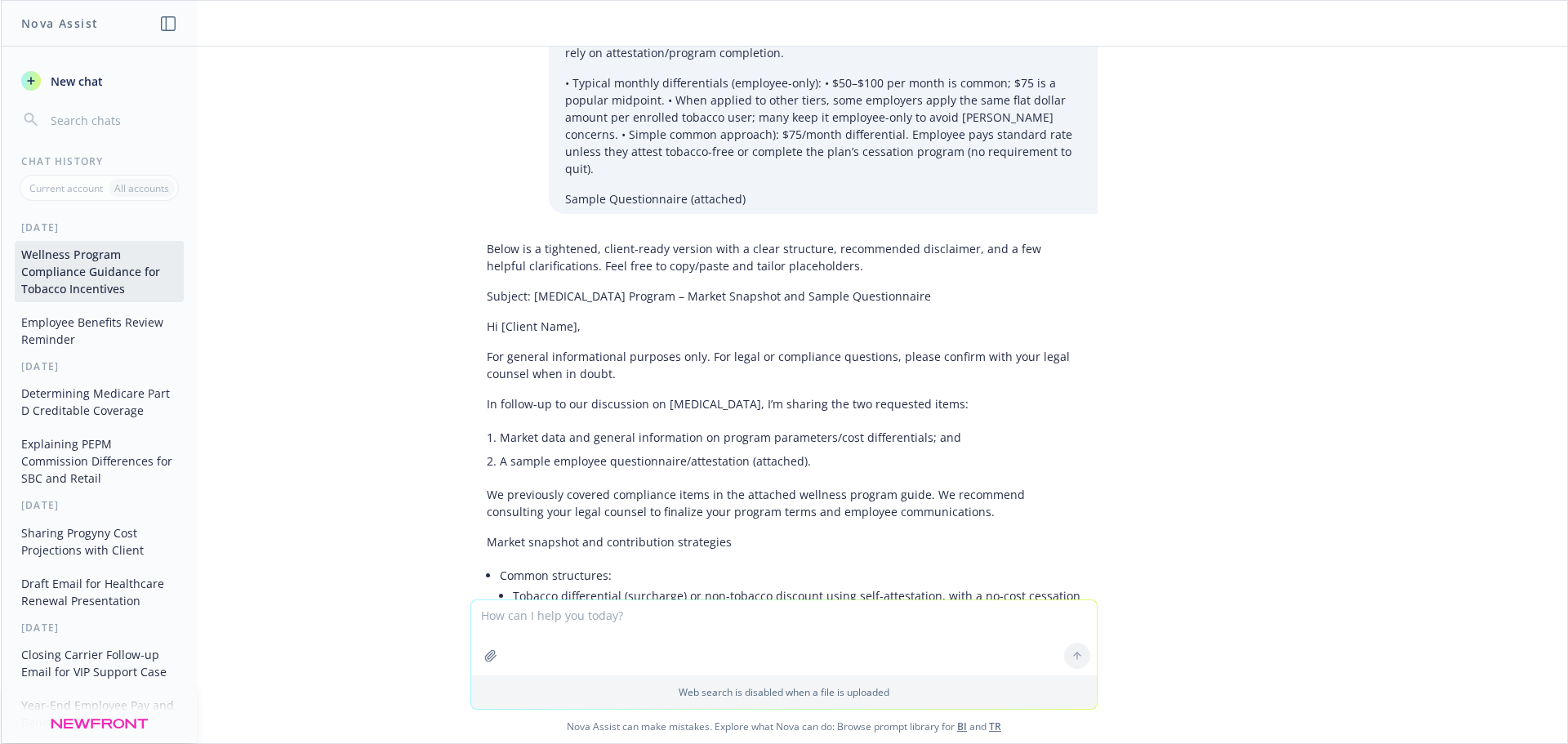
click at [487, 395] on p "In follow-up to our discussion on [MEDICAL_DATA], I’m sharing the two requested…" at bounding box center [784, 403] width 595 height 17
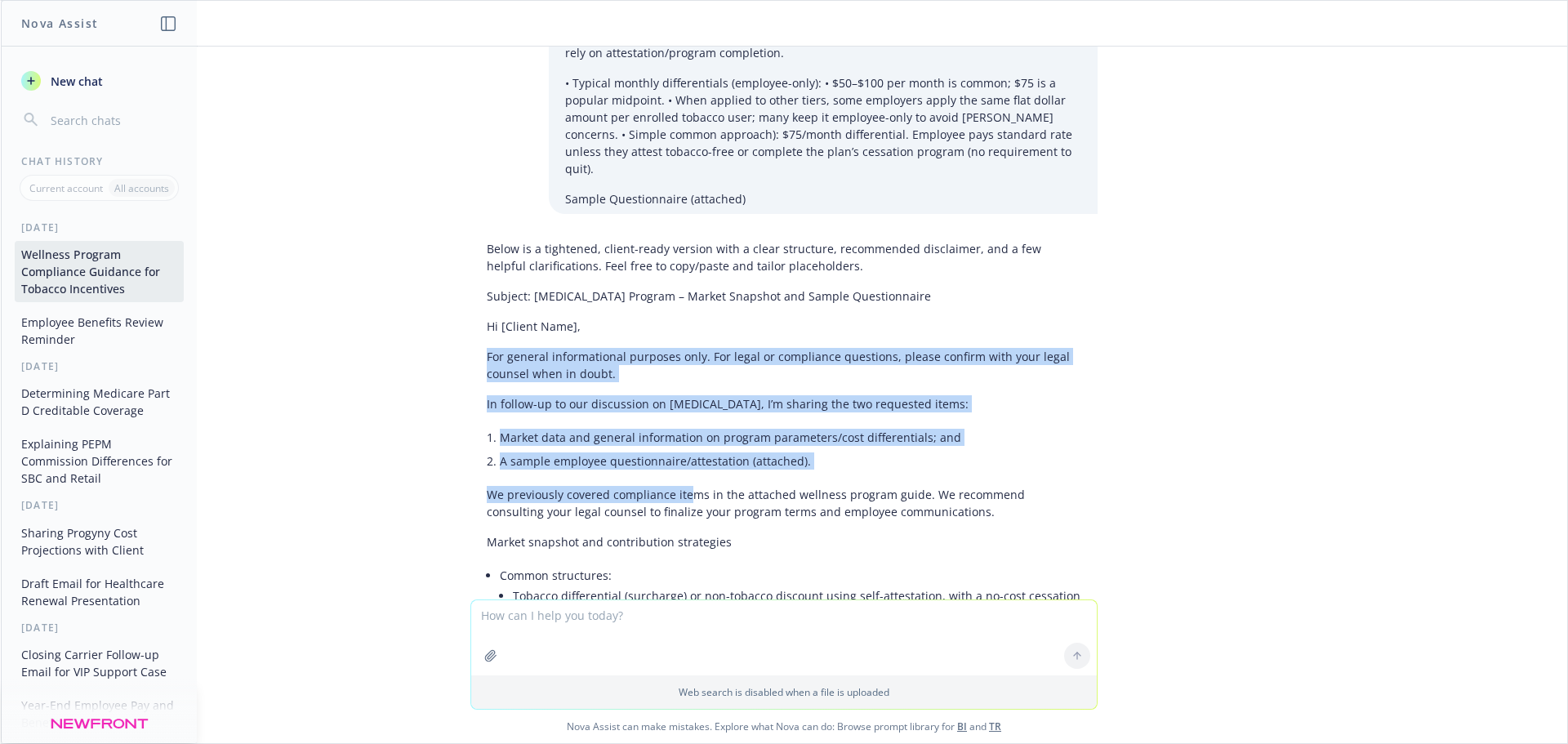
drag, startPoint x: 470, startPoint y: 231, endPoint x: 675, endPoint y: 361, distance: 242.7
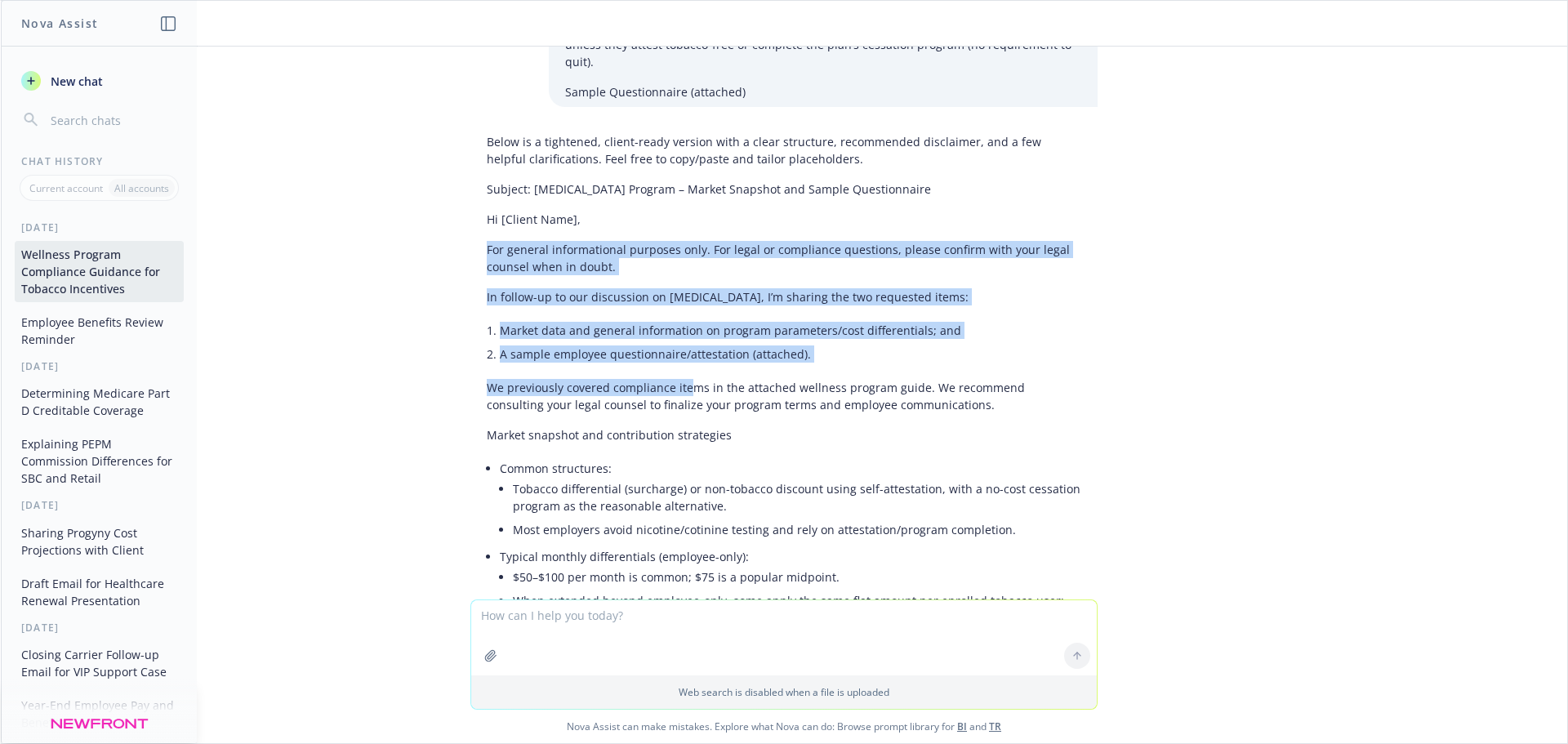
scroll to position [5190, 0]
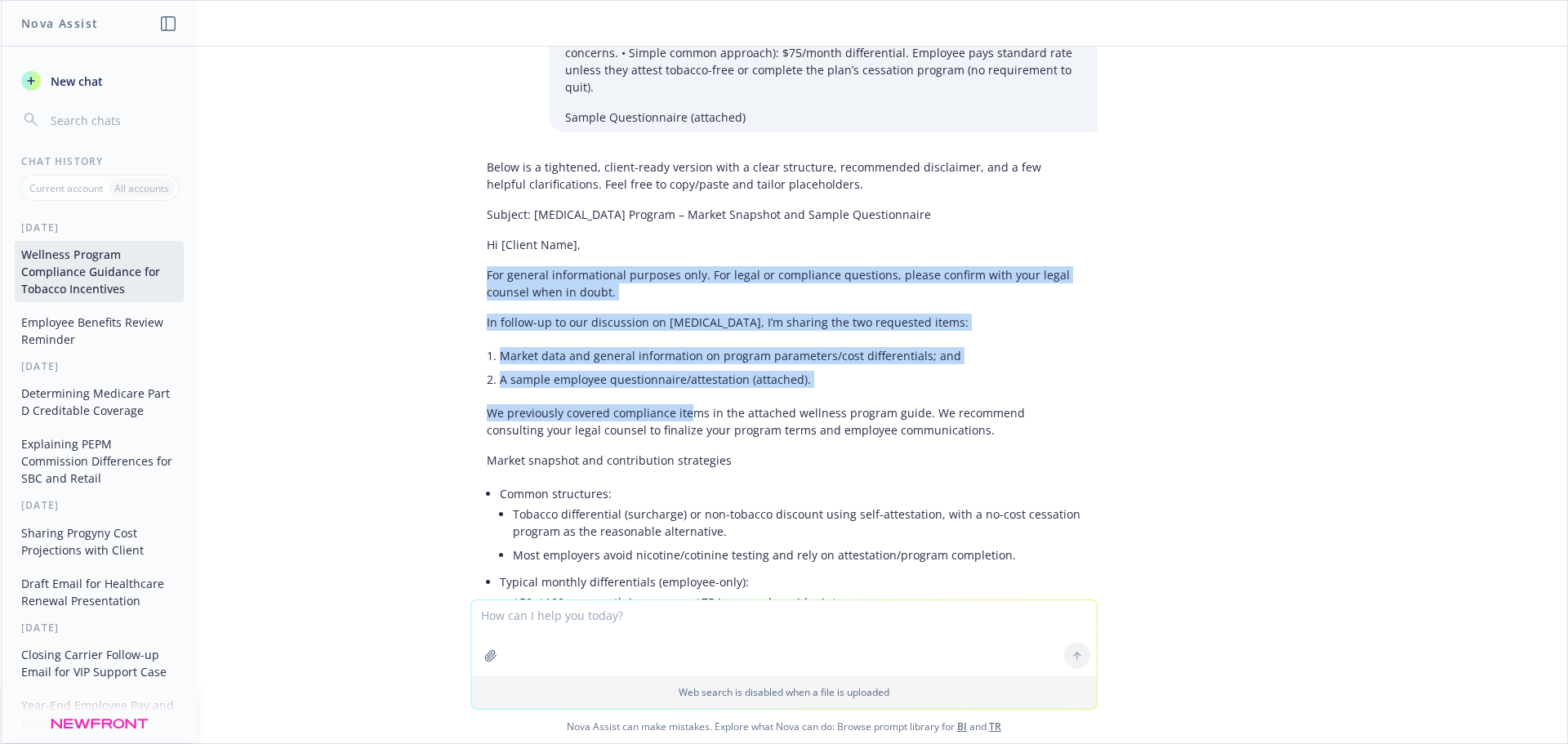
click at [712, 368] on li "A sample employee questionnaire/attestation (attached)." at bounding box center [791, 379] width 581 height 23
click at [808, 368] on li "A sample employee questionnaire/attestation (attached)." at bounding box center [791, 379] width 581 height 23
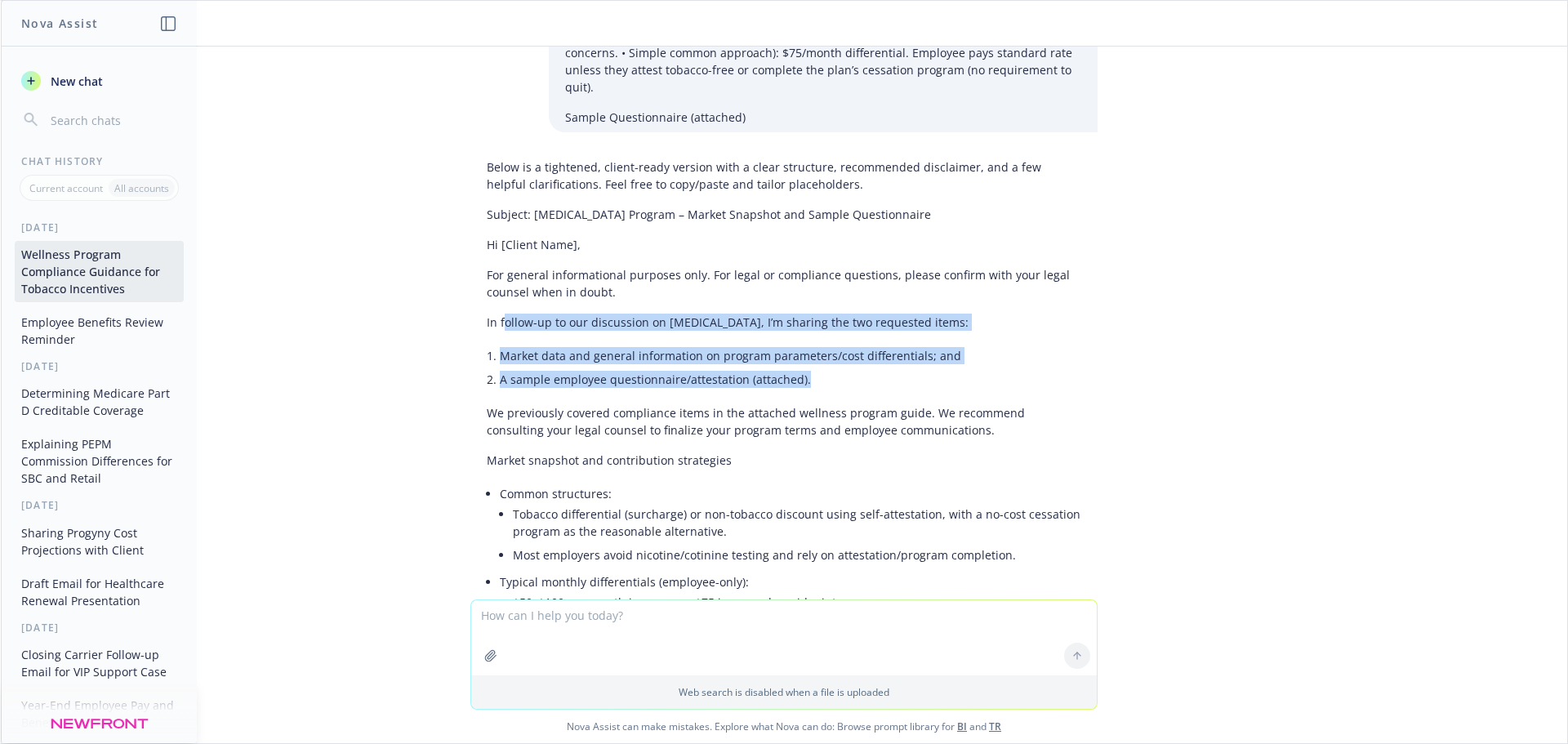
drag, startPoint x: 817, startPoint y: 259, endPoint x: 494, endPoint y: 209, distance: 326.8
click at [494, 209] on div "Below is a tightened, client-ready version with a clear structure, recommended …" at bounding box center [784, 737] width 627 height 1170
copy div "ollow-up to our discussion on [MEDICAL_DATA], I’m sharing the two requested ite…"
click at [807, 343] on li "Market data and general information on program parameters/cost differentials; a…" at bounding box center [791, 355] width 581 height 23
drag, startPoint x: 840, startPoint y: 260, endPoint x: 460, endPoint y: 202, distance: 384.4
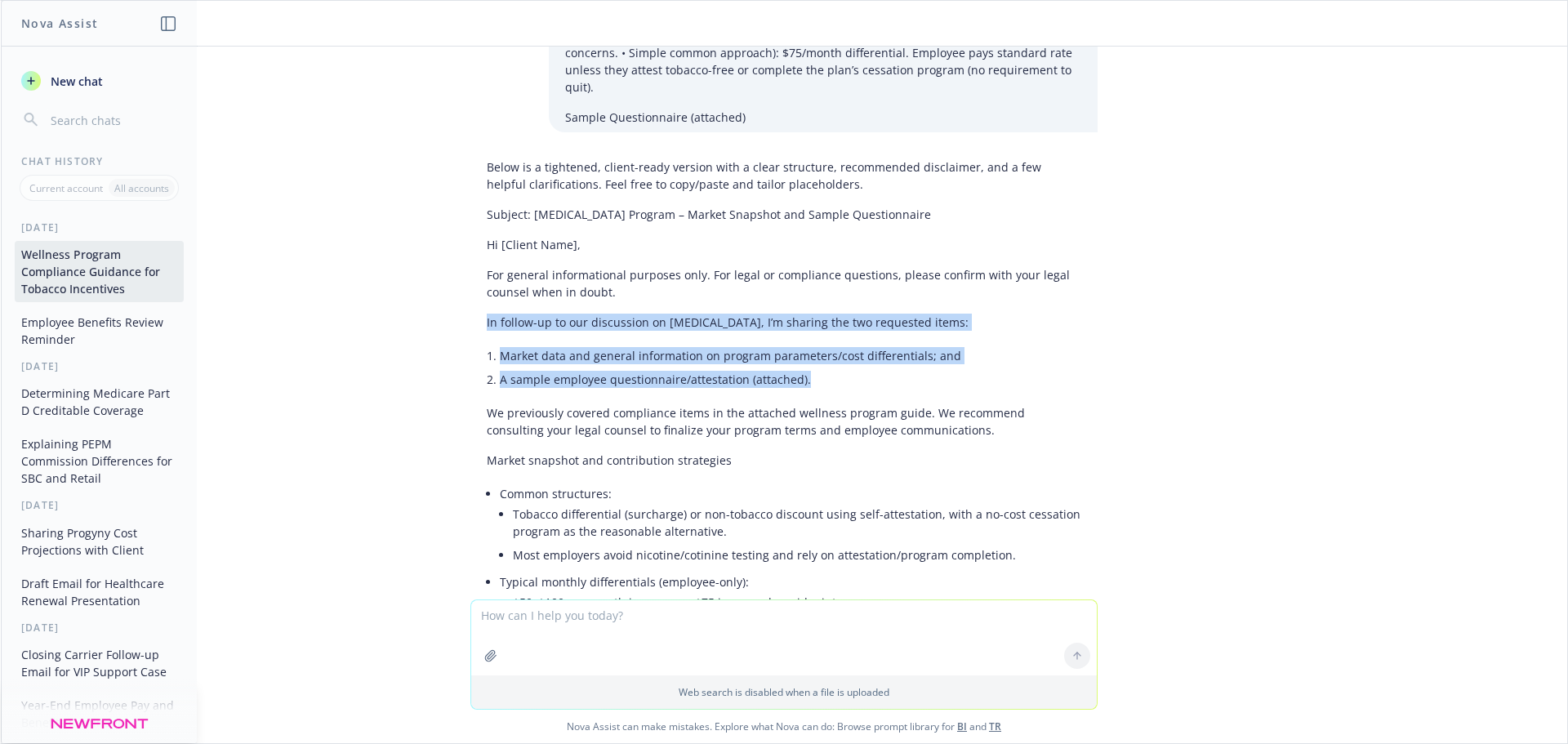
click at [470, 202] on div "Below is a tightened, client-ready version with a clear structure, recommended …" at bounding box center [784, 737] width 627 height 1170
copy div "In follow-up to our discussion on [MEDICAL_DATA], I’m sharing the two requested…"
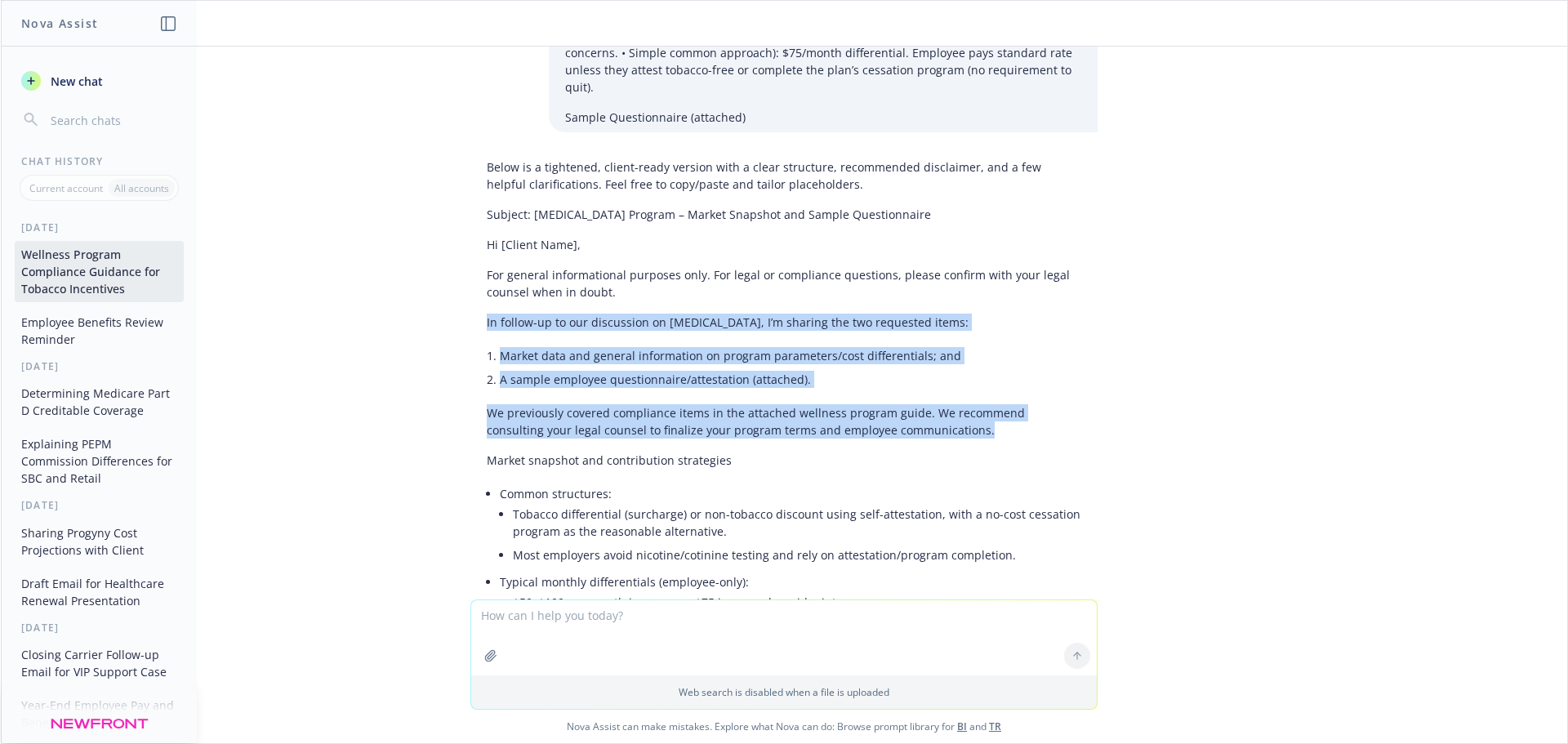
drag, startPoint x: 957, startPoint y: 312, endPoint x: 456, endPoint y: 209, distance: 511.5
click at [457, 209] on div "Below is a tightened, client-ready version with a clear structure, recommended …" at bounding box center [784, 751] width 654 height 1198
copy div "In follow-up to our discussion on [MEDICAL_DATA], I’m sharing the two requested…"
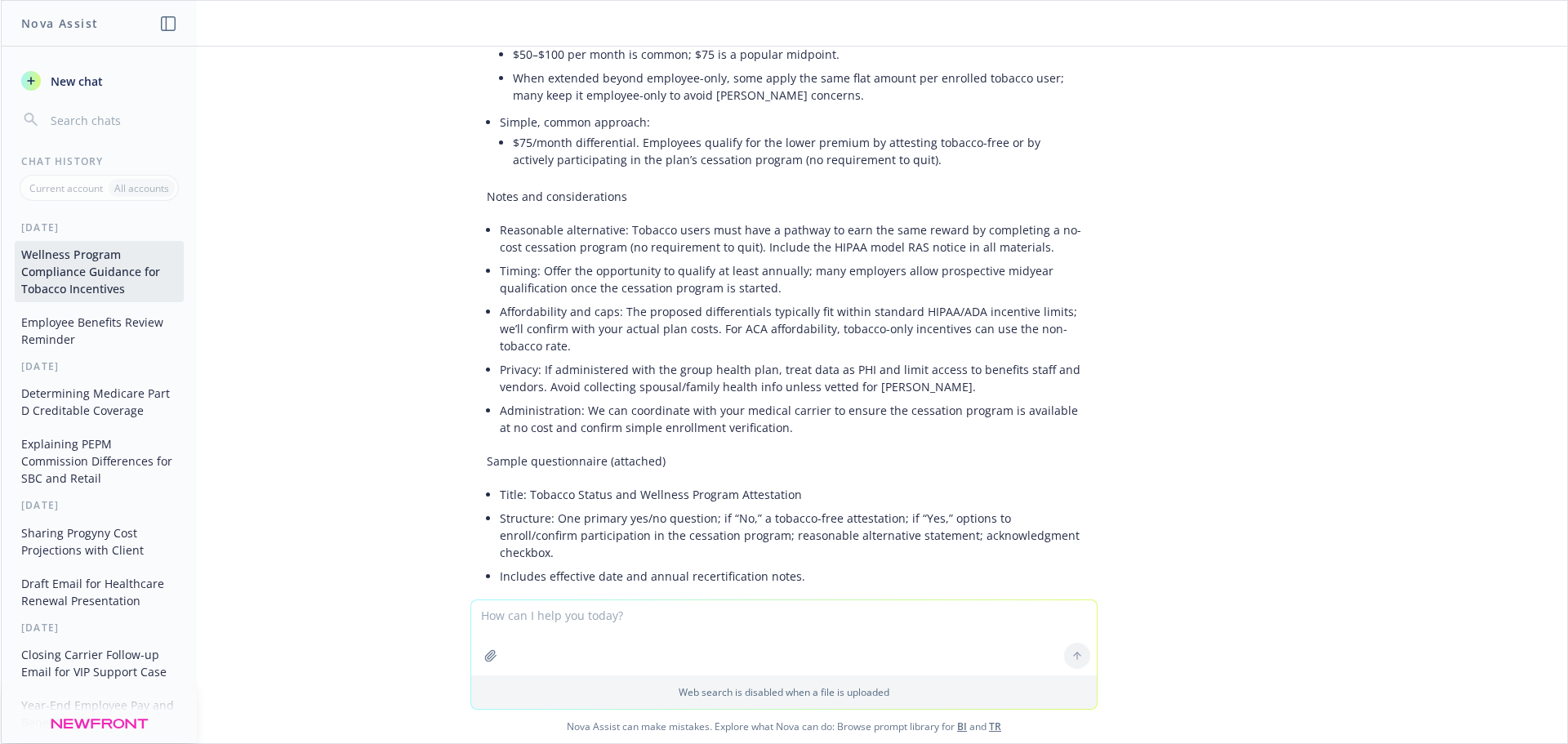
scroll to position [5762, 0]
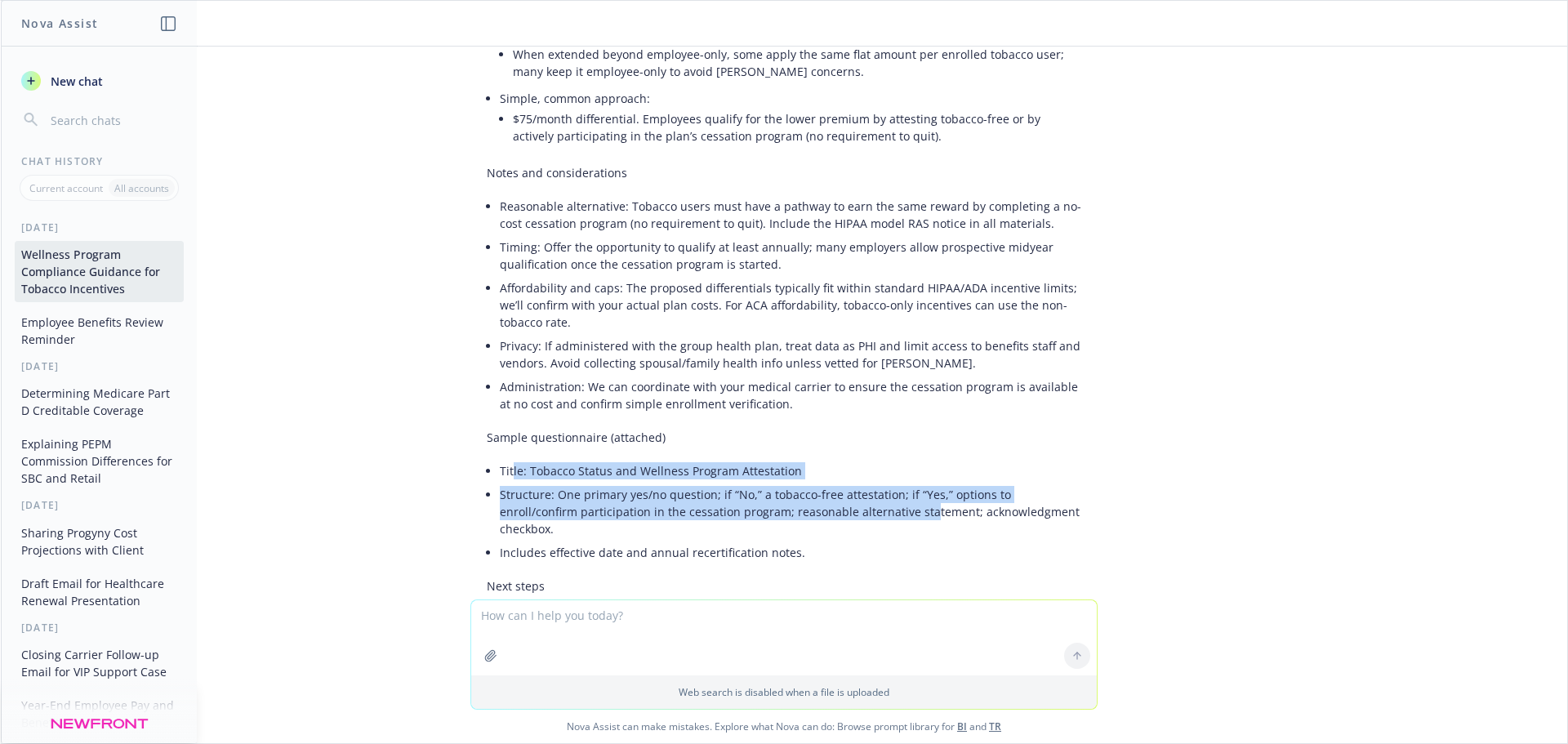
drag, startPoint x: 499, startPoint y: 350, endPoint x: 832, endPoint y: 394, distance: 335.9
click at [832, 459] on ul "Title: Tobacco Status and Wellness Program Attestation Structure: One primary y…" at bounding box center [791, 512] width 581 height 106
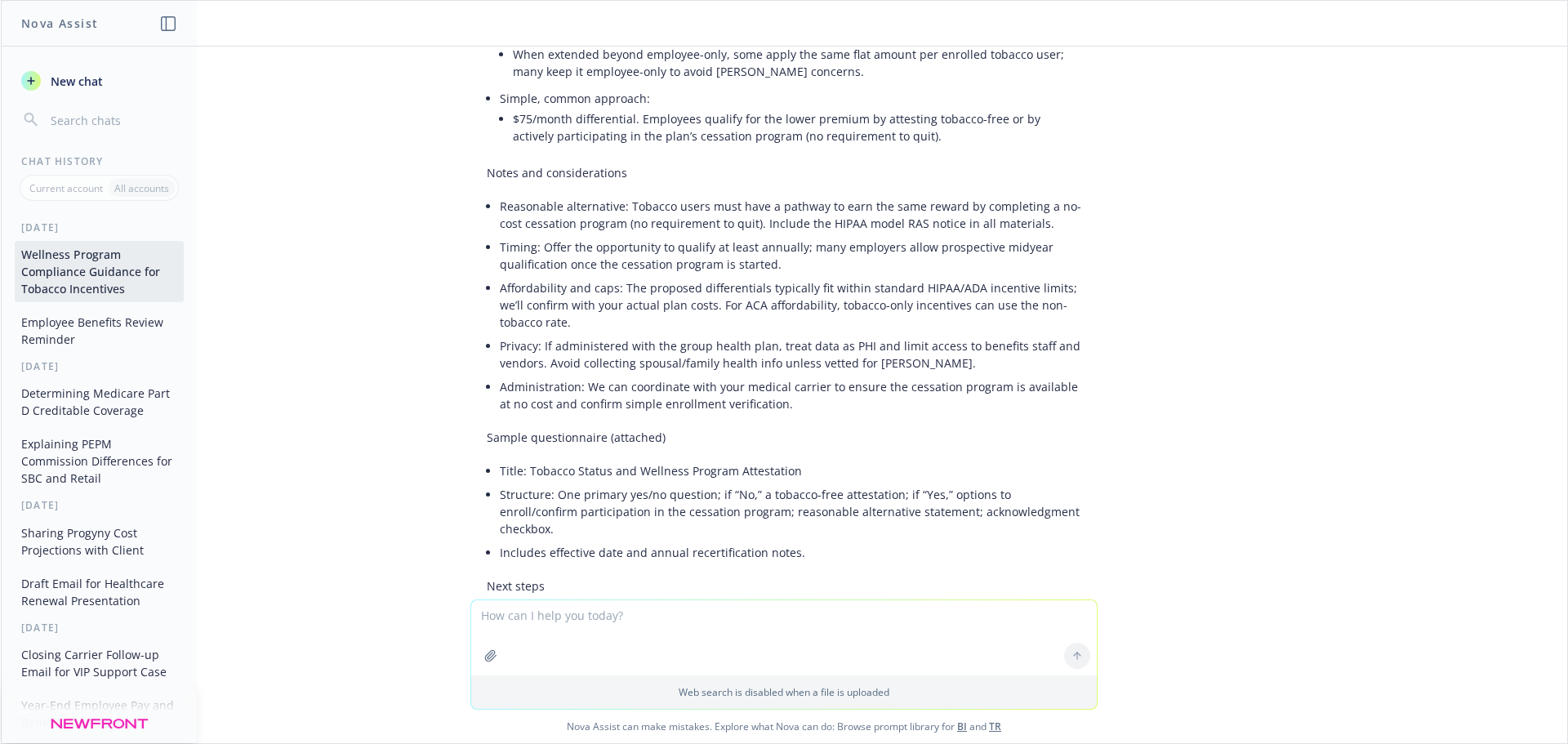
click at [911, 540] on li "Includes effective date and annual recertification notes." at bounding box center [791, 552] width 581 height 23
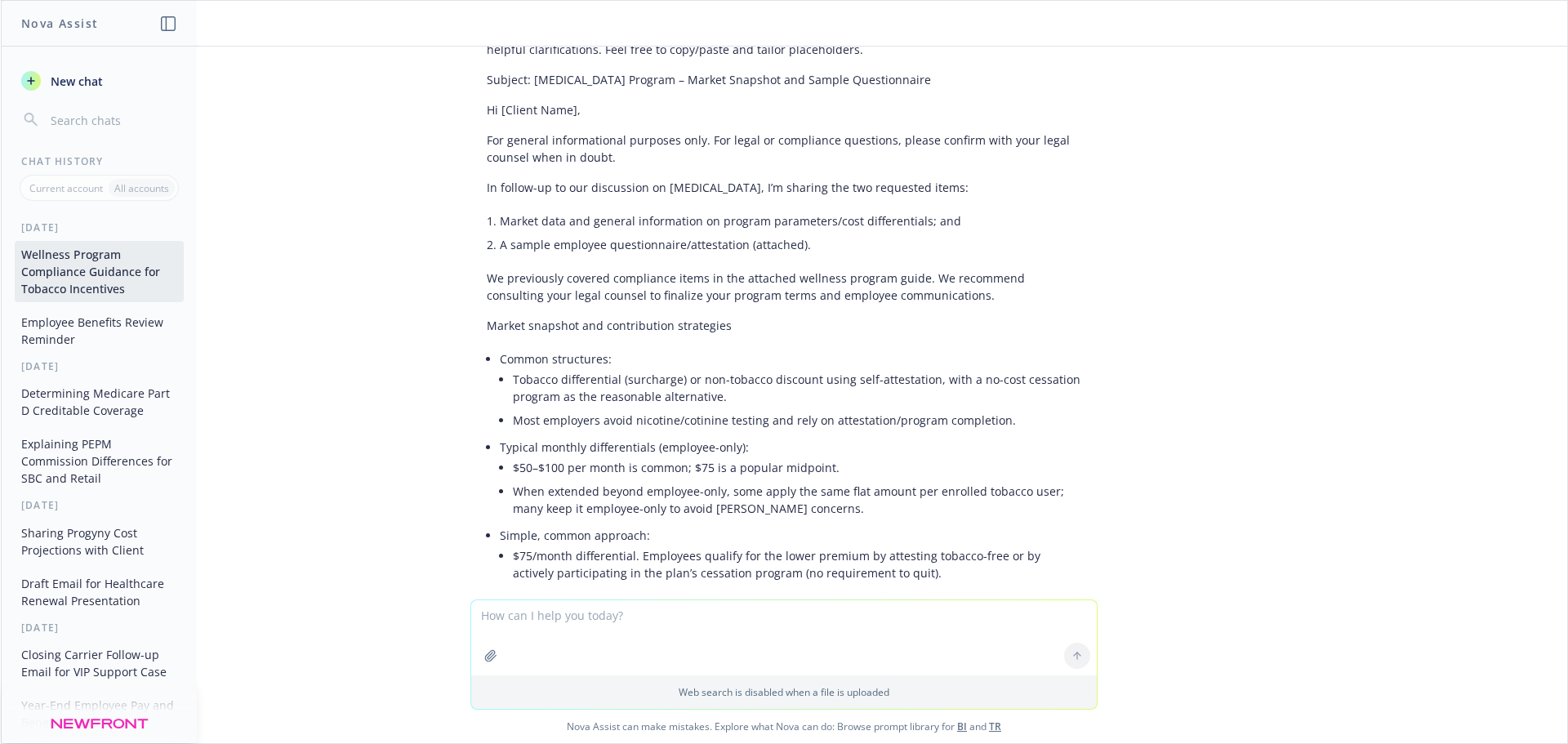
scroll to position [5353, 0]
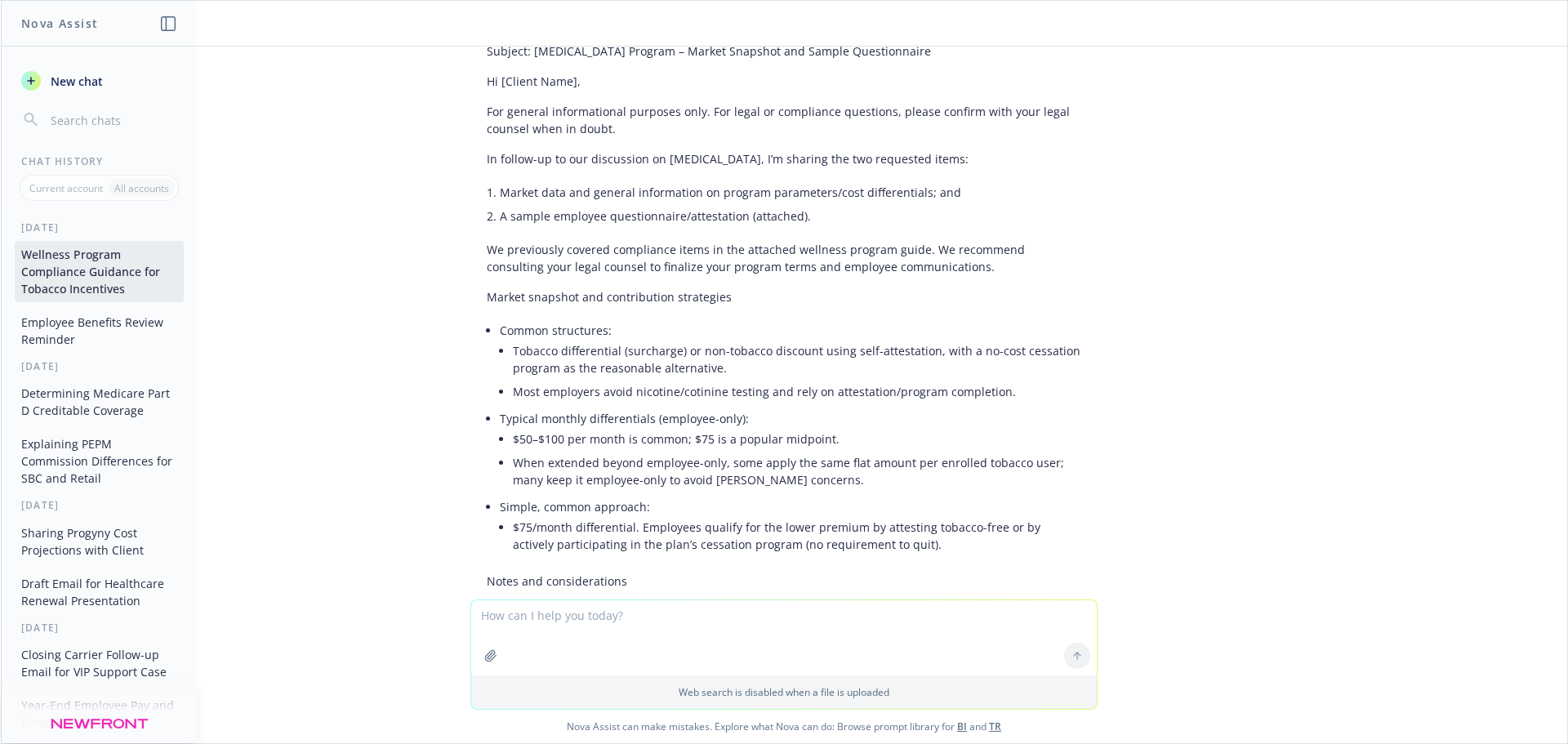
click at [652, 622] on textarea at bounding box center [784, 638] width 625 height 75
click at [685, 606] on textarea at bounding box center [784, 638] width 625 height 75
type textarea "Is it okay to surcharge for tobacco or better aproach to provide a non-tobacco …"
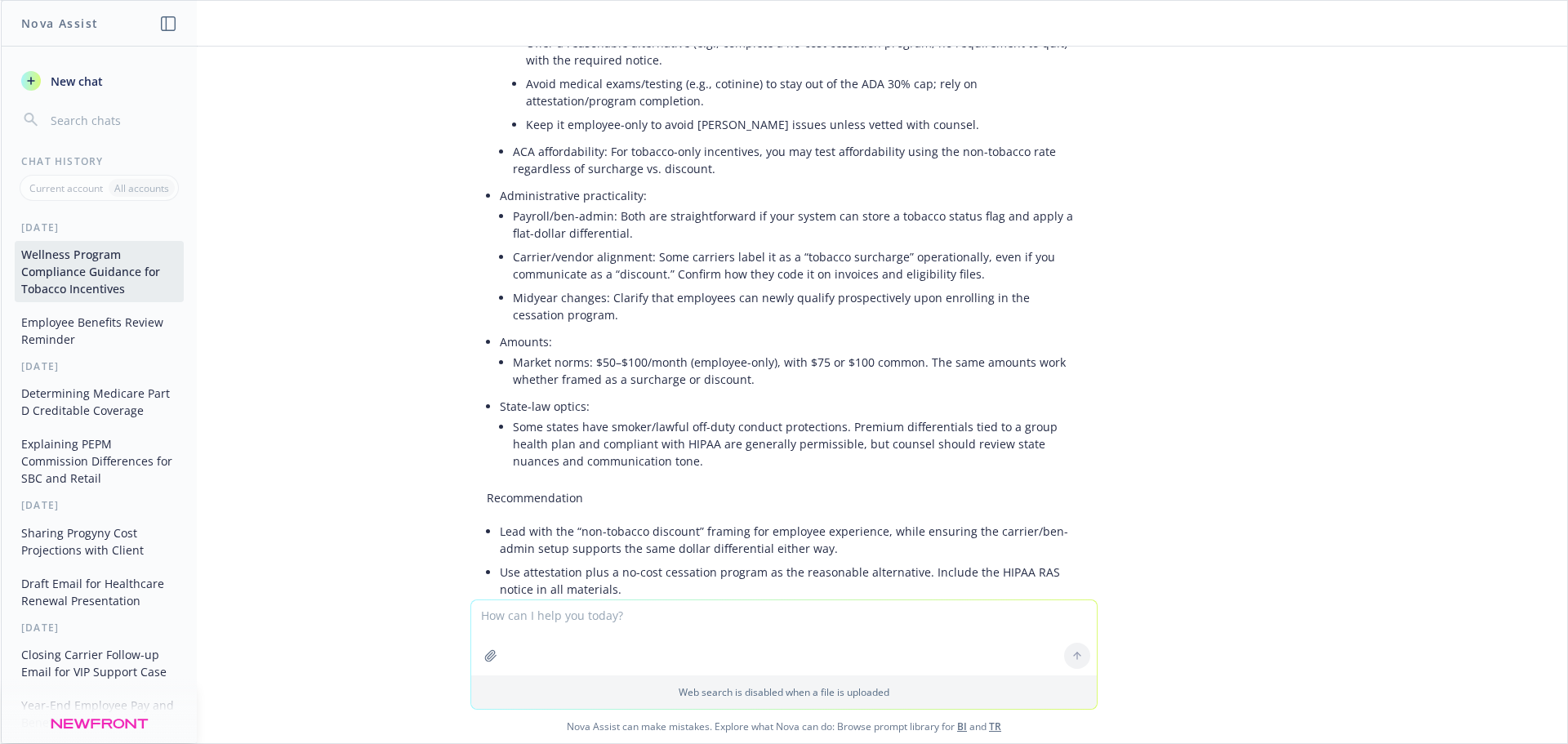
scroll to position [6833, 0]
